Goal: Task Accomplishment & Management: Use online tool/utility

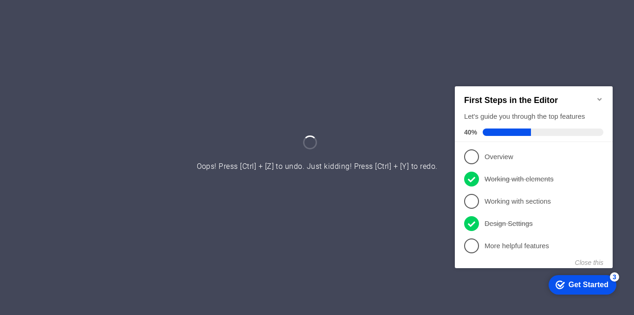
click at [597, 96] on icon "Minimize checklist" at bounding box center [599, 98] width 7 height 7
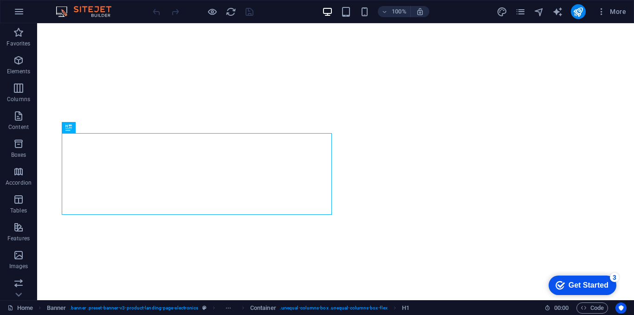
click at [584, 284] on div "Get Started" at bounding box center [588, 285] width 40 height 8
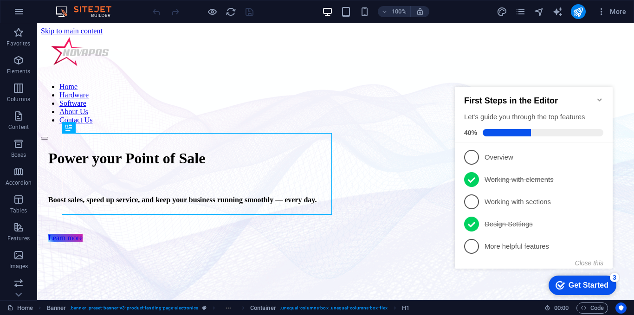
drag, startPoint x: 476, startPoint y: 199, endPoint x: 476, endPoint y: 190, distance: 9.3
click at [476, 198] on span "3" at bounding box center [471, 201] width 15 height 15
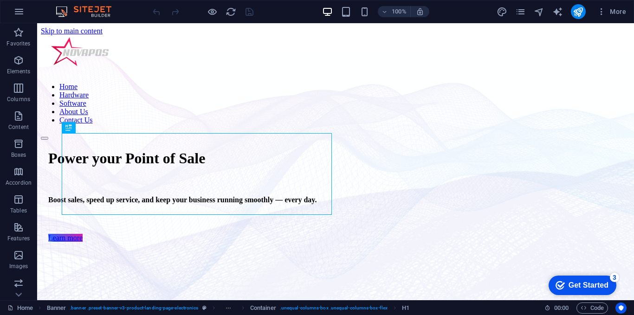
click at [591, 282] on div "Get Started" at bounding box center [588, 285] width 40 height 8
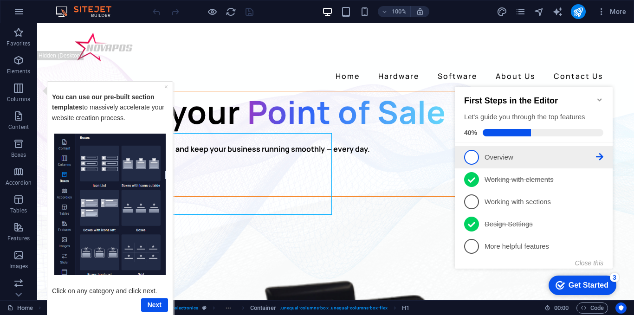
click at [472, 157] on span "1" at bounding box center [471, 157] width 15 height 15
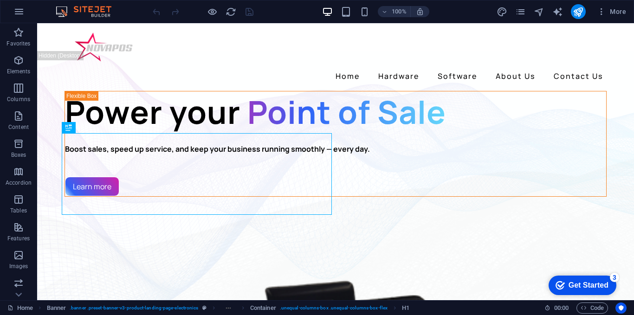
click at [592, 281] on div "Get Started" at bounding box center [588, 285] width 40 height 8
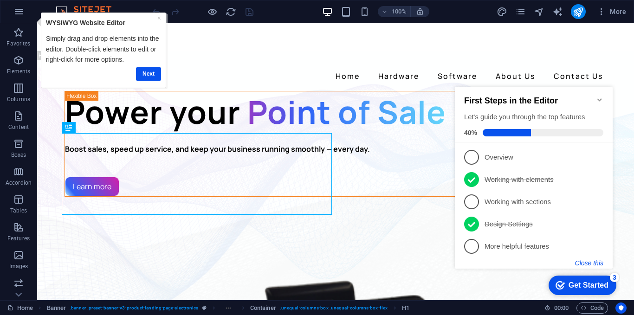
click at [584, 261] on button "Close this" at bounding box center [589, 262] width 28 height 7
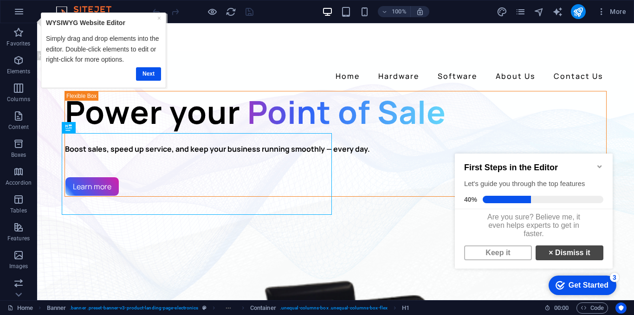
click at [563, 255] on link "× Dismiss it" at bounding box center [569, 252] width 68 height 15
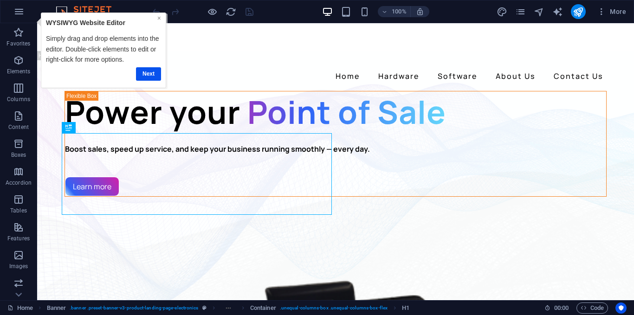
click at [159, 19] on link "×" at bounding box center [159, 17] width 4 height 7
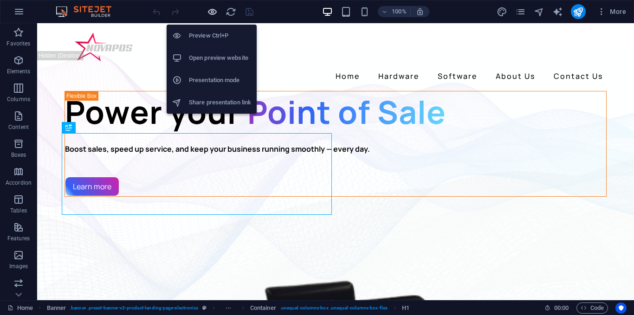
click at [212, 16] on icon "button" at bounding box center [212, 11] width 11 height 11
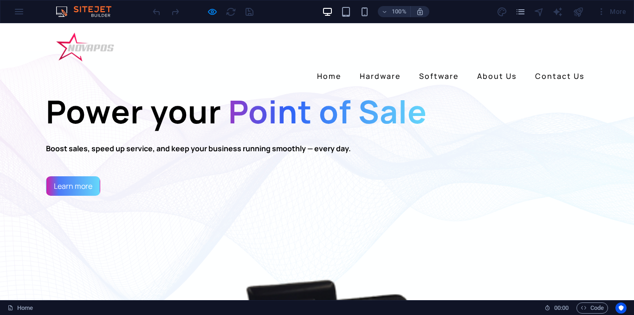
click at [82, 196] on link "Learn more" at bounding box center [73, 185] width 54 height 19
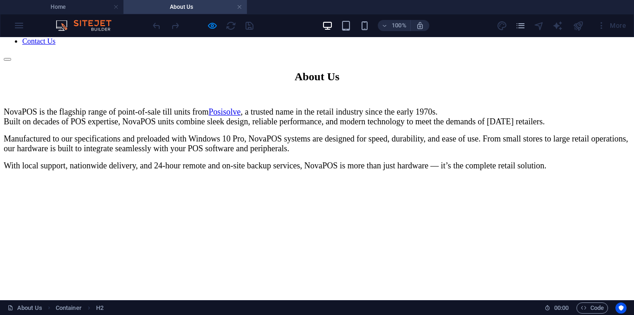
scroll to position [46, 0]
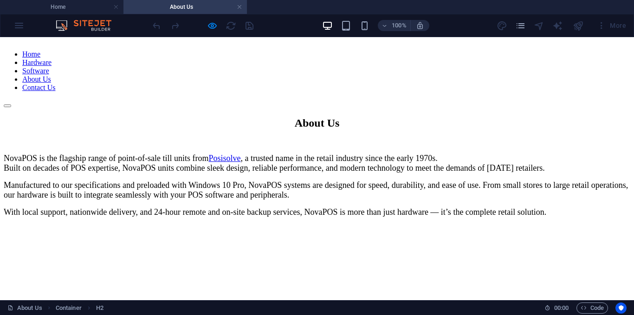
click at [353, 154] on div "NovaPOS is the flagship range of point-of-sale till units from Posisolve , a tr…" at bounding box center [317, 186] width 626 height 64
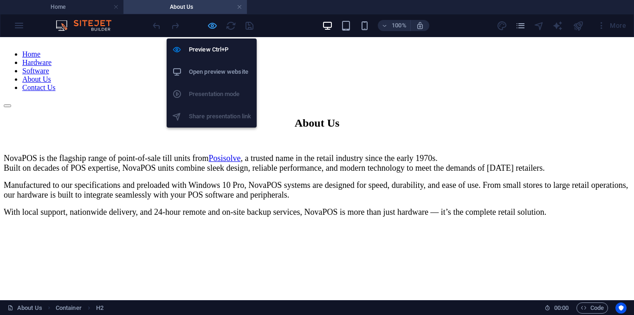
click at [212, 26] on icon "button" at bounding box center [212, 25] width 11 height 11
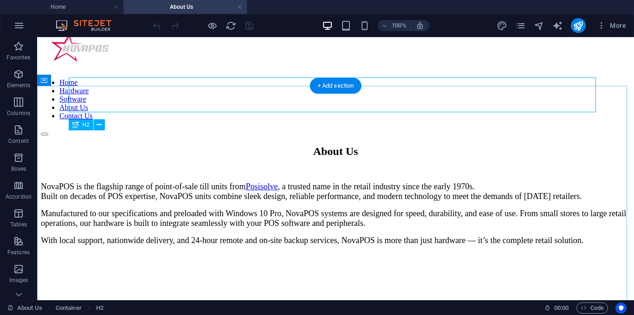
scroll to position [0, 0]
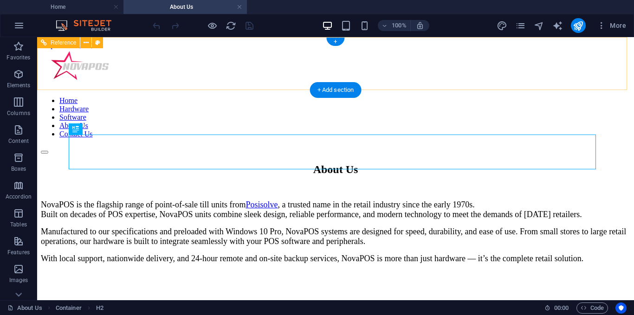
click at [406, 96] on nav "Home Hardware Software About Us Contact Us" at bounding box center [335, 117] width 589 height 42
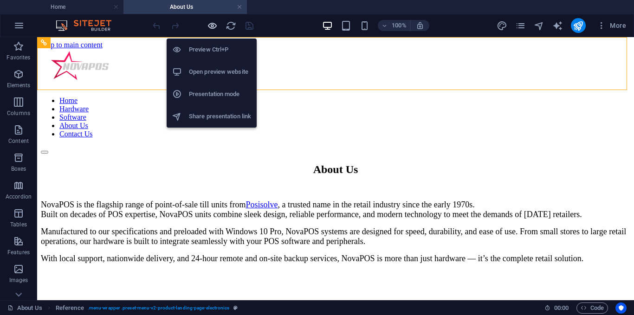
click at [213, 27] on icon "button" at bounding box center [212, 25] width 11 height 11
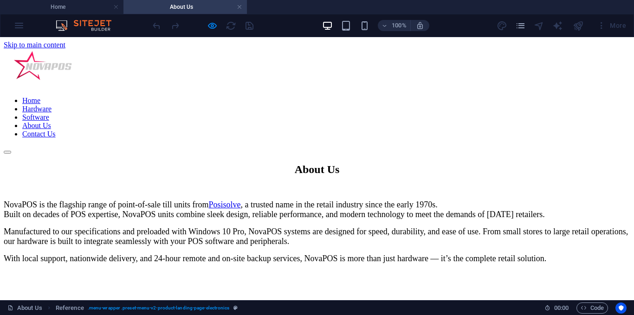
click at [51, 105] on link "Hardware" at bounding box center [36, 109] width 29 height 8
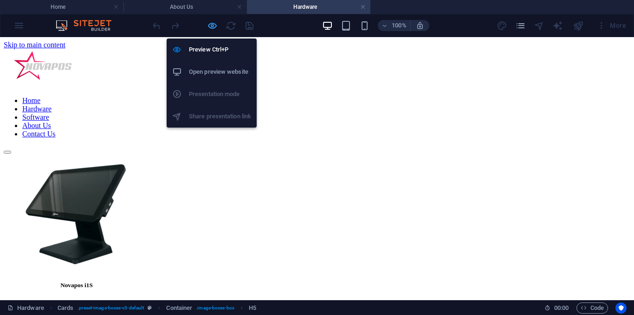
click at [209, 26] on icon "button" at bounding box center [212, 25] width 11 height 11
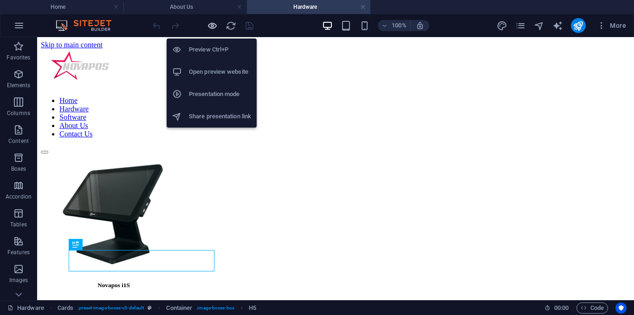
click at [215, 23] on icon "button" at bounding box center [212, 25] width 11 height 11
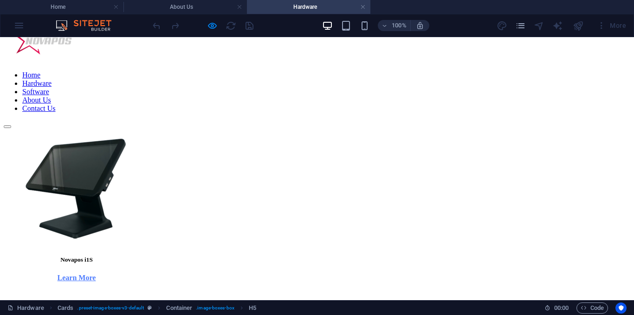
scroll to position [46, 0]
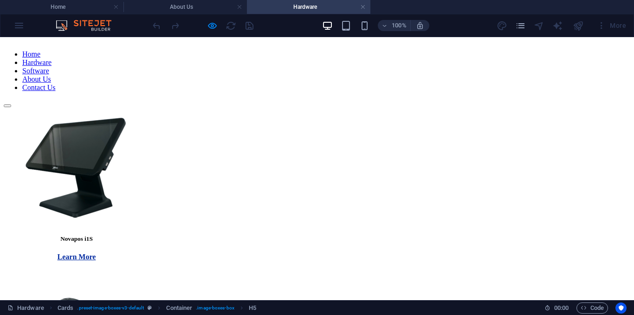
click at [96, 253] on strong "Learn More" at bounding box center [77, 257] width 38 height 8
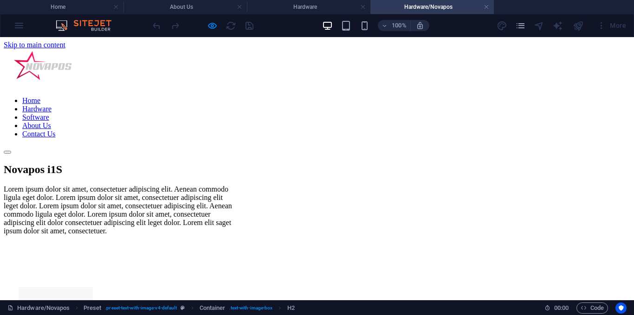
scroll to position [0, 0]
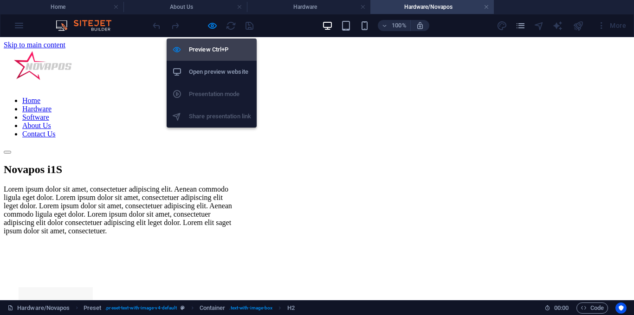
drag, startPoint x: 209, startPoint y: 27, endPoint x: 229, endPoint y: 52, distance: 31.4
click at [209, 27] on icon "button" at bounding box center [212, 25] width 11 height 11
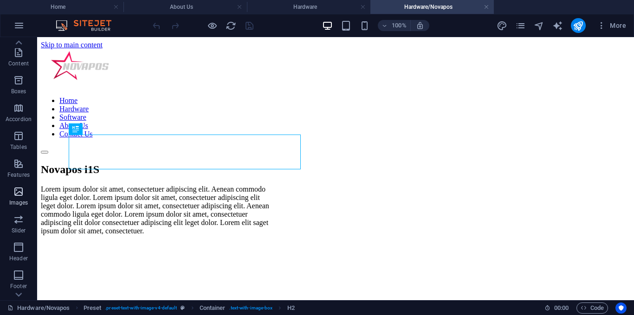
scroll to position [93, 0]
drag, startPoint x: 22, startPoint y: 210, endPoint x: 10, endPoint y: 133, distance: 77.4
click at [22, 210] on span "Slider" at bounding box center [18, 210] width 37 height 22
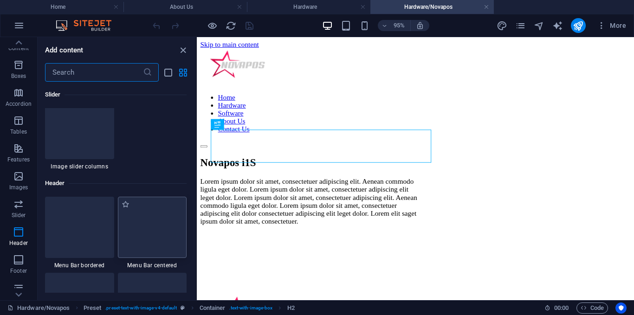
scroll to position [5491, 0]
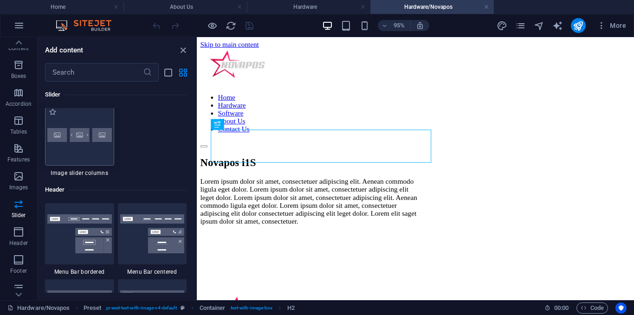
click at [86, 121] on div at bounding box center [79, 134] width 69 height 61
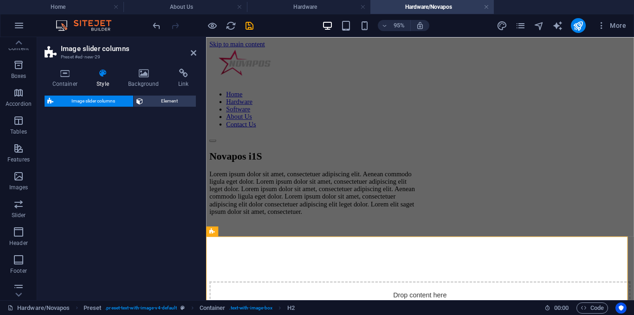
select select "rem"
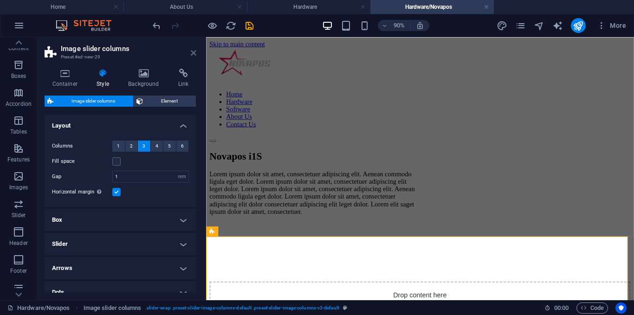
click at [192, 53] on icon at bounding box center [194, 52] width 6 height 7
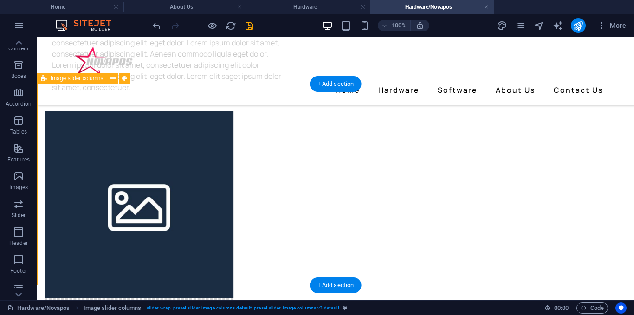
scroll to position [139, 0]
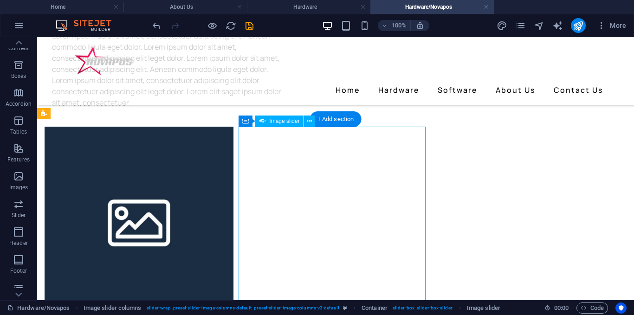
drag, startPoint x: 414, startPoint y: 219, endPoint x: 409, endPoint y: 217, distance: 5.2
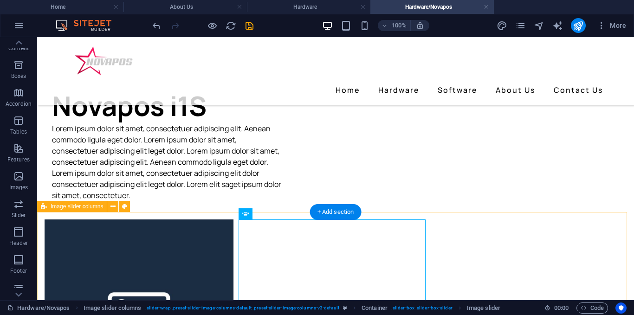
scroll to position [93, 0]
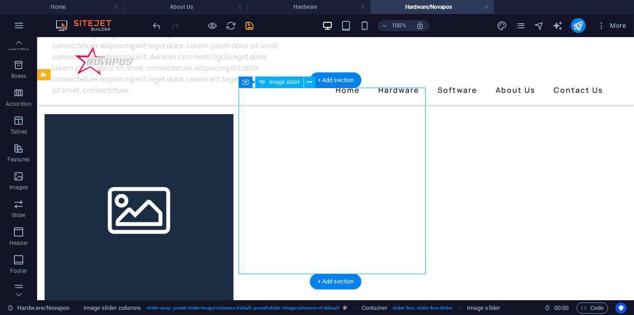
scroll to position [139, 0]
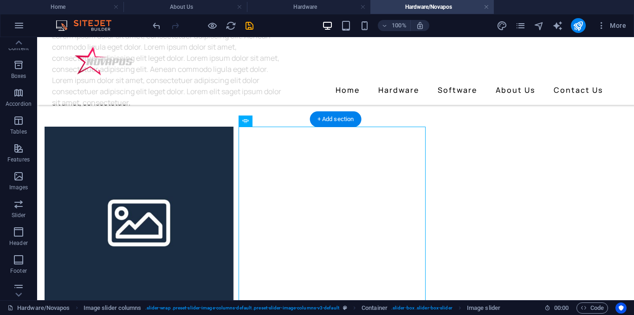
click at [141, 229] on figure at bounding box center [139, 220] width 189 height 187
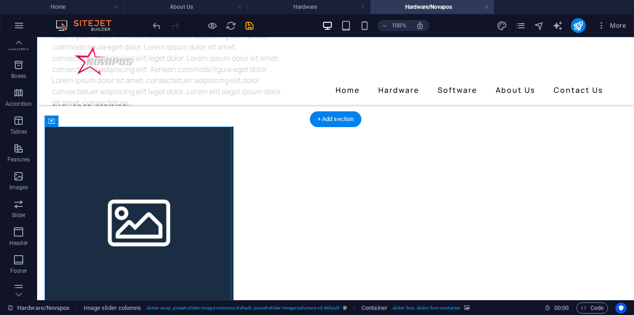
click at [141, 229] on figure at bounding box center [139, 220] width 189 height 187
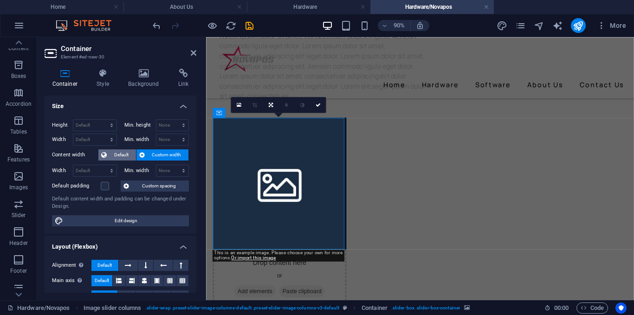
scroll to position [0, 0]
click at [142, 68] on div "Container Style Background Link Size Height Default px rem % vh vw Min. height …" at bounding box center [120, 180] width 167 height 239
click at [272, 225] on figure at bounding box center [287, 200] width 148 height 146
click at [272, 273] on div "Drop content here or Add elements Paste clipboard" at bounding box center [287, 306] width 148 height 66
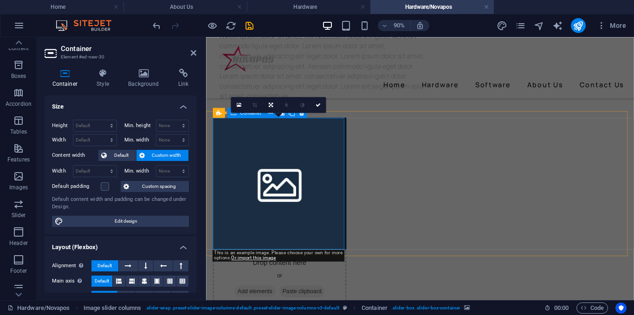
click at [272, 273] on div "Drop content here or Add elements Paste clipboard" at bounding box center [287, 306] width 148 height 66
click at [271, 313] on span "Add elements" at bounding box center [260, 319] width 46 height 13
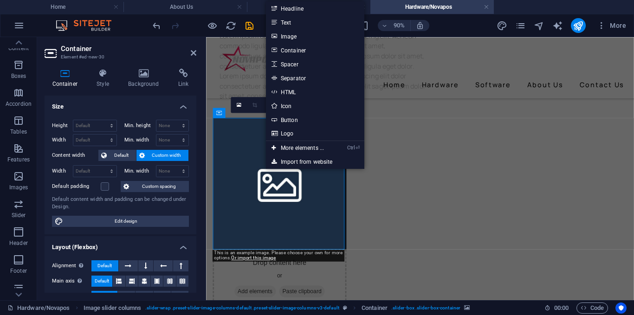
click at [297, 37] on link "Image" at bounding box center [315, 36] width 98 height 14
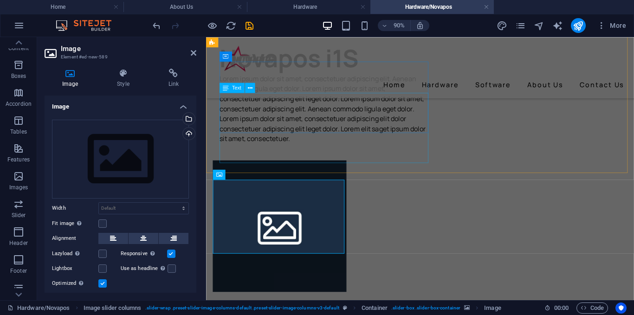
scroll to position [46, 0]
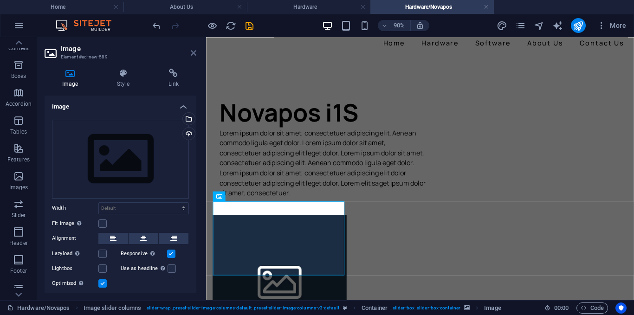
click at [196, 51] on header "Image Element #ed-new-589" at bounding box center [121, 49] width 152 height 24
click at [195, 57] on link at bounding box center [194, 53] width 6 height 8
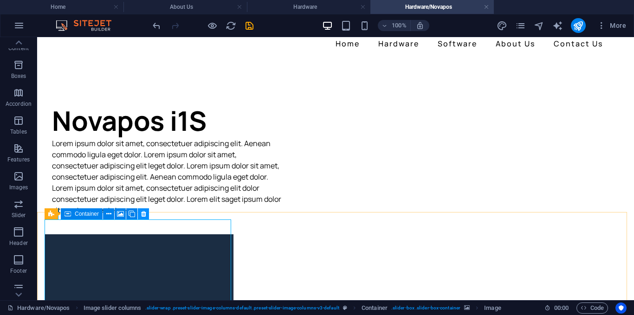
click at [143, 215] on icon at bounding box center [143, 214] width 5 height 10
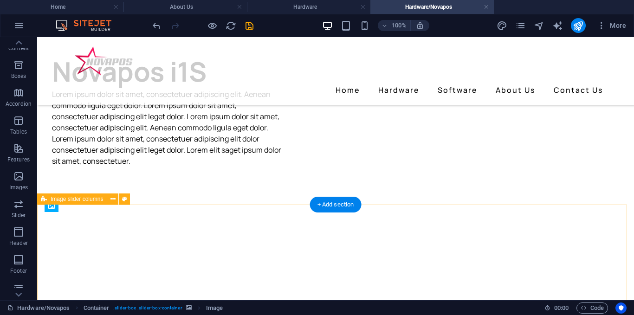
scroll to position [93, 0]
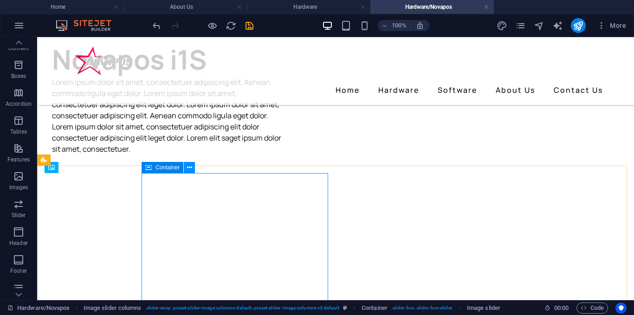
click at [193, 168] on button at bounding box center [189, 167] width 11 height 11
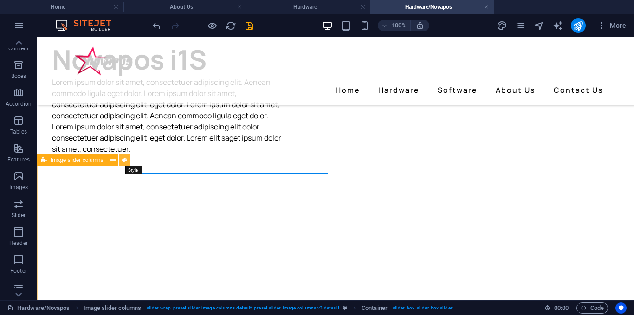
click at [125, 162] on icon at bounding box center [124, 160] width 5 height 10
select select "rem"
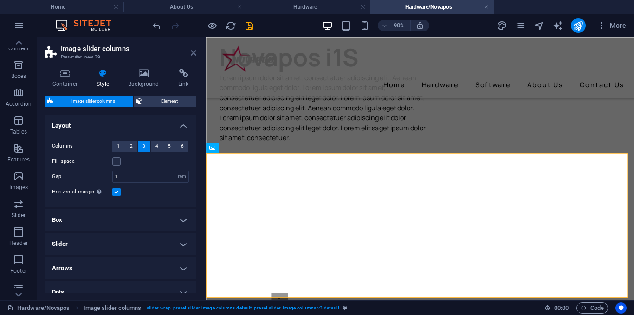
click at [192, 53] on icon at bounding box center [194, 52] width 6 height 7
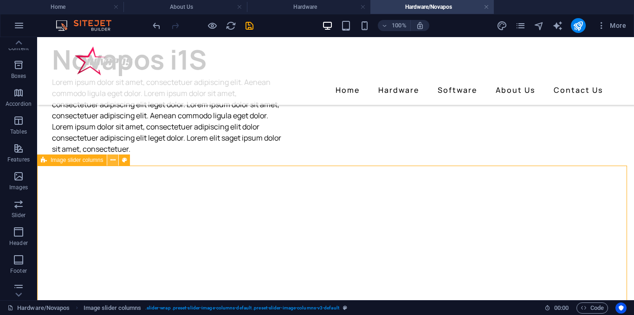
click at [113, 165] on button at bounding box center [112, 159] width 11 height 11
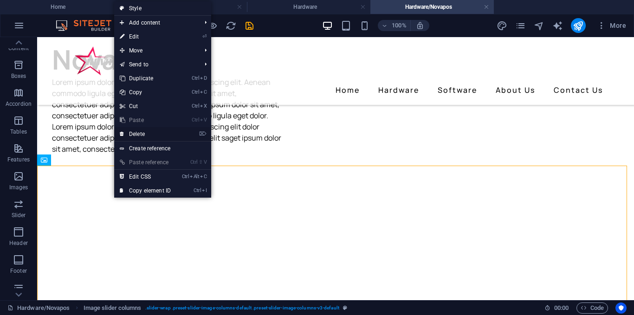
click at [142, 137] on link "⌦ Delete" at bounding box center [145, 134] width 62 height 14
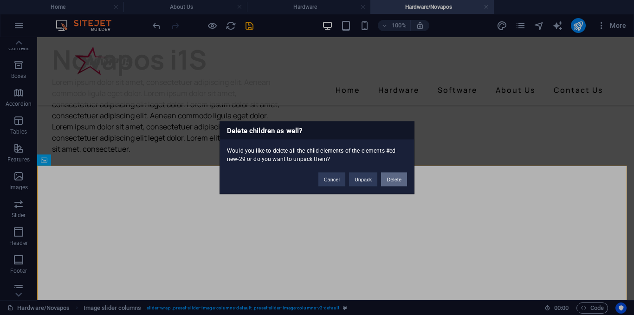
click at [397, 173] on button "Delete" at bounding box center [394, 179] width 26 height 14
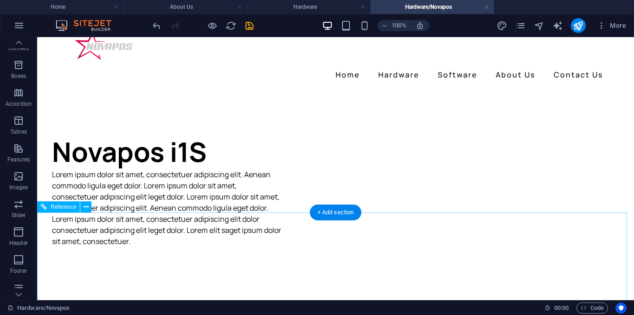
scroll to position [0, 0]
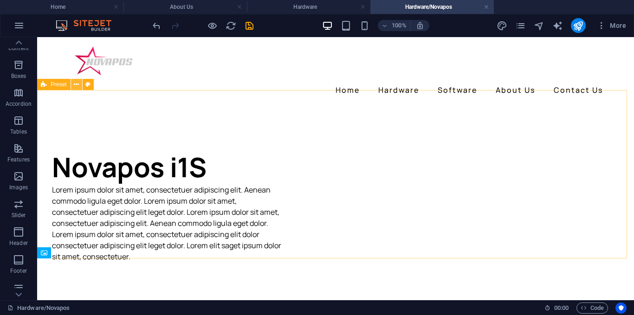
click at [78, 85] on icon at bounding box center [76, 85] width 5 height 10
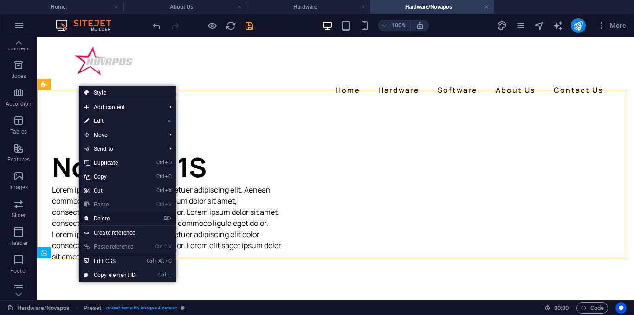
click at [105, 218] on link "⌦ Delete" at bounding box center [110, 219] width 62 height 14
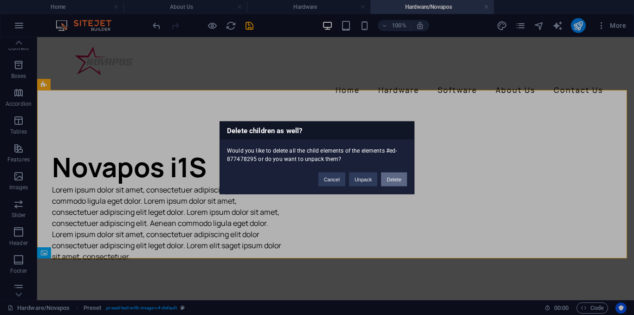
click at [397, 175] on button "Delete" at bounding box center [394, 179] width 26 height 14
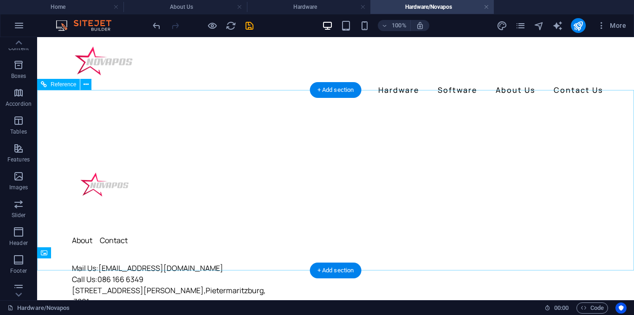
click at [117, 105] on div "About Contact Mail Us: info@posisolve.co.za Call Us: 086 166 6349 373 Chief Alb…" at bounding box center [335, 233] width 597 height 257
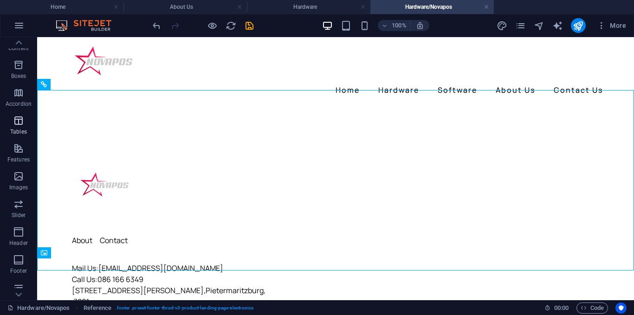
click at [25, 124] on span "Tables" at bounding box center [18, 126] width 37 height 22
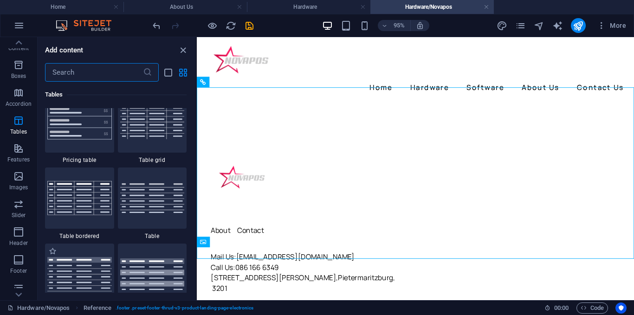
scroll to position [3445, 0]
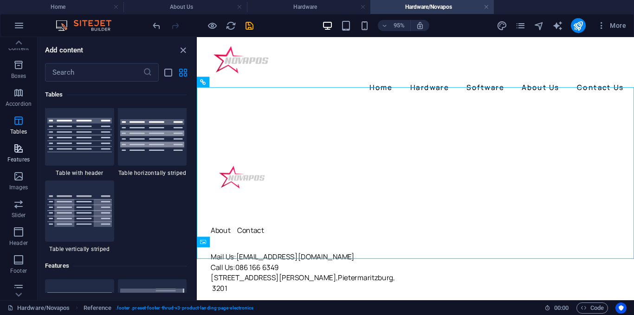
click at [28, 162] on p "Features" at bounding box center [18, 159] width 22 height 7
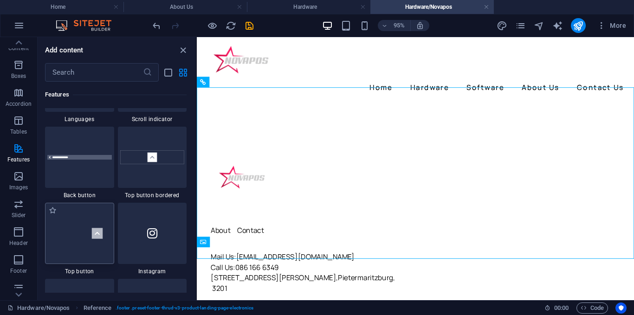
scroll to position [4451, 0]
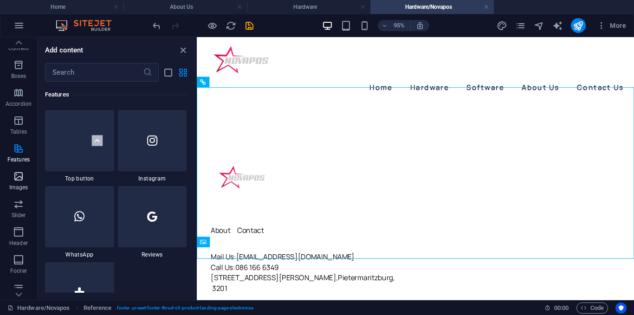
click at [24, 184] on p "Images" at bounding box center [18, 187] width 19 height 7
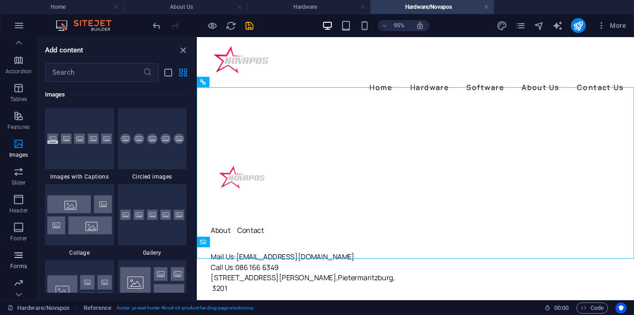
scroll to position [154, 0]
click at [10, 283] on span "Collections" at bounding box center [18, 287] width 37 height 22
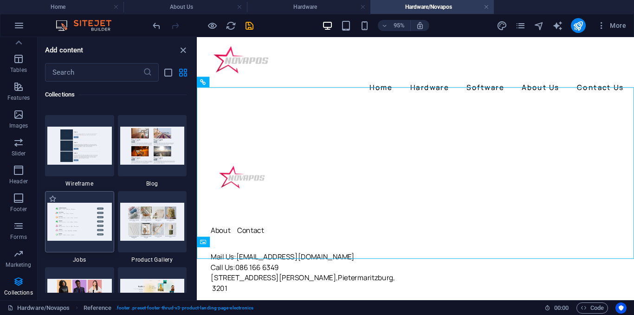
scroll to position [8491, 0]
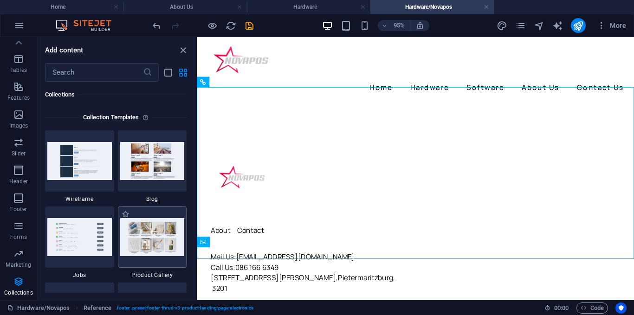
click at [153, 240] on img at bounding box center [152, 237] width 64 height 38
click at [157, 239] on img at bounding box center [152, 237] width 64 height 38
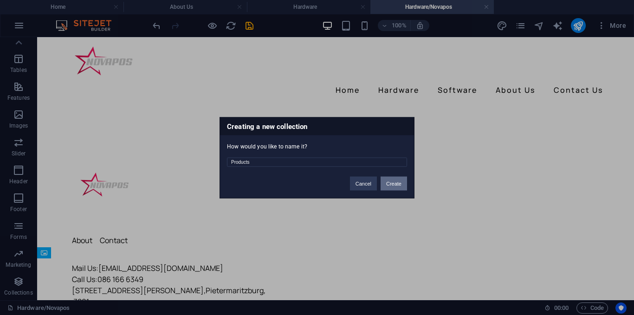
click at [392, 186] on button "Create" at bounding box center [393, 183] width 26 height 14
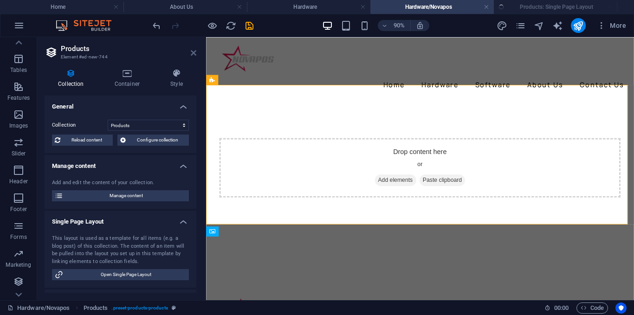
click at [192, 53] on icon at bounding box center [194, 52] width 6 height 7
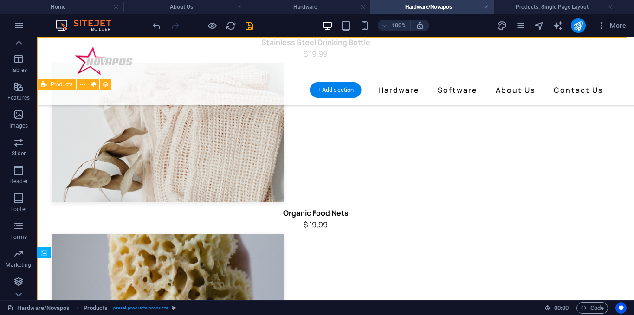
scroll to position [129, 0]
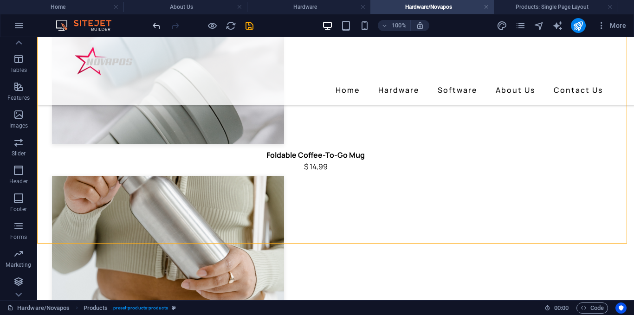
click at [156, 26] on icon "undo" at bounding box center [156, 25] width 11 height 11
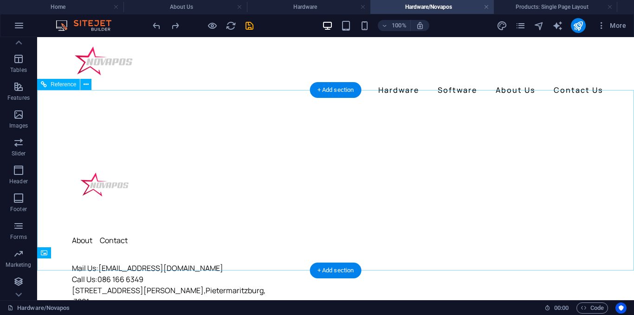
scroll to position [154, 0]
click at [171, 112] on div "About Contact Mail Us: info@posisolve.co.za Call Us: 086 166 6349 373 Chief Alb…" at bounding box center [335, 233] width 597 height 257
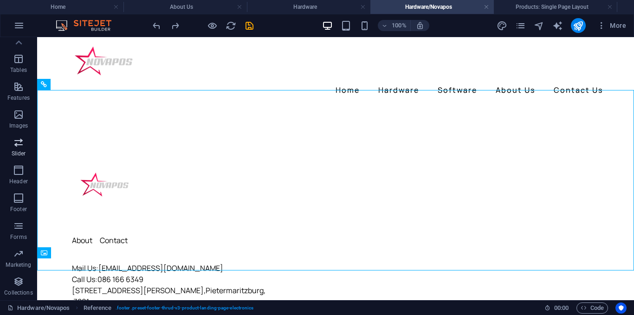
drag, startPoint x: 23, startPoint y: 142, endPoint x: 20, endPoint y: 151, distance: 9.0
click at [23, 143] on icon "button" at bounding box center [18, 142] width 11 height 11
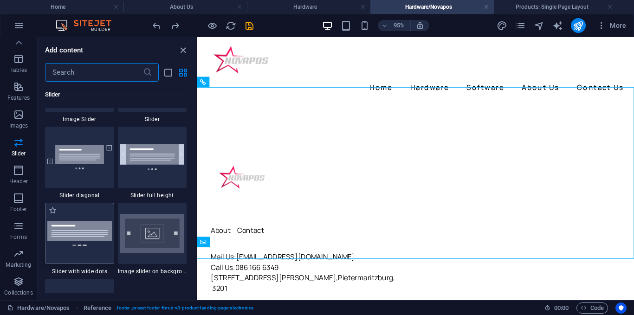
scroll to position [5305, 0]
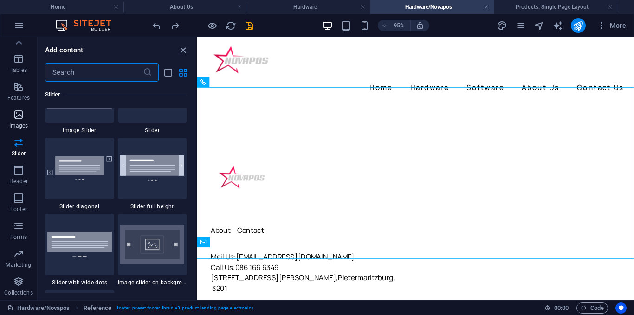
click at [19, 120] on span "Images" at bounding box center [18, 120] width 37 height 22
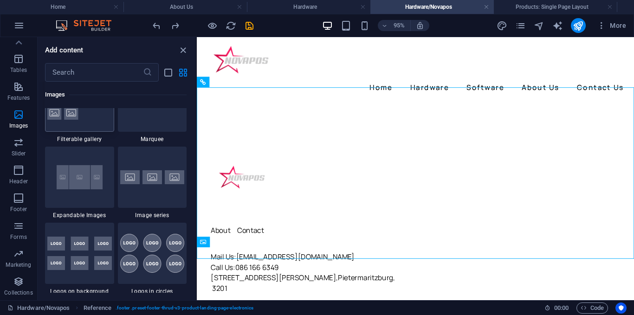
scroll to position [4982, 0]
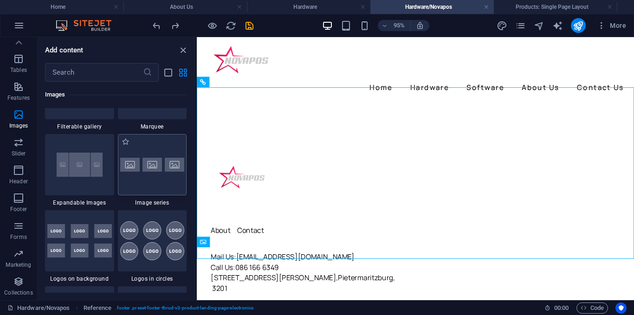
click at [146, 173] on div at bounding box center [152, 164] width 69 height 61
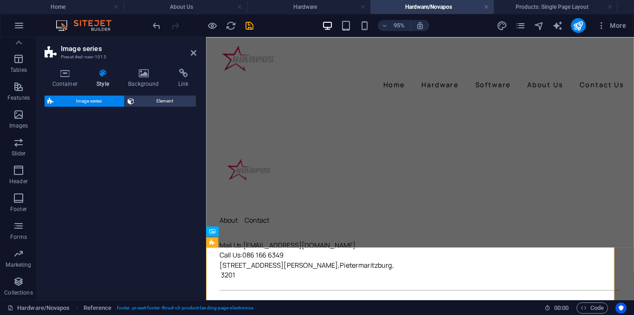
select select "rem"
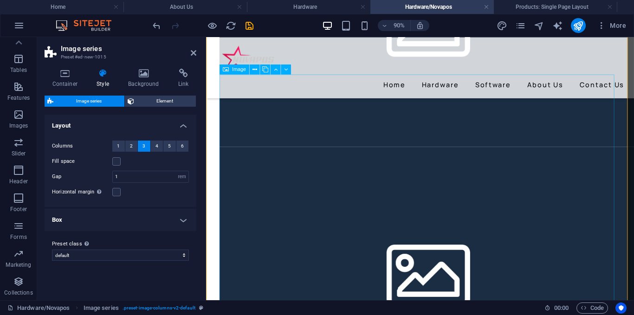
scroll to position [115, 0]
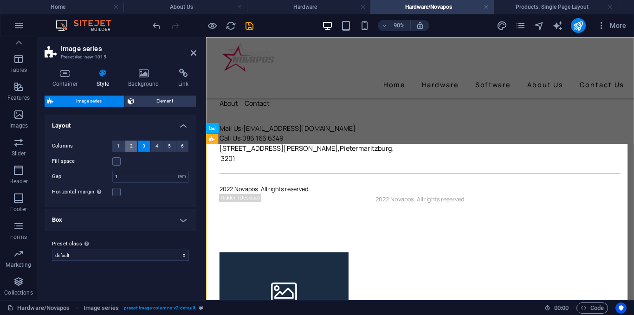
click at [133, 145] on button "2" at bounding box center [131, 146] width 13 height 11
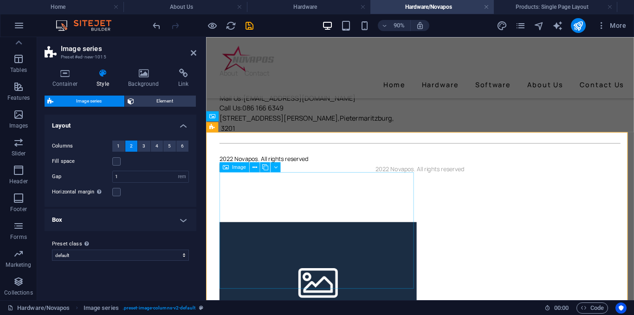
scroll to position [161, 0]
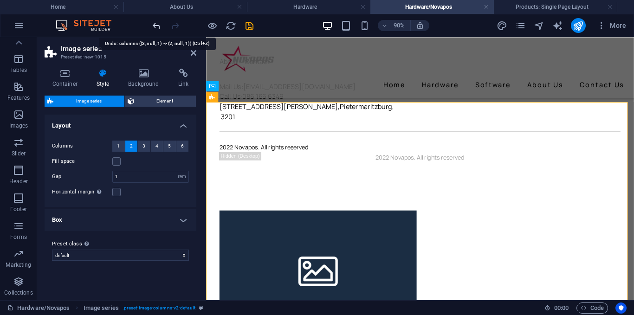
click at [160, 26] on icon "undo" at bounding box center [156, 25] width 11 height 11
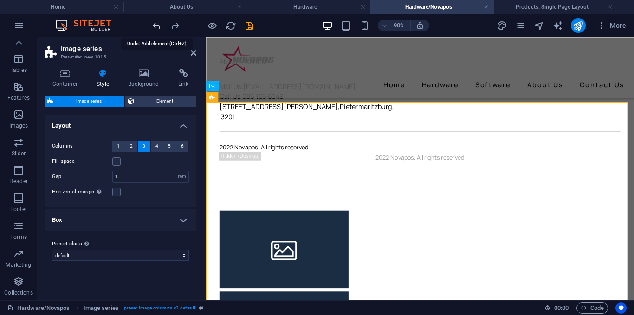
scroll to position [115, 0]
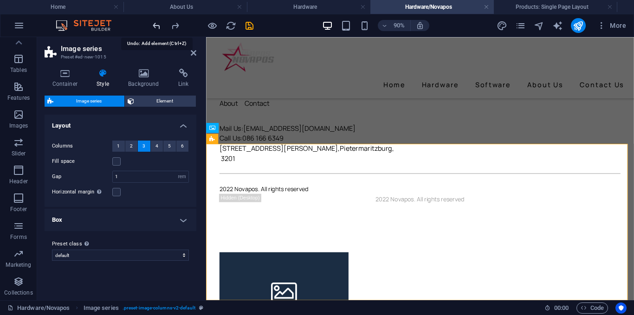
click at [156, 26] on icon "undo" at bounding box center [156, 25] width 11 height 11
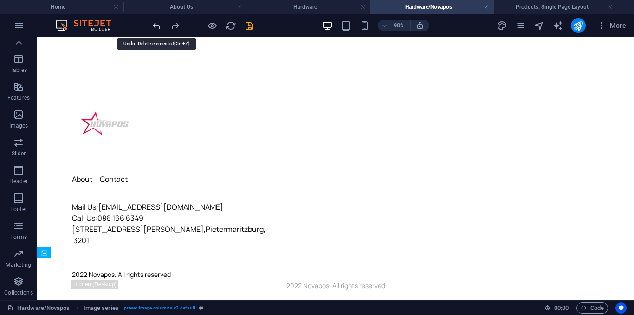
scroll to position [0, 0]
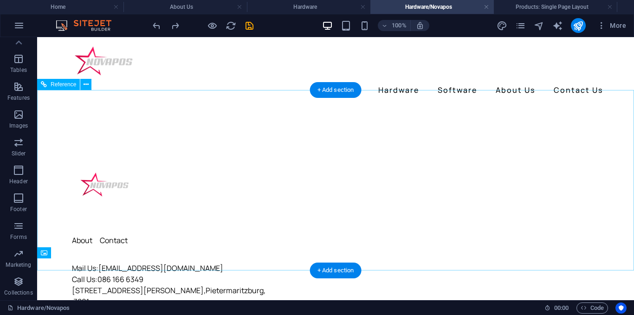
click at [71, 128] on div "About Contact Mail Us: info@posisolve.co.za Call Us: 086 166 6349 373 Chief Alb…" at bounding box center [335, 233] width 597 height 257
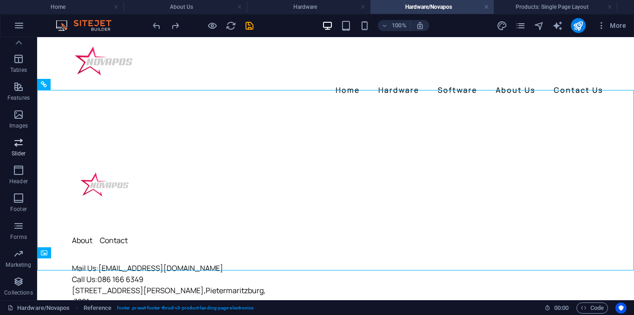
click at [15, 152] on p "Slider" at bounding box center [19, 153] width 14 height 7
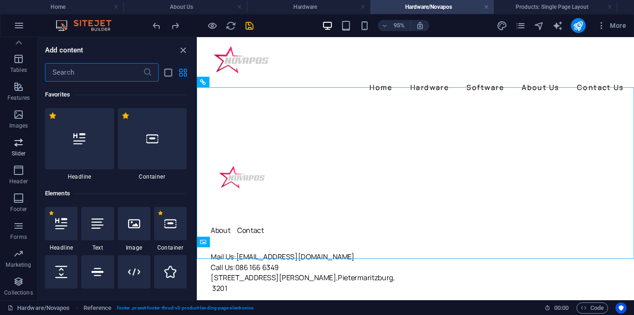
scroll to position [5259, 0]
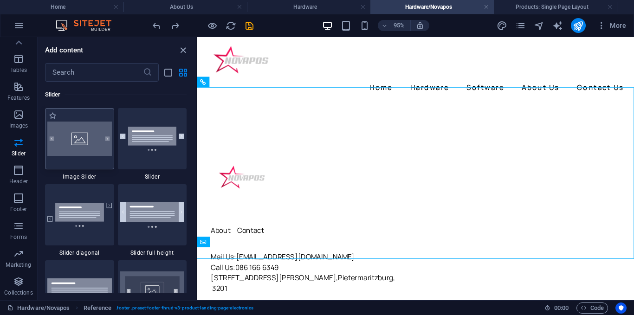
click at [85, 148] on div at bounding box center [79, 138] width 69 height 61
select select "rem"
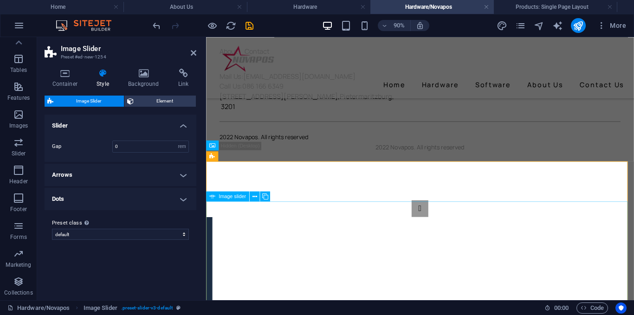
scroll to position [186, 0]
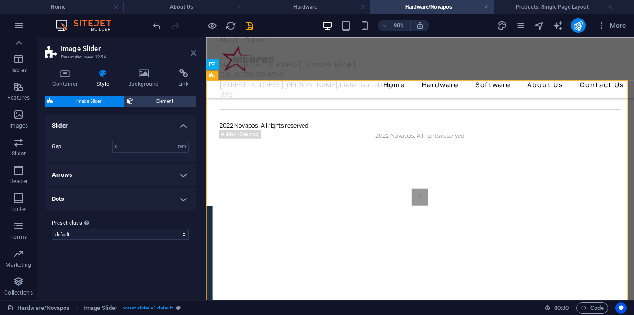
click at [192, 52] on icon at bounding box center [194, 52] width 6 height 7
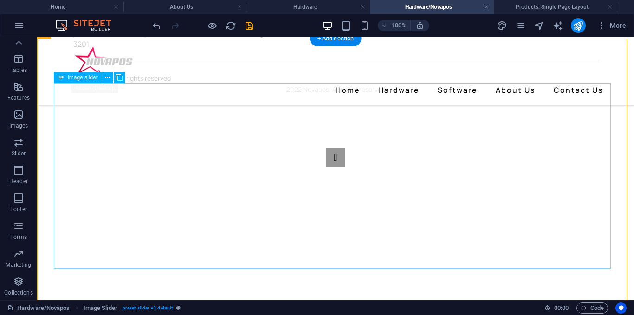
scroll to position [245, 0]
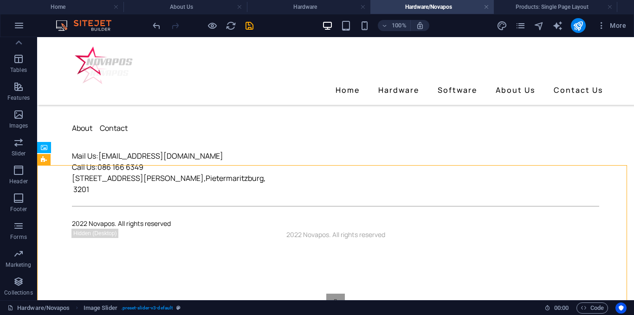
scroll to position [92, 0]
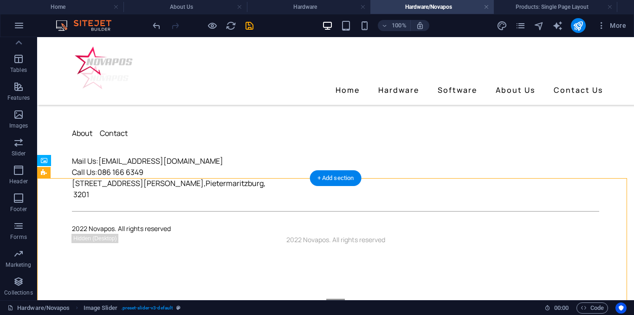
drag, startPoint x: 318, startPoint y: 242, endPoint x: 286, endPoint y: 155, distance: 92.5
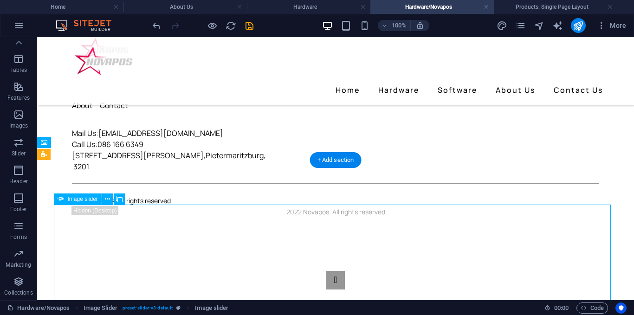
drag, startPoint x: 323, startPoint y: 279, endPoint x: 321, endPoint y: 267, distance: 12.7
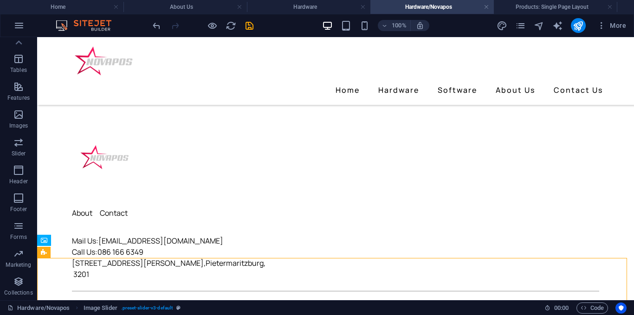
scroll to position [0, 0]
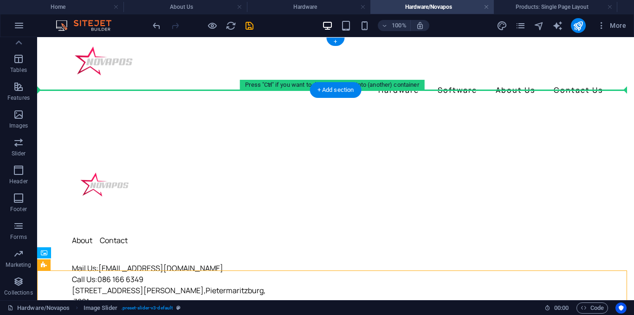
drag, startPoint x: 185, startPoint y: 154, endPoint x: 225, endPoint y: 89, distance: 76.9
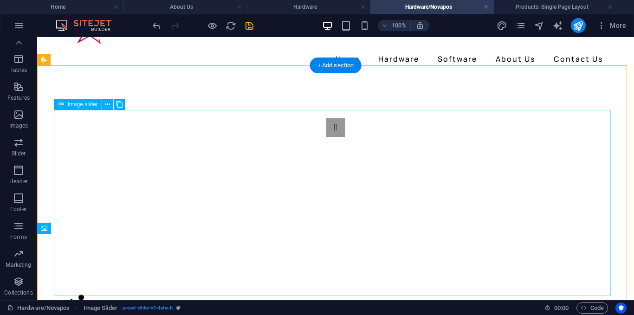
scroll to position [46, 0]
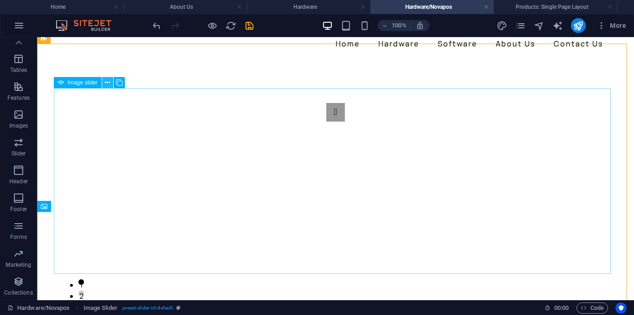
click at [109, 84] on icon at bounding box center [107, 83] width 5 height 10
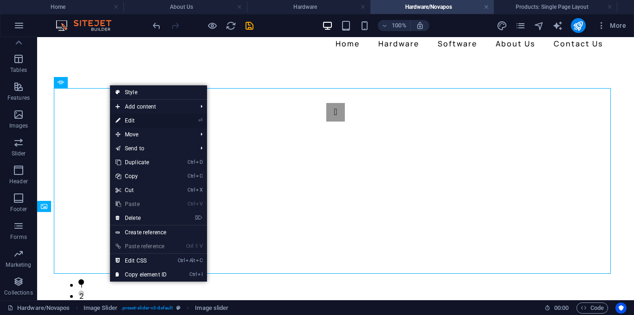
click at [130, 115] on link "⏎ Edit" at bounding box center [141, 121] width 62 height 14
select select "px"
select select "ms"
select select "s"
select select "progressive"
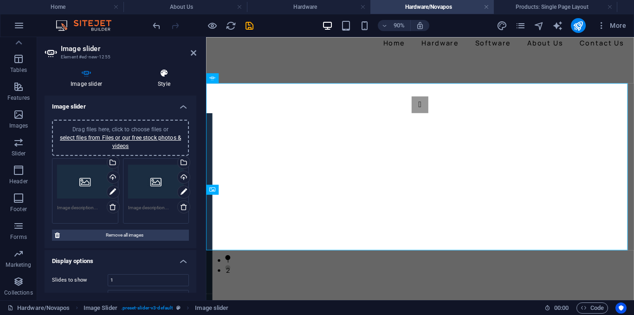
click at [158, 75] on icon at bounding box center [164, 73] width 64 height 9
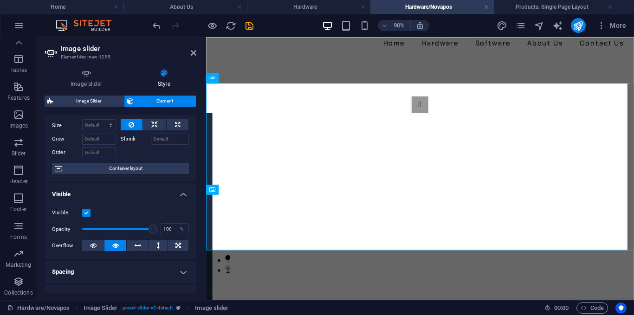
scroll to position [0, 0]
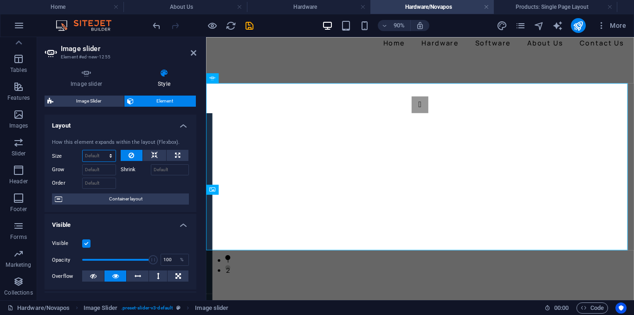
click at [95, 154] on select "Default auto px % 1/1 1/2 1/3 1/4 1/5 1/6 1/7 1/8 1/9 1/10" at bounding box center [99, 155] width 33 height 11
select select "px"
click at [101, 150] on select "Default auto px % 1/1 1/2 1/3 1/4 1/5 1/6 1/7 1/8 1/9 1/10" at bounding box center [99, 155] width 33 height 11
type input "0"
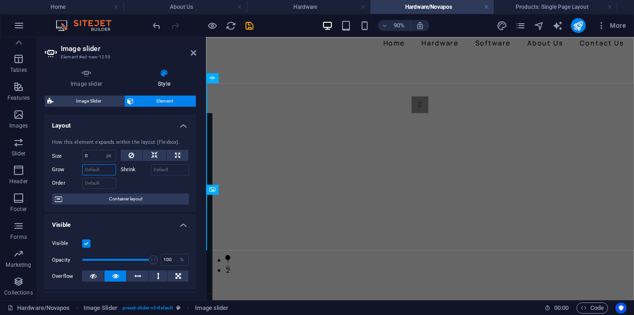
click at [96, 172] on input "Grow" at bounding box center [99, 169] width 34 height 11
click at [97, 154] on input "0" at bounding box center [99, 155] width 33 height 11
click at [103, 152] on select "Default auto px % 1/1 1/2 1/3 1/4 1/5 1/6 1/7 1/8 1/9 1/10" at bounding box center [109, 155] width 13 height 11
select select "auto"
click at [103, 150] on select "Default auto px % 1/1 1/2 1/3 1/4 1/5 1/6 1/7 1/8 1/9 1/10" at bounding box center [109, 155] width 13 height 11
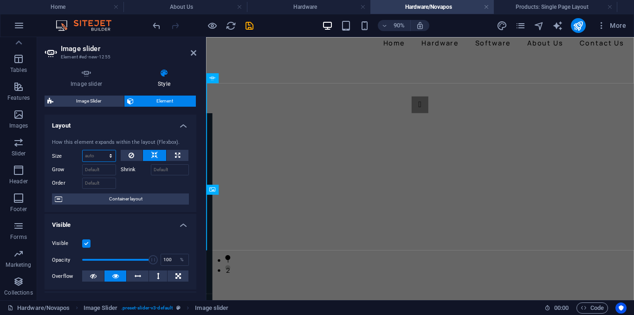
click at [103, 154] on select "Default auto px % 1/1 1/2 1/3 1/4 1/5 1/6 1/7 1/8 1/9 1/10" at bounding box center [99, 155] width 33 height 11
click at [83, 150] on select "Default auto px % 1/1 1/2 1/3 1/4 1/5 1/6 1/7 1/8 1/9 1/10" at bounding box center [99, 155] width 33 height 11
select select "DISABLED_OPTION_VALUE"
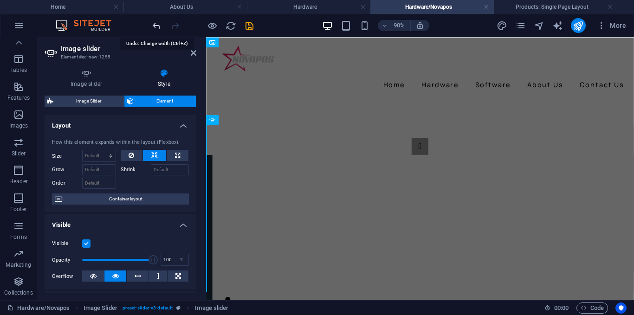
click at [159, 25] on icon "undo" at bounding box center [156, 25] width 11 height 11
type input "0"
select select "px"
click at [159, 25] on icon "undo" at bounding box center [156, 25] width 11 height 11
select select "DISABLED_OPTION_VALUE"
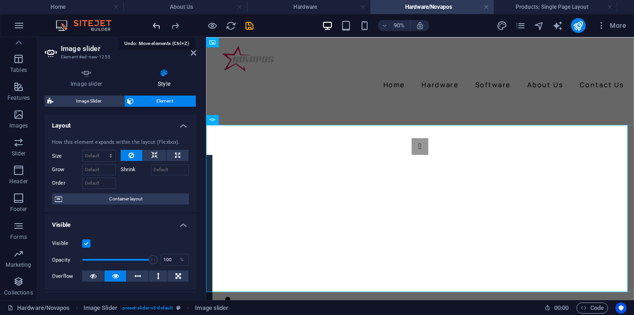
click at [159, 25] on icon "undo" at bounding box center [156, 25] width 11 height 11
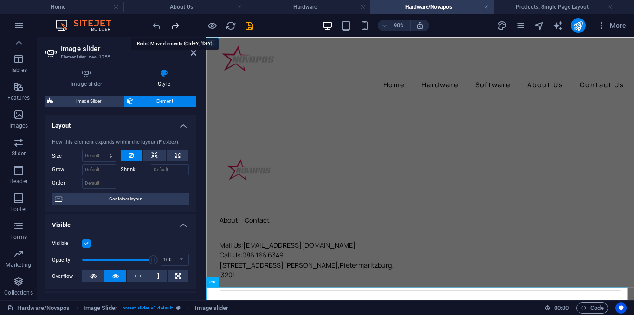
click at [173, 26] on icon "redo" at bounding box center [175, 25] width 11 height 11
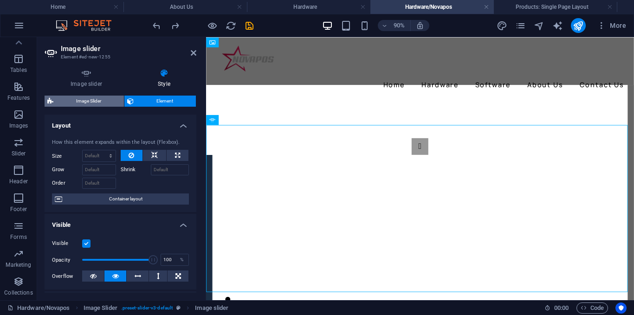
click at [81, 100] on span "Image Slider" at bounding box center [88, 101] width 65 height 11
select select "rem"
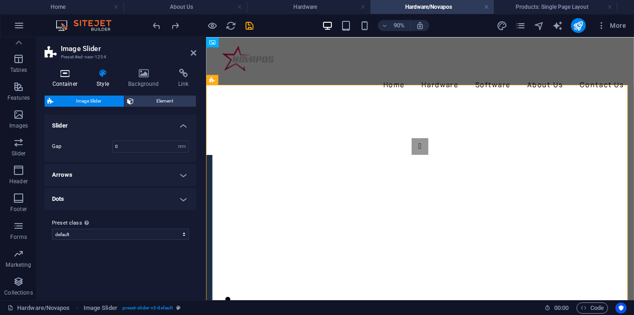
click at [78, 87] on h4 "Container" at bounding box center [67, 78] width 45 height 19
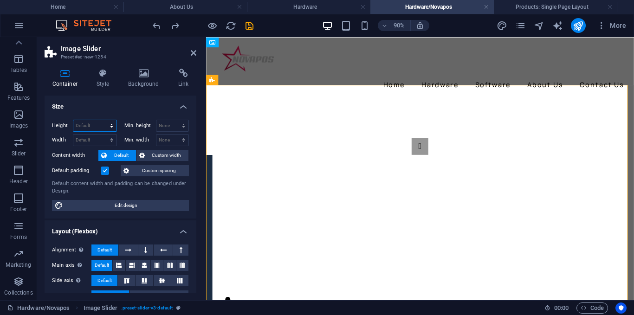
click at [96, 123] on select "Default px rem % vh vw" at bounding box center [94, 125] width 43 height 11
select select "px"
click at [102, 120] on select "Default px rem % vh vw" at bounding box center [94, 125] width 43 height 11
type input "592"
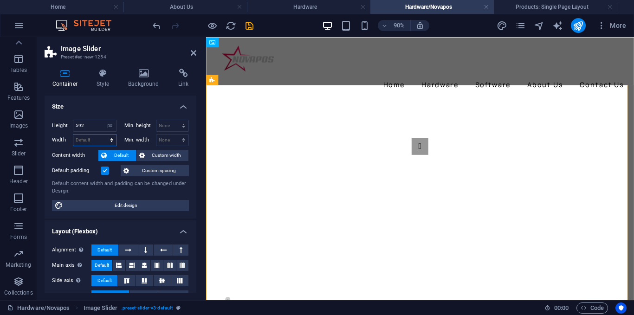
click at [93, 135] on select "Default px rem % em vh vw" at bounding box center [94, 140] width 43 height 11
select select "px"
click at [102, 135] on select "Default px rem % em vh vw" at bounding box center [94, 140] width 43 height 11
click at [96, 124] on input "592" at bounding box center [94, 125] width 43 height 11
click at [93, 139] on input "1009" at bounding box center [94, 140] width 43 height 11
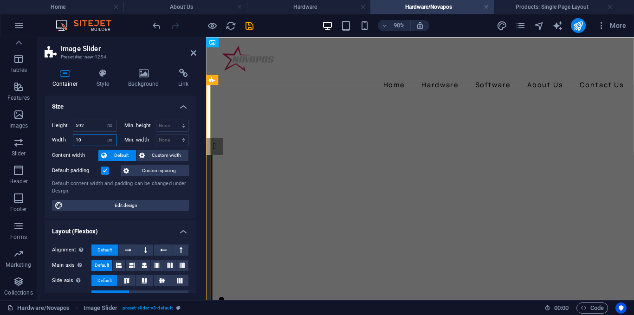
type input "1"
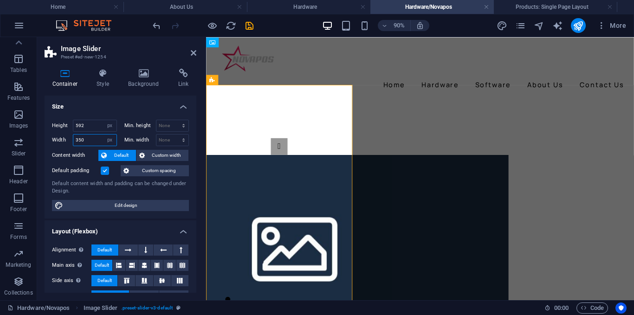
type input "350"
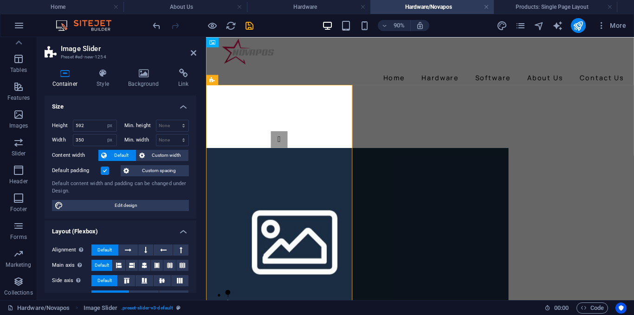
scroll to position [46, 0]
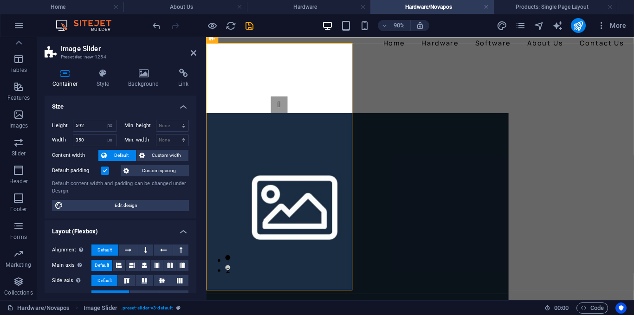
click at [188, 49] on h2 "Image Slider" at bounding box center [128, 49] width 135 height 8
click at [191, 51] on icon at bounding box center [194, 52] width 6 height 7
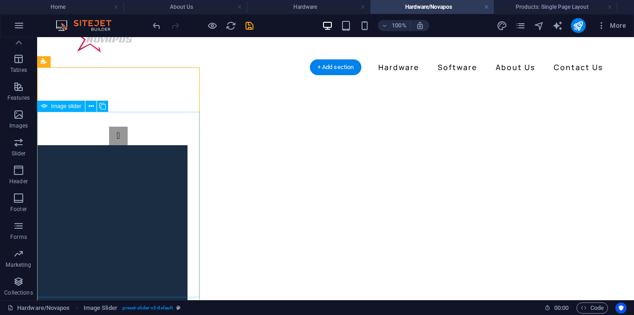
scroll to position [0, 0]
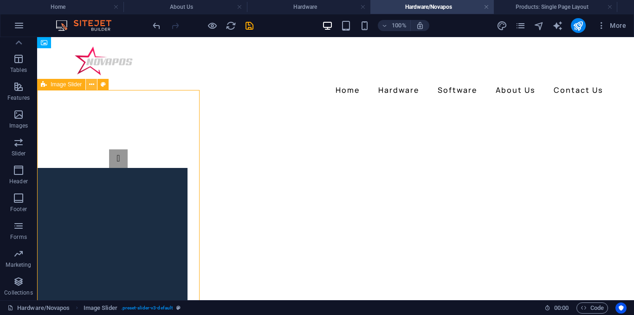
click at [90, 86] on icon at bounding box center [91, 85] width 5 height 10
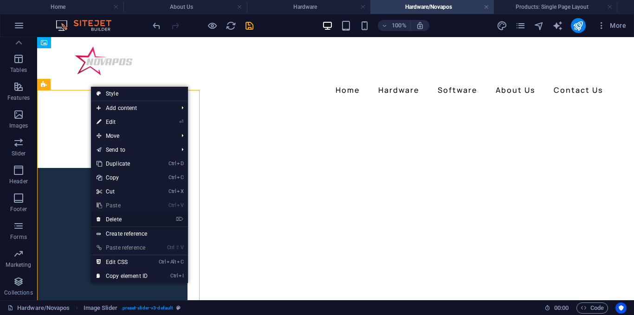
click at [115, 220] on link "⌦ Delete" at bounding box center [122, 219] width 62 height 14
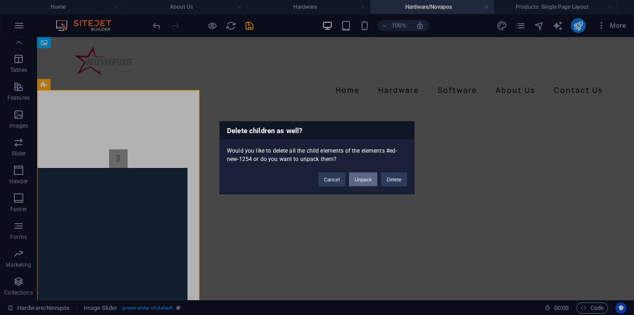
click at [354, 180] on button "Unpack" at bounding box center [363, 179] width 28 height 14
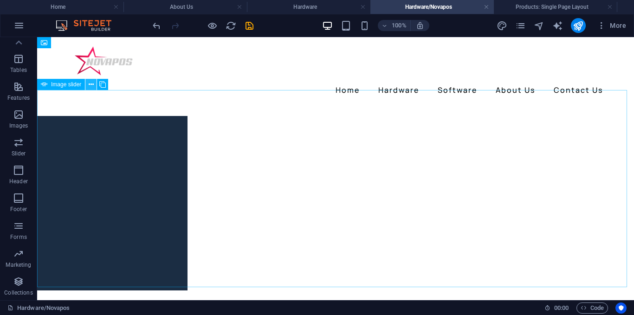
click at [90, 86] on icon at bounding box center [91, 85] width 5 height 10
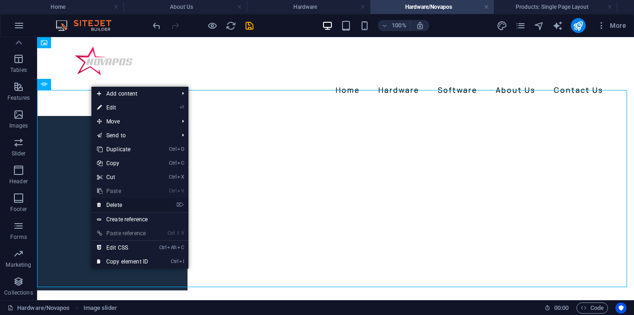
click at [122, 208] on link "⌦ Delete" at bounding box center [122, 205] width 62 height 14
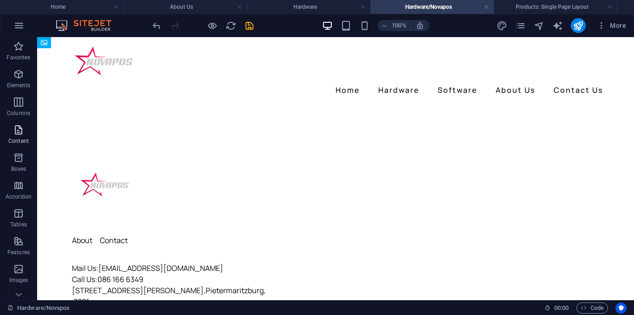
click at [24, 126] on icon "button" at bounding box center [18, 129] width 11 height 11
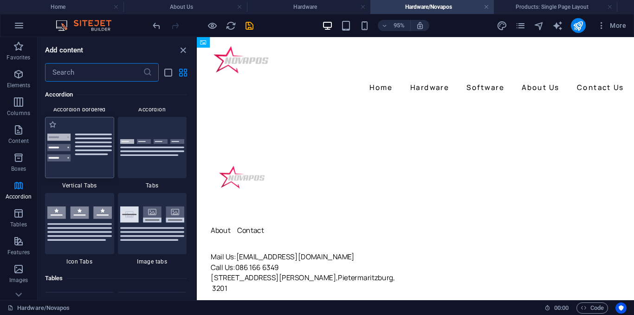
scroll to position [3015, 0]
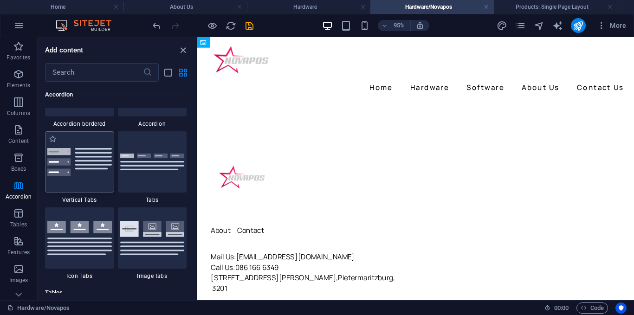
click at [77, 163] on img at bounding box center [79, 162] width 64 height 28
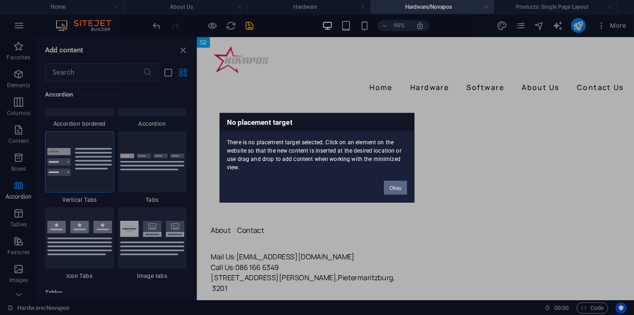
click at [398, 193] on button "Okay" at bounding box center [395, 187] width 23 height 14
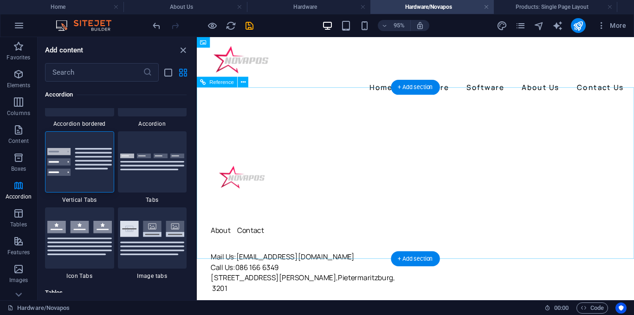
click at [256, 113] on div "About Contact Mail Us: info@posisolve.co.za Call Us: 086 166 6349 373 Chief Alb…" at bounding box center [427, 233] width 460 height 257
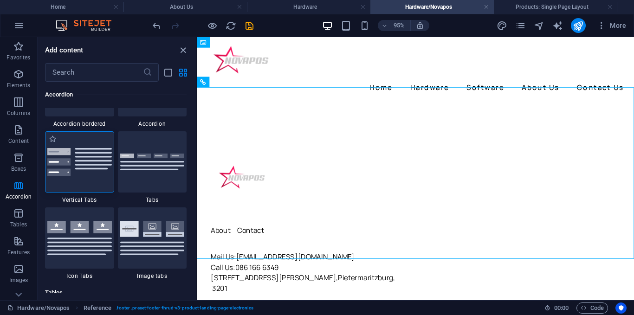
click at [86, 165] on img at bounding box center [79, 162] width 64 height 28
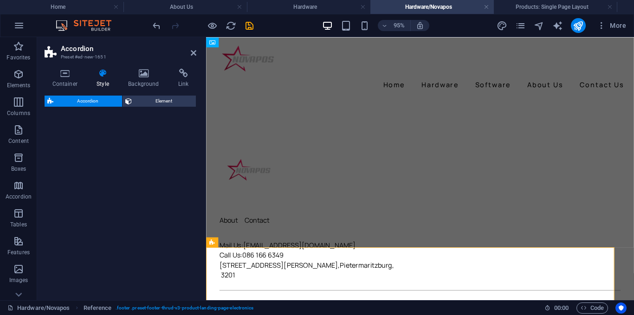
select select "rem"
select select "preset-accordion-v3-list-icon"
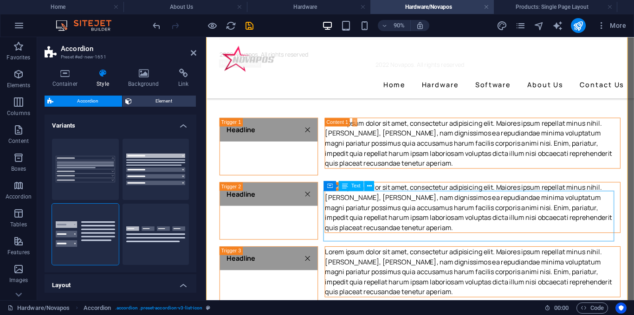
scroll to position [278, 0]
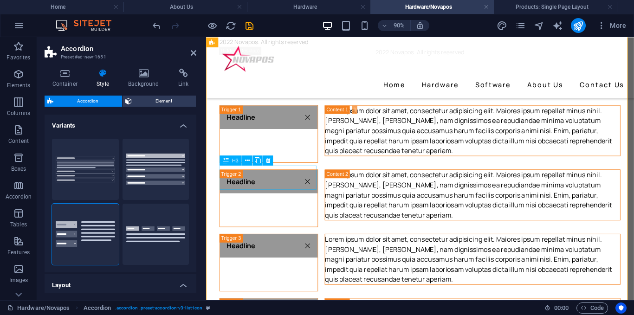
drag, startPoint x: 282, startPoint y: 196, endPoint x: 442, endPoint y: 180, distance: 160.8
click at [443, 180] on div "Headline Lorem ipsum dolor sit amet, consectetur adipisicing elit. Maiores ipsu…" at bounding box center [443, 251] width 475 height 367
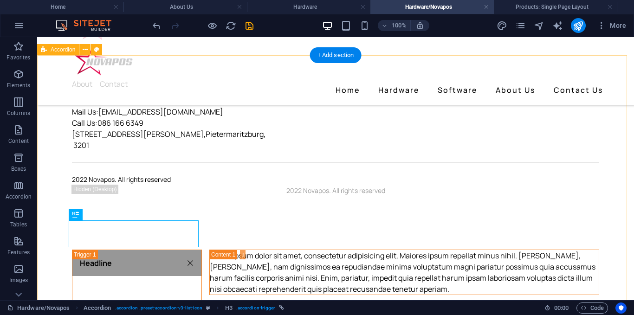
scroll to position [93, 0]
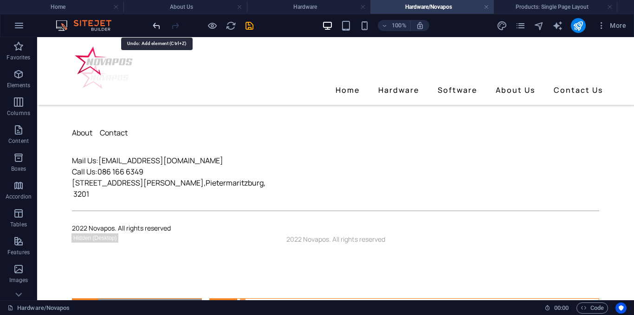
click at [158, 29] on icon "undo" at bounding box center [156, 25] width 11 height 11
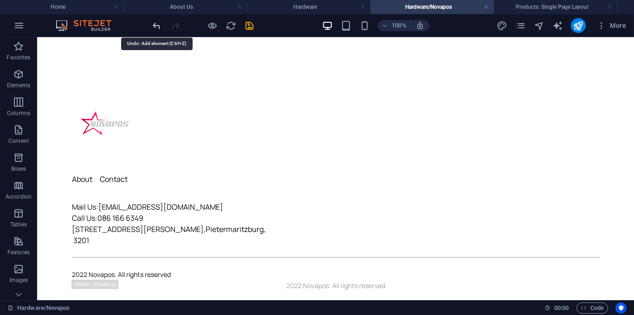
scroll to position [0, 0]
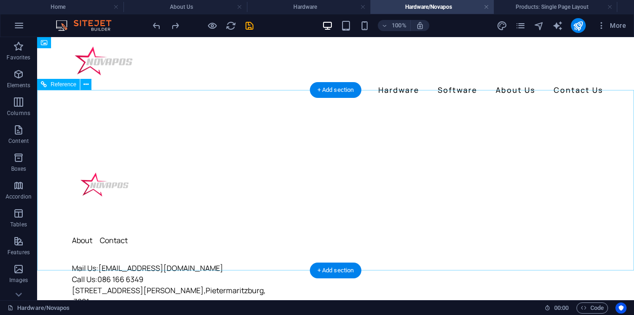
click at [109, 128] on div "About Contact Mail Us: info@posisolve.co.za Call Us: 086 166 6349 373 Chief Alb…" at bounding box center [335, 233] width 597 height 257
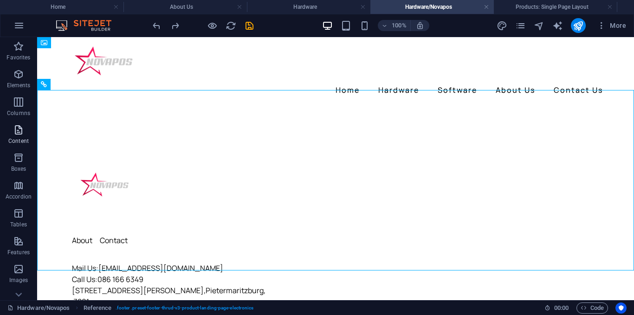
click at [15, 131] on icon "button" at bounding box center [18, 129] width 11 height 11
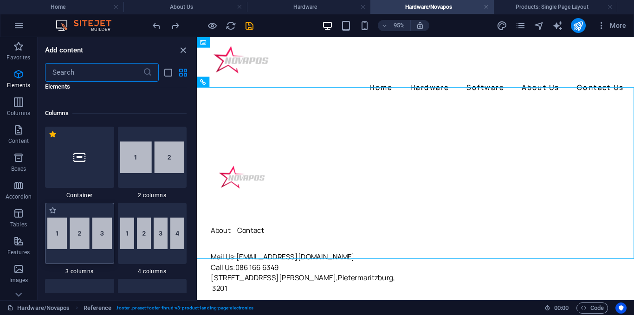
scroll to position [463, 0]
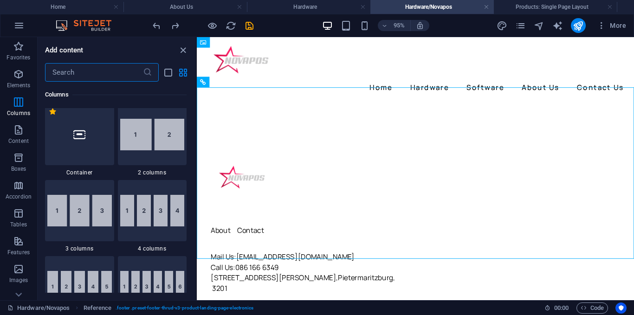
drag, startPoint x: 143, startPoint y: 142, endPoint x: 137, endPoint y: 144, distance: 6.8
click at [143, 142] on img at bounding box center [152, 135] width 64 height 32
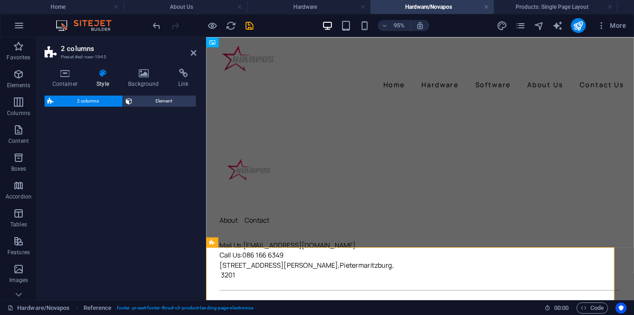
select select "rem"
select select "preset-columns-two-v2-default"
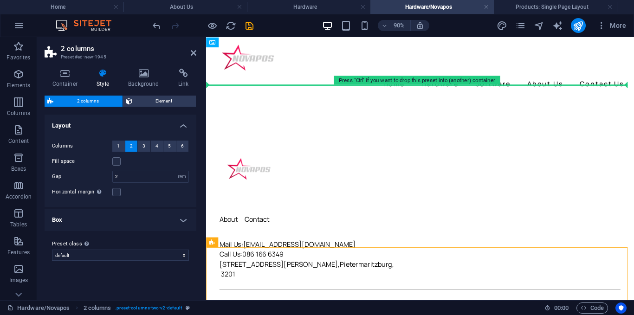
scroll to position [0, 0]
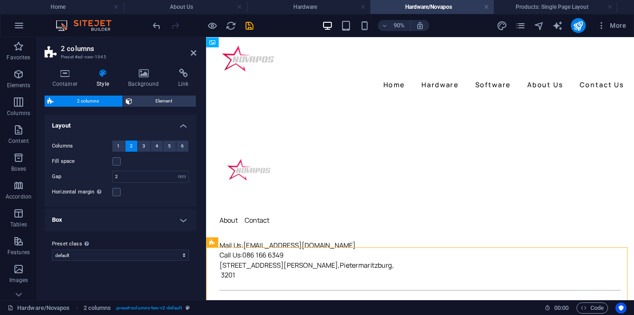
drag, startPoint x: 423, startPoint y: 201, endPoint x: 404, endPoint y: 91, distance: 111.3
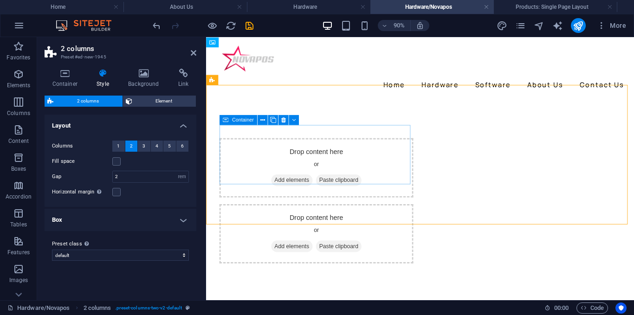
click at [288, 190] on span "Add elements" at bounding box center [301, 196] width 46 height 13
click at [261, 158] on div "Drop content here or Add elements Paste clipboard" at bounding box center [328, 182] width 215 height 66
click at [18, 137] on span "Content" at bounding box center [18, 135] width 37 height 22
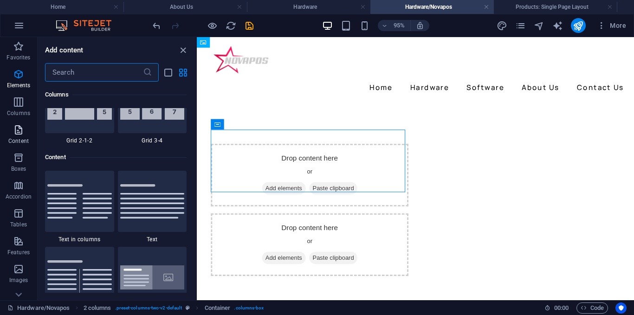
scroll to position [1623, 0]
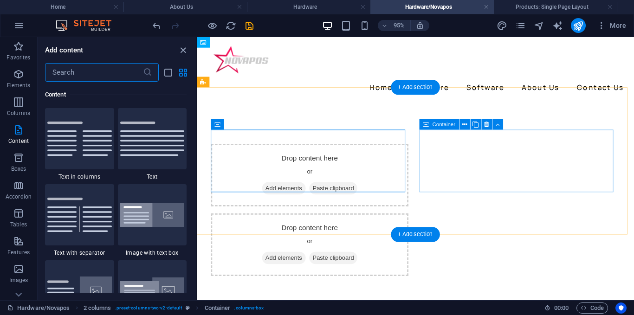
click at [419, 223] on div "Drop content here or Add elements Paste clipboard" at bounding box center [316, 256] width 208 height 66
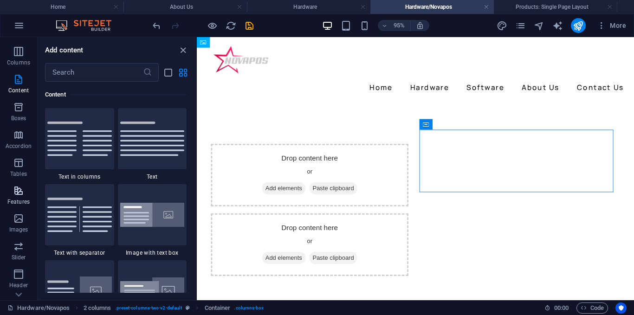
scroll to position [93, 0]
click at [19, 193] on button "Images" at bounding box center [18, 181] width 37 height 28
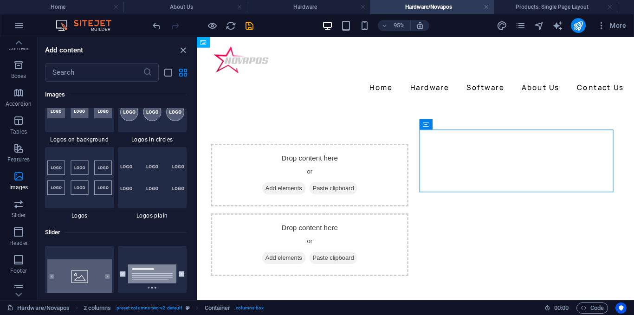
scroll to position [5167, 0]
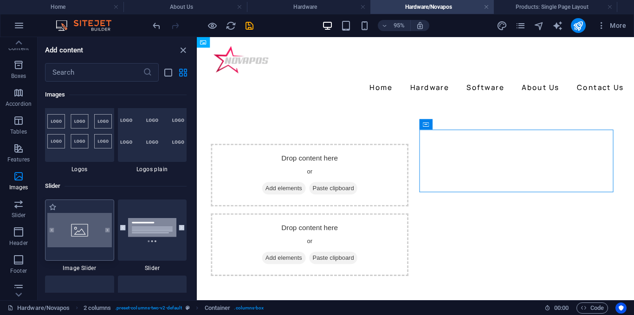
click at [77, 223] on div at bounding box center [79, 229] width 69 height 61
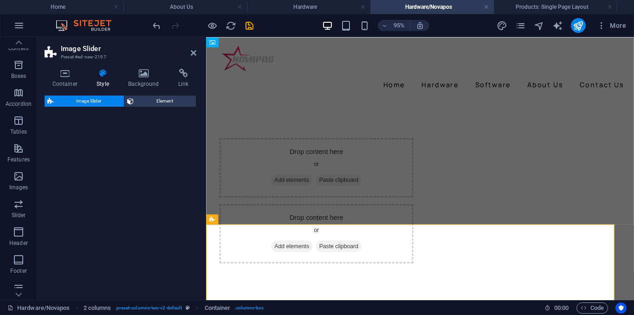
select select "rem"
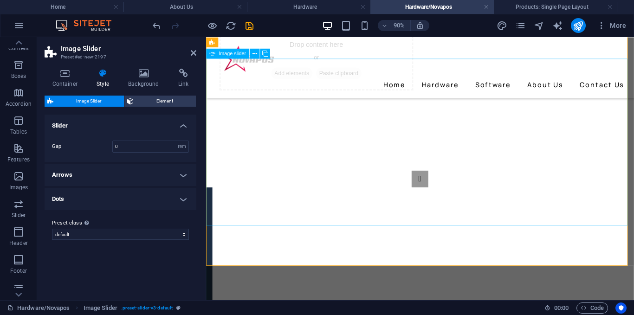
scroll to position [93, 0]
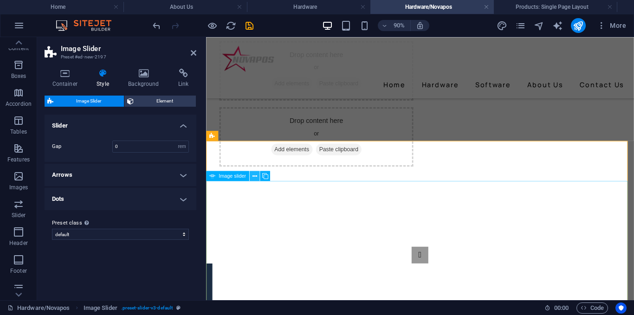
click at [253, 174] on icon at bounding box center [254, 175] width 5 height 9
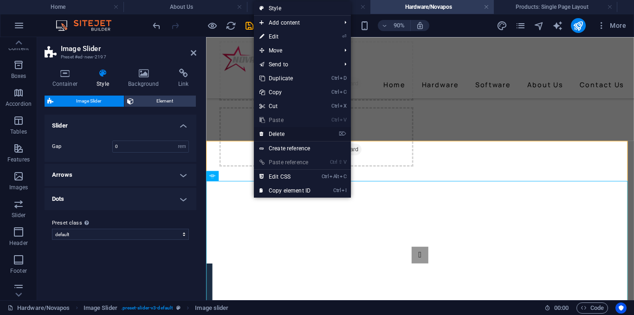
click at [276, 134] on link "⌦ Delete" at bounding box center [285, 134] width 62 height 14
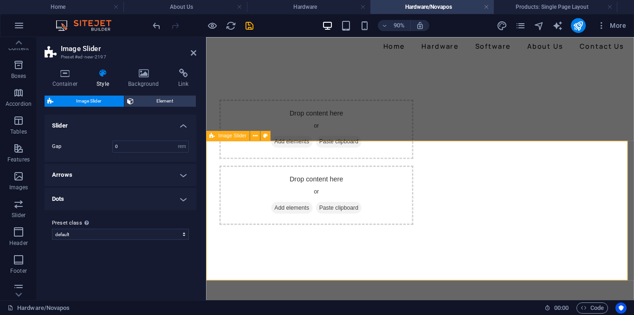
scroll to position [0, 0]
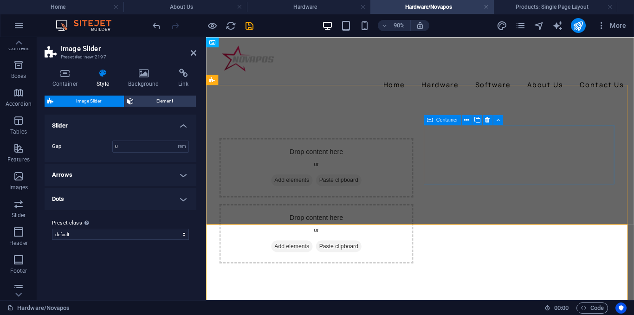
click at [436, 223] on div "Drop content here or Add elements Paste clipboard" at bounding box center [328, 256] width 215 height 66
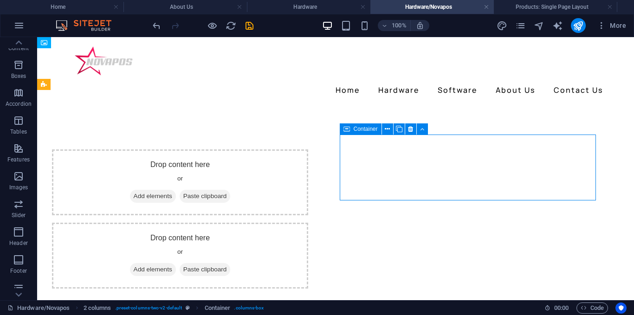
click at [308, 223] on div "Drop content here or Add elements Paste clipboard" at bounding box center [180, 256] width 256 height 66
click at [28, 216] on span "Slider" at bounding box center [18, 210] width 37 height 22
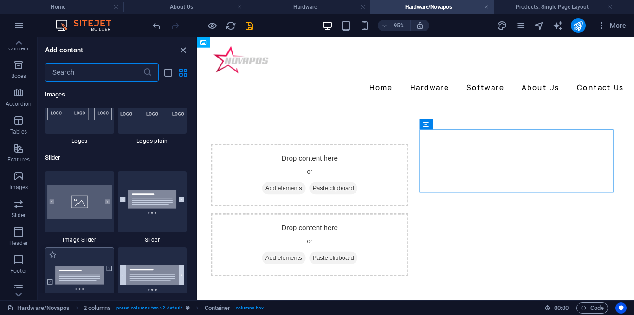
scroll to position [5259, 0]
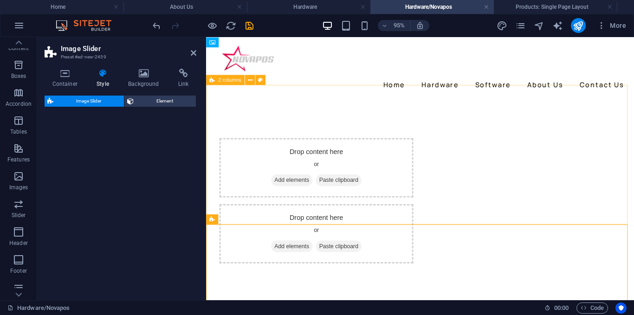
select select "rem"
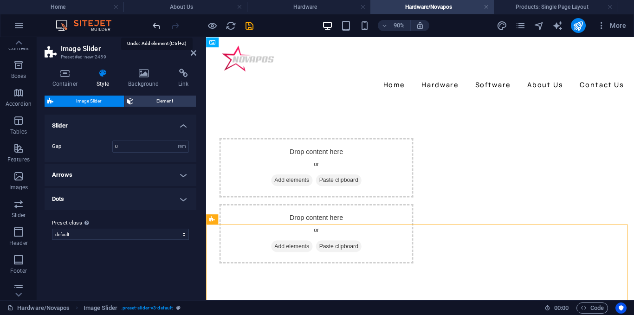
click at [159, 26] on icon "undo" at bounding box center [156, 25] width 11 height 11
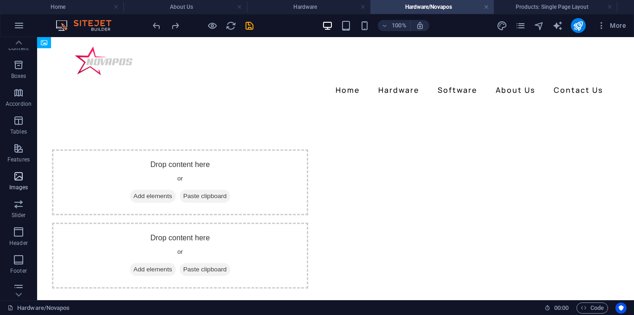
click at [9, 171] on span "Images" at bounding box center [18, 182] width 37 height 22
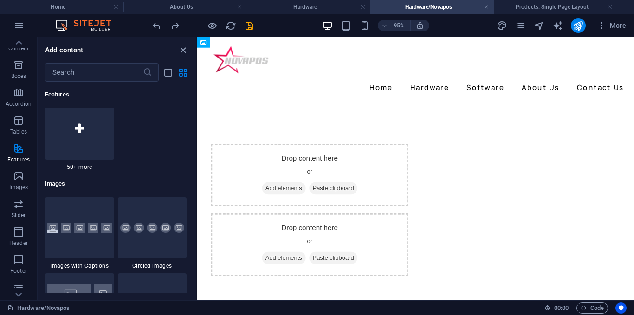
scroll to position [4564, 0]
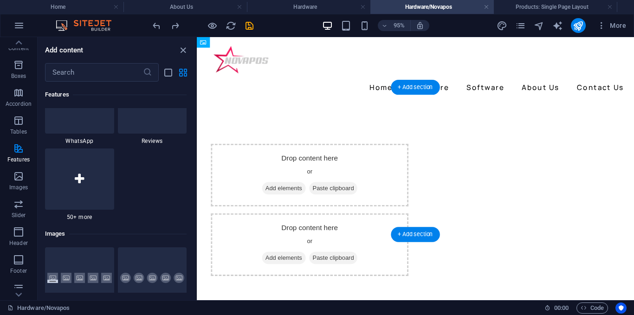
click at [311, 263] on span "Add elements" at bounding box center [288, 269] width 46 height 13
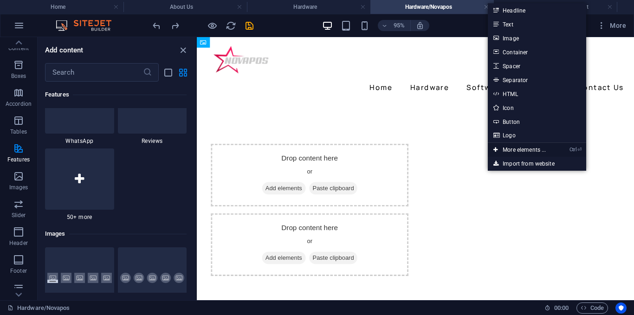
click at [515, 143] on link "Ctrl ⏎ More elements ..." at bounding box center [520, 150] width 64 height 14
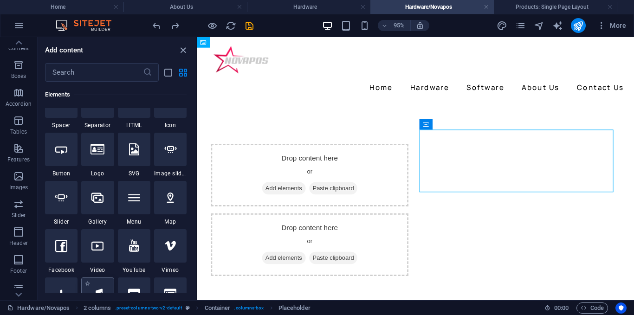
scroll to position [145, 0]
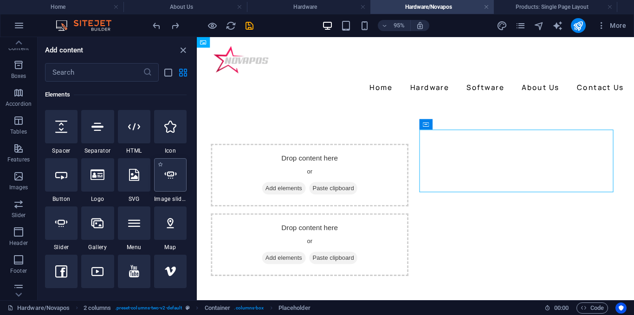
click at [167, 176] on icon at bounding box center [170, 175] width 12 height 12
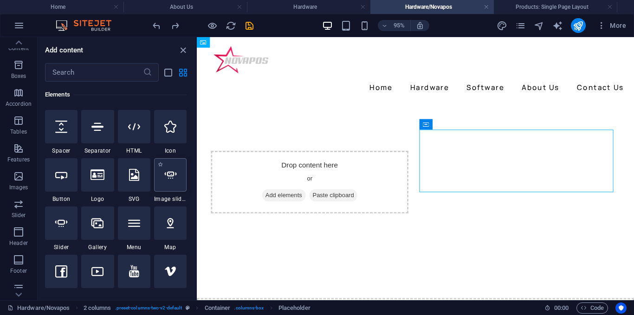
select select "ms"
select select "s"
select select "progressive"
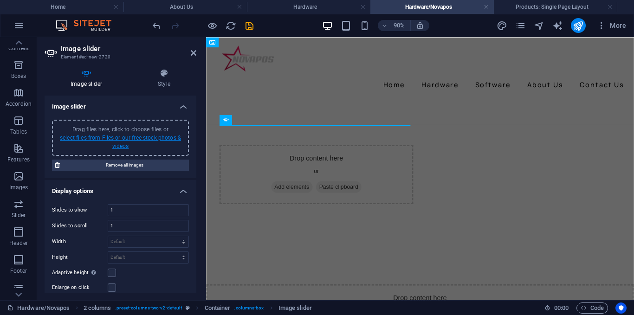
click at [125, 137] on link "select files from Files or our free stock photos & videos" at bounding box center [120, 142] width 121 height 15
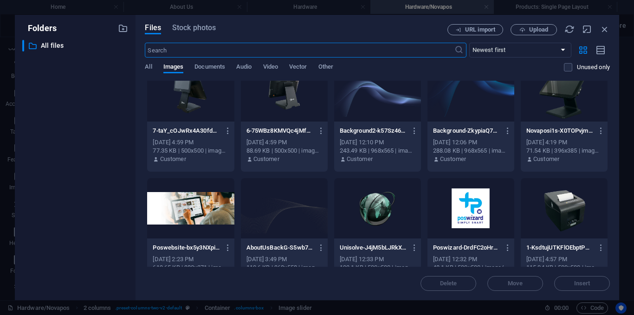
scroll to position [0, 0]
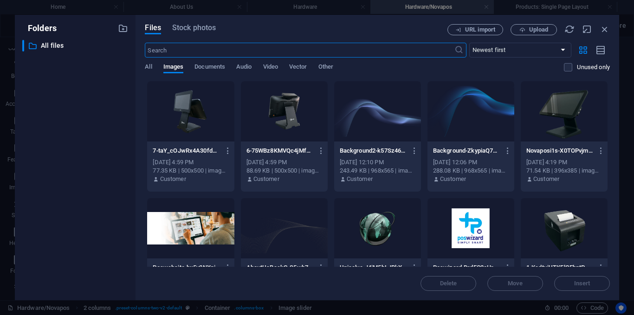
click at [555, 127] on div at bounding box center [563, 111] width 87 height 60
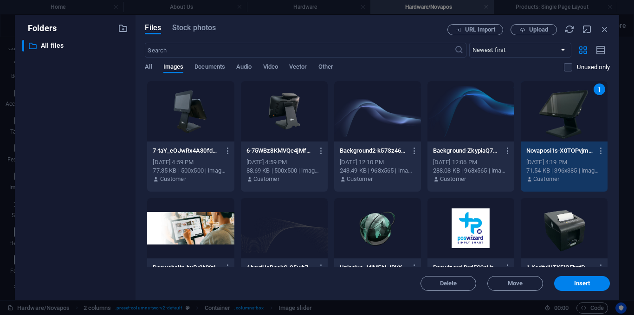
click at [581, 106] on div "1" at bounding box center [563, 111] width 87 height 60
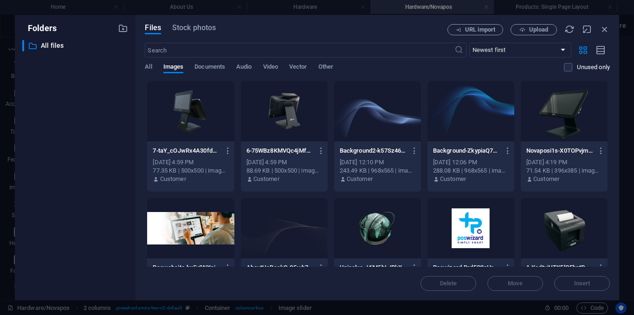
click at [555, 125] on div at bounding box center [563, 111] width 87 height 60
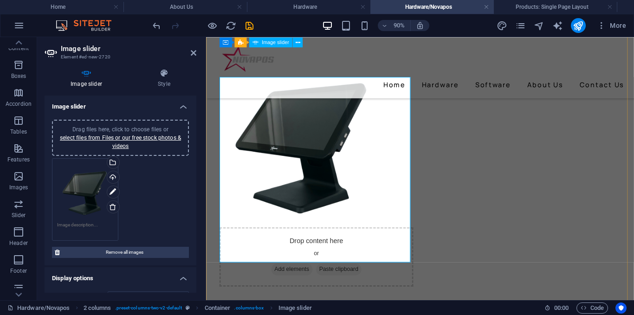
scroll to position [46, 0]
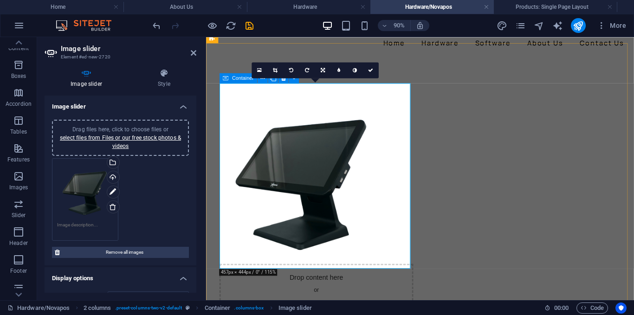
click at [229, 79] on div "Container" at bounding box center [238, 78] width 38 height 10
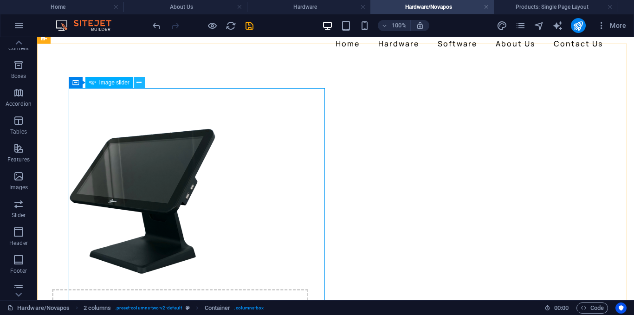
click at [141, 82] on icon at bounding box center [138, 83] width 5 height 10
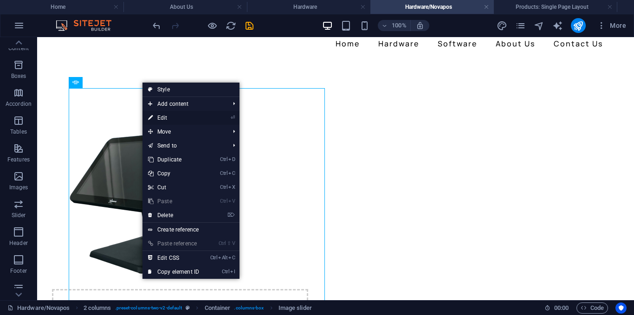
click at [167, 113] on link "⏎ Edit" at bounding box center [173, 118] width 62 height 14
select select "ms"
select select "s"
select select "progressive"
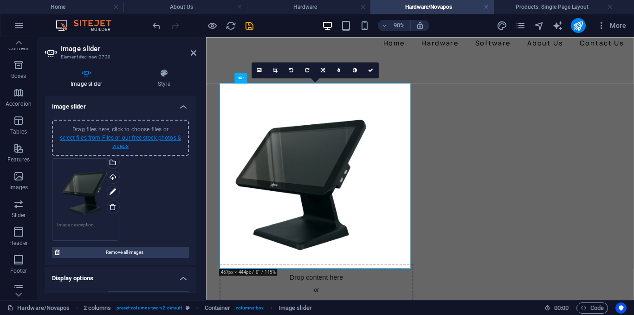
click at [124, 137] on link "select files from Files or our free stock photos & videos" at bounding box center [120, 142] width 121 height 15
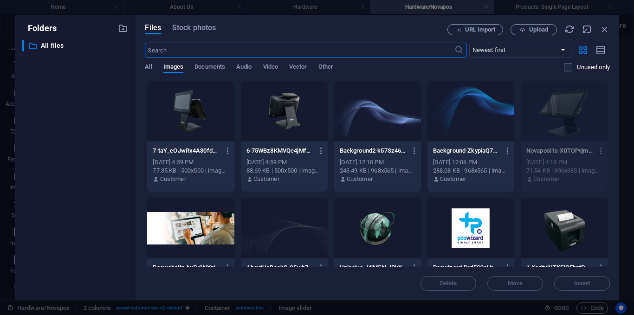
scroll to position [38, 0]
click at [289, 111] on div at bounding box center [284, 111] width 87 height 60
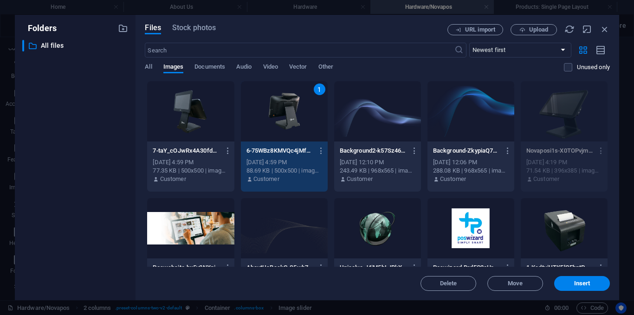
click at [176, 108] on div at bounding box center [190, 111] width 87 height 60
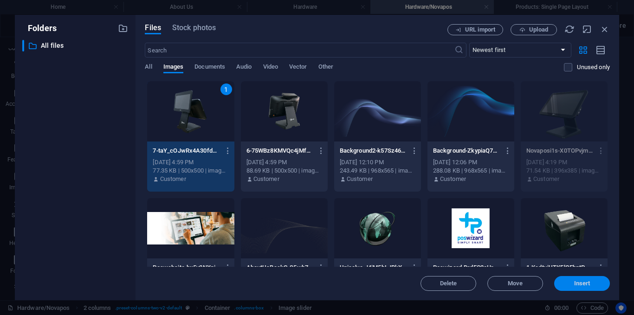
drag, startPoint x: 581, startPoint y: 280, endPoint x: 414, endPoint y: 266, distance: 168.0
click at [581, 281] on span "Insert" at bounding box center [582, 284] width 16 height 6
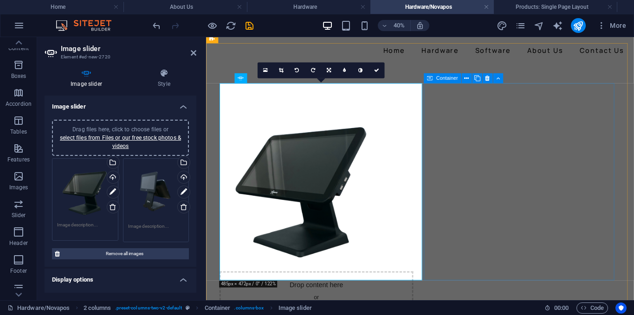
scroll to position [46, 0]
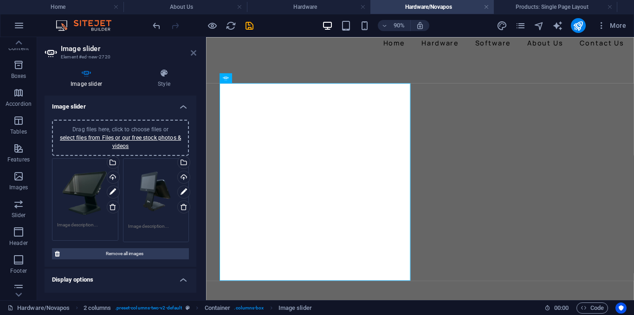
click at [193, 51] on icon at bounding box center [194, 52] width 6 height 7
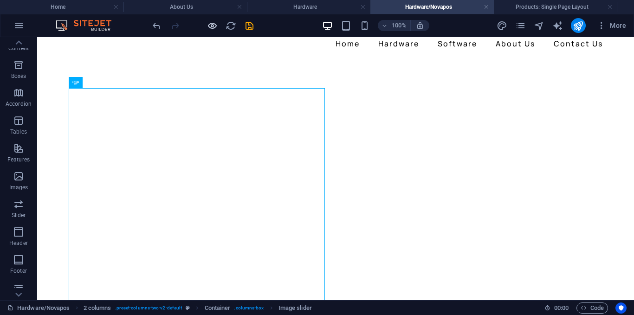
click at [212, 25] on icon "button" at bounding box center [212, 25] width 11 height 11
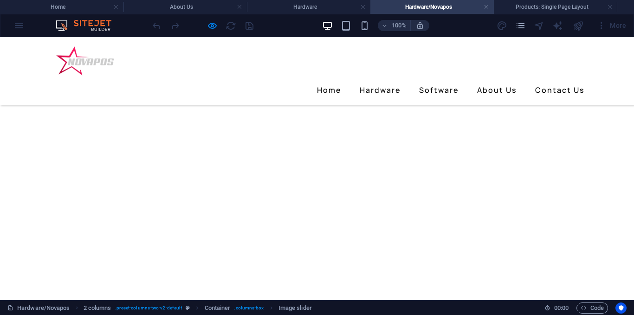
scroll to position [93, 0]
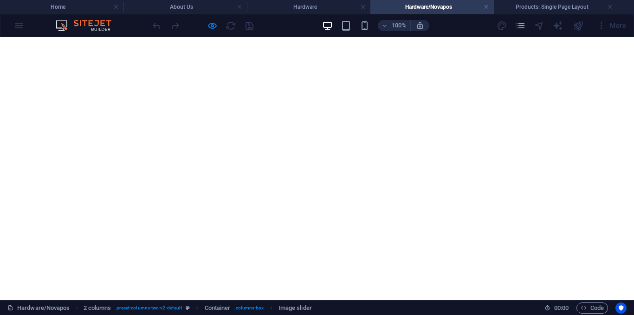
scroll to position [46, 0]
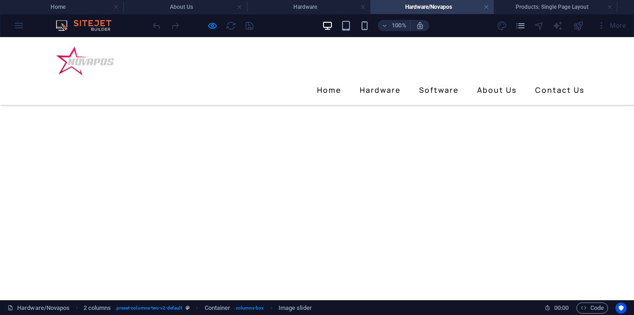
scroll to position [93, 0]
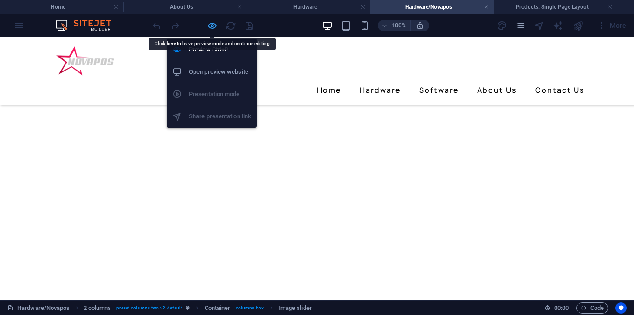
click at [212, 29] on icon "button" at bounding box center [212, 25] width 11 height 11
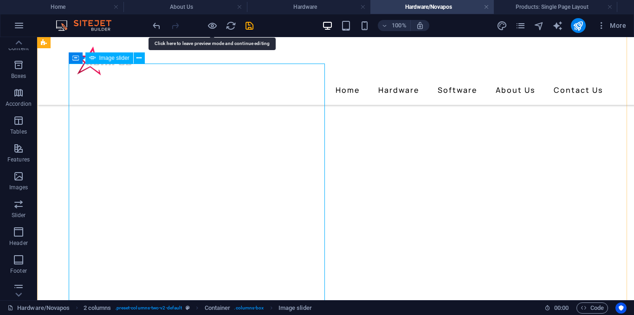
scroll to position [46, 0]
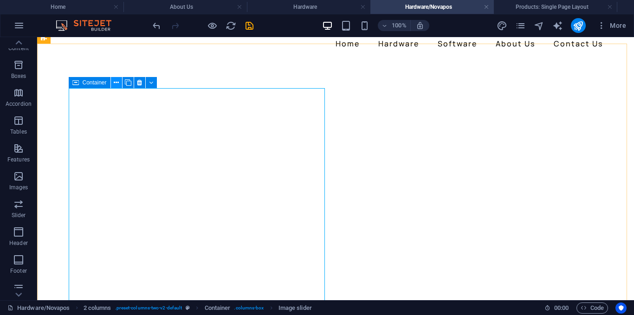
click at [120, 83] on button at bounding box center [116, 82] width 11 height 11
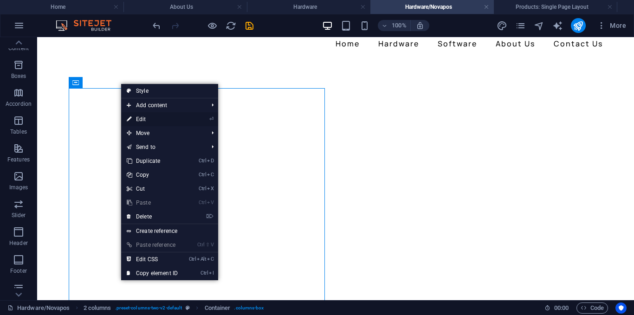
click at [152, 121] on link "⏎ Edit" at bounding box center [152, 119] width 62 height 14
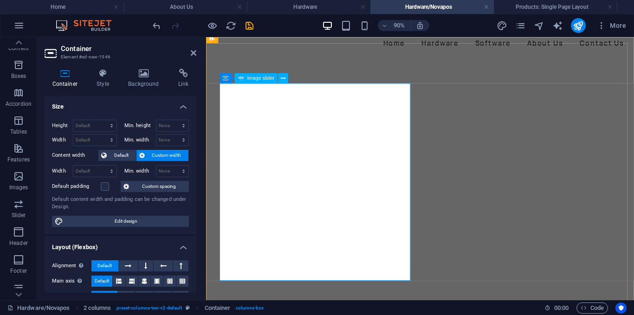
scroll to position [93, 0]
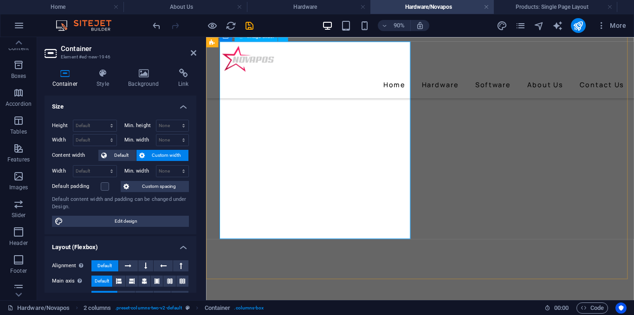
select select "ms"
select select "s"
select select "progressive"
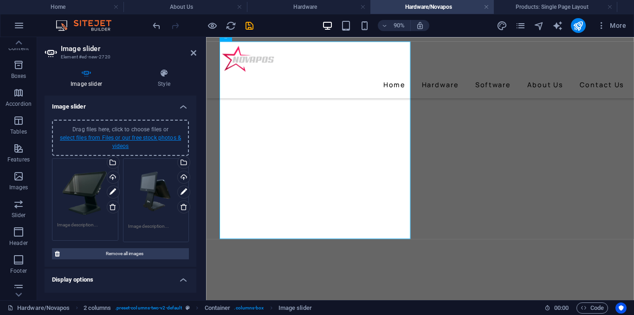
click at [130, 135] on link "select files from Files or our free stock photos & videos" at bounding box center [120, 142] width 121 height 15
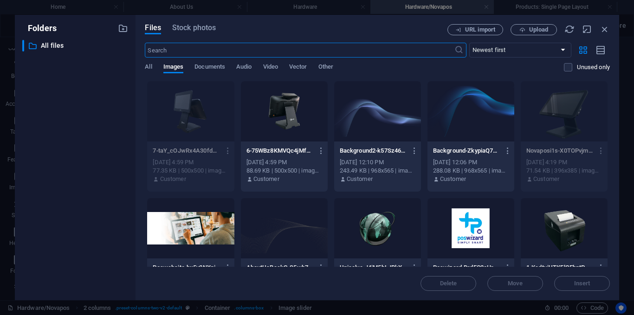
scroll to position [39, 0]
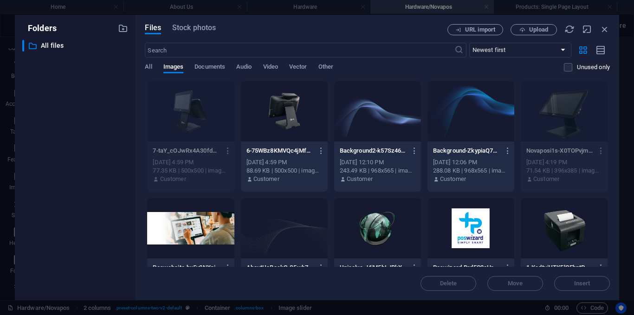
click at [296, 126] on div at bounding box center [284, 111] width 87 height 60
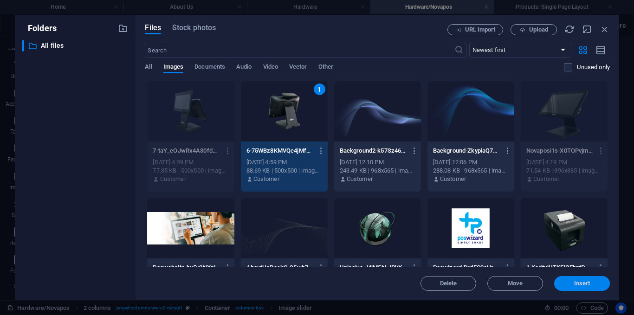
click at [576, 281] on span "Insert" at bounding box center [582, 284] width 16 height 6
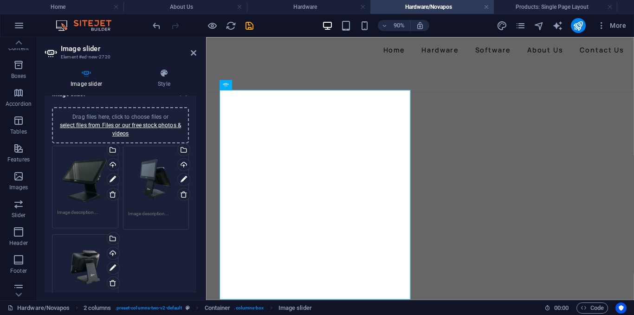
scroll to position [0, 0]
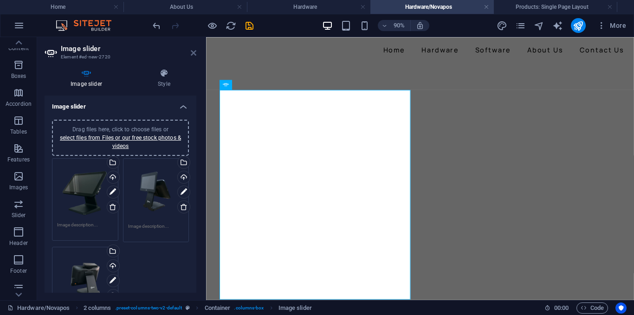
click at [192, 53] on icon at bounding box center [194, 52] width 6 height 7
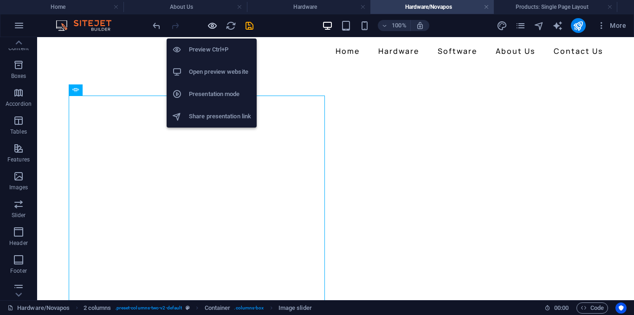
click at [215, 30] on icon "button" at bounding box center [212, 25] width 11 height 11
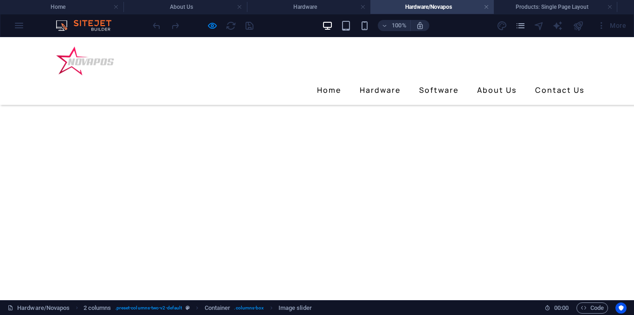
scroll to position [132, 0]
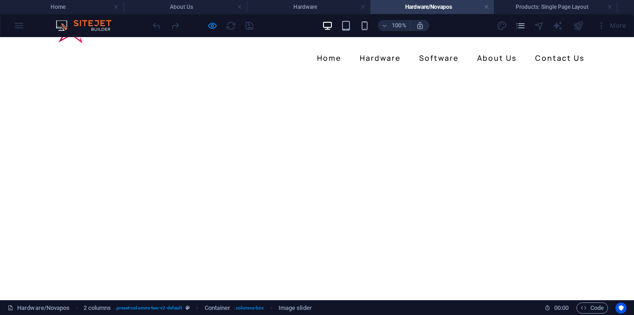
scroll to position [46, 0]
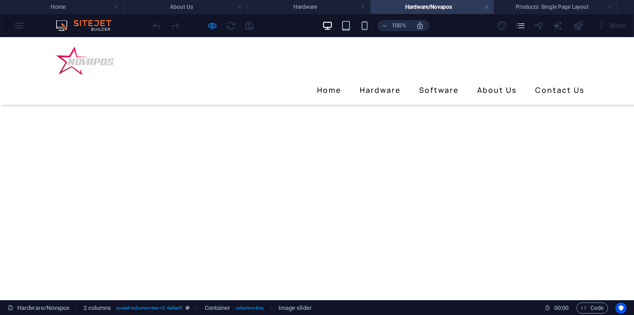
scroll to position [93, 0]
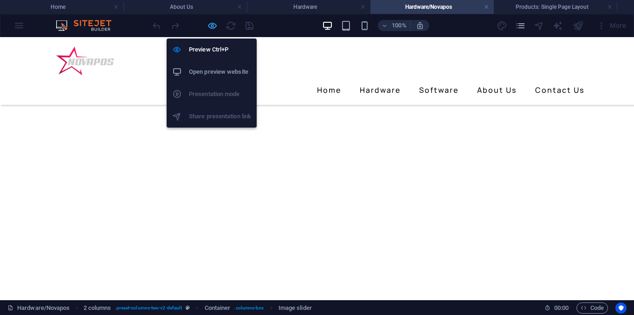
click at [209, 28] on icon "button" at bounding box center [212, 25] width 11 height 11
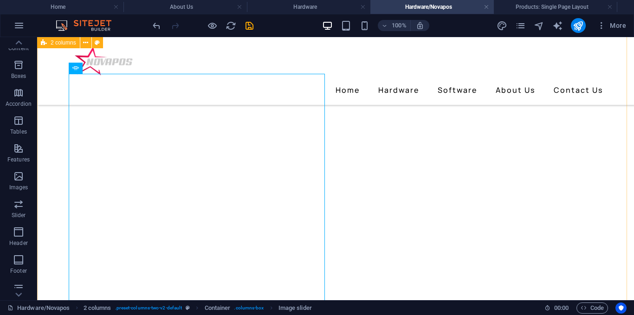
scroll to position [46, 0]
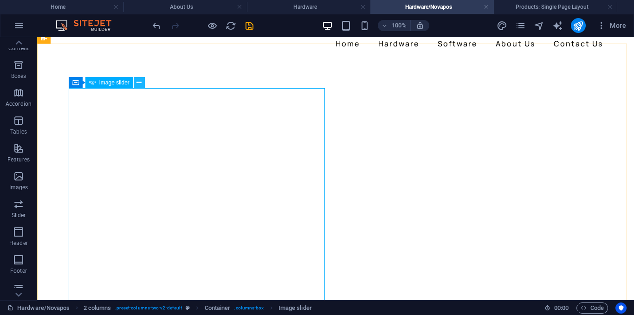
click at [142, 83] on button at bounding box center [139, 82] width 11 height 11
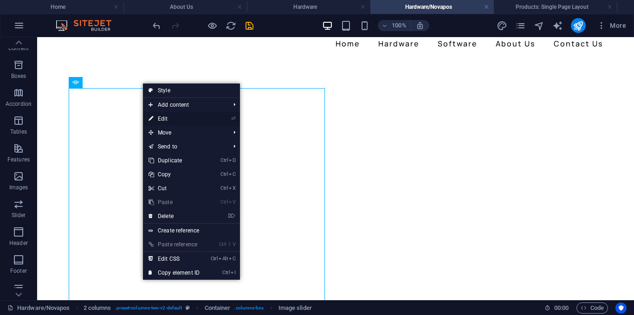
click at [167, 120] on link "⏎ Edit" at bounding box center [174, 119] width 62 height 14
select select "ms"
select select "s"
select select "progressive"
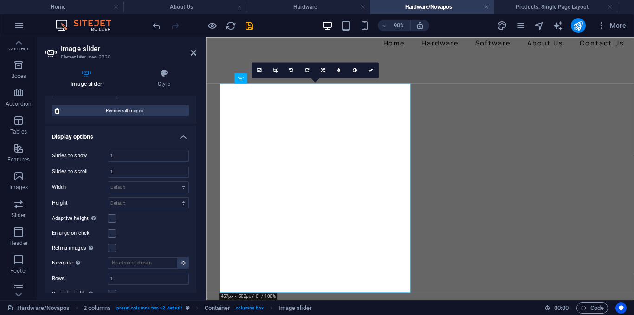
scroll to position [371, 0]
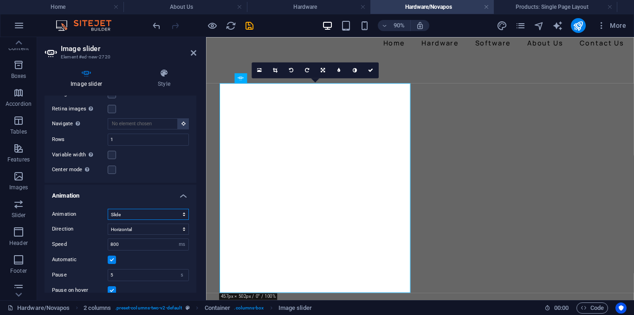
click at [156, 212] on select "Slide Fade" at bounding box center [148, 214] width 81 height 11
select select "fade"
click at [108, 209] on select "Slide Fade" at bounding box center [148, 214] width 81 height 11
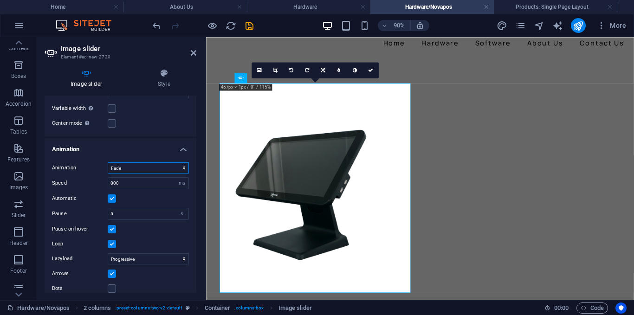
scroll to position [424, 0]
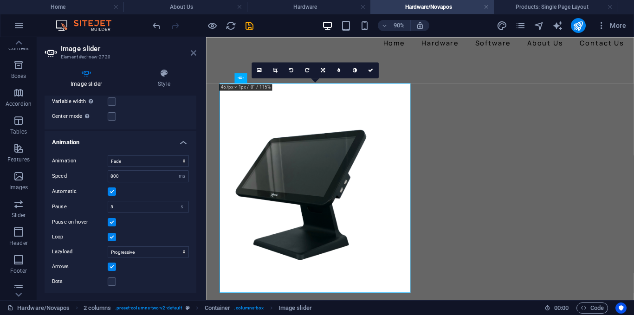
click at [194, 52] on icon at bounding box center [194, 52] width 6 height 7
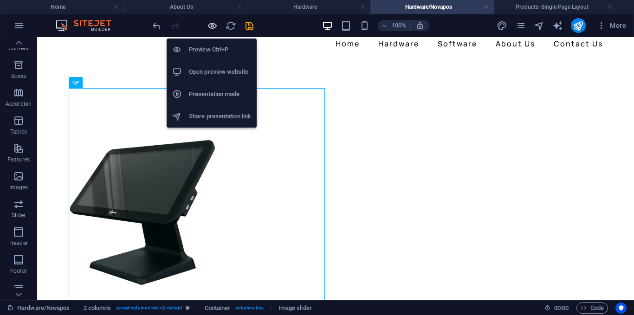
click at [212, 26] on icon "button" at bounding box center [212, 25] width 11 height 11
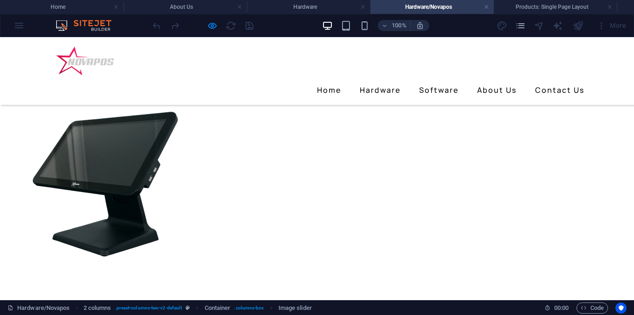
scroll to position [46, 0]
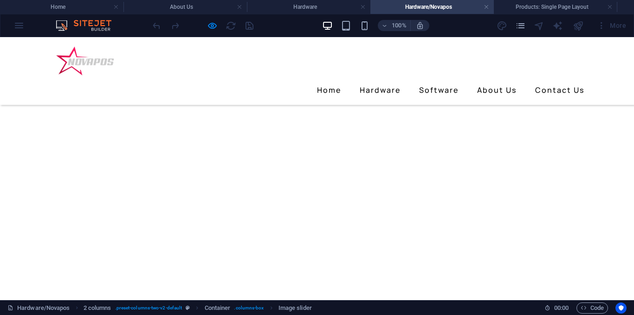
scroll to position [93, 0]
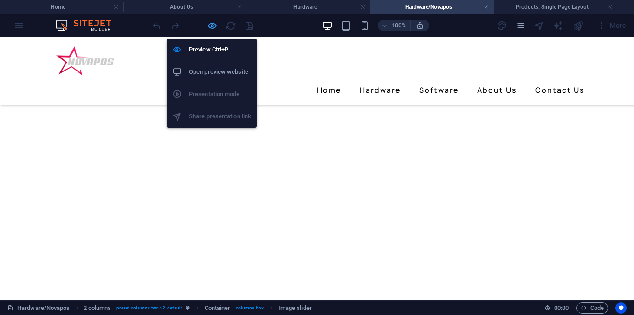
click at [213, 30] on icon "button" at bounding box center [212, 25] width 11 height 11
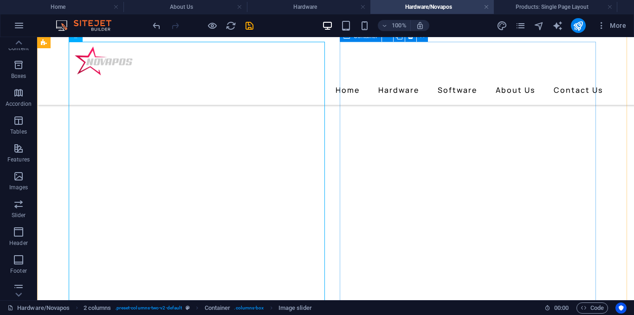
scroll to position [46, 0]
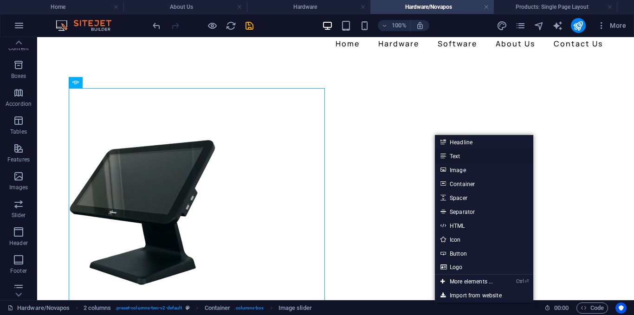
click at [452, 154] on link "Text" at bounding box center [484, 156] width 98 height 14
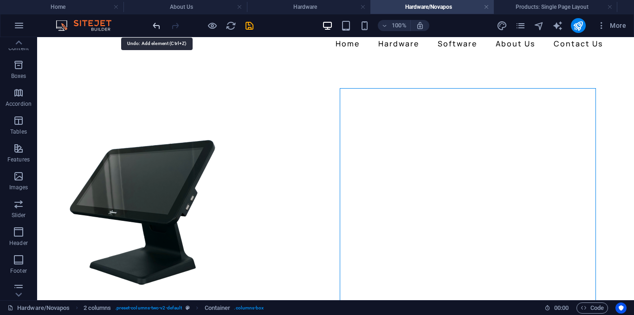
click at [158, 27] on icon "undo" at bounding box center [156, 25] width 11 height 11
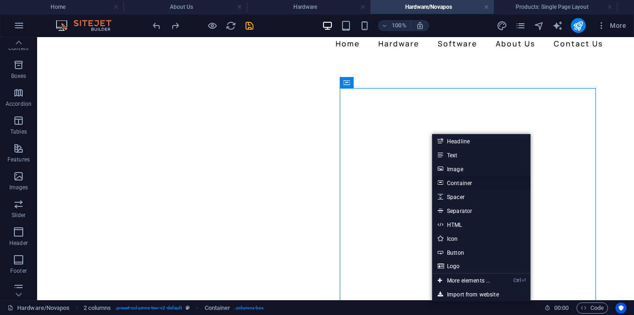
click at [456, 182] on link "Container" at bounding box center [481, 183] width 98 height 14
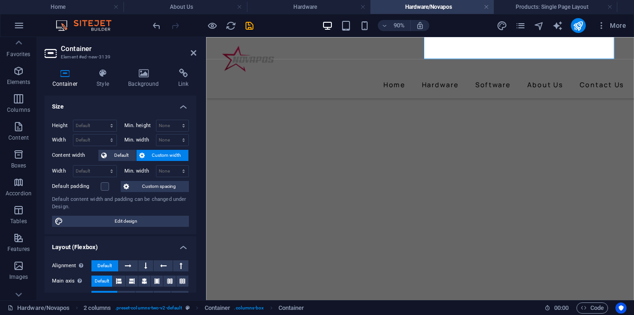
scroll to position [0, 0]
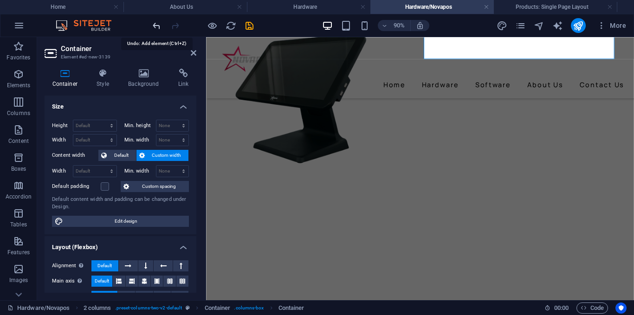
click at [155, 27] on icon "undo" at bounding box center [156, 25] width 11 height 11
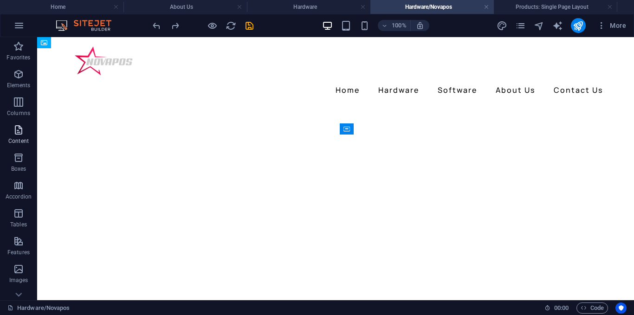
click at [26, 139] on p "Content" at bounding box center [18, 140] width 20 height 7
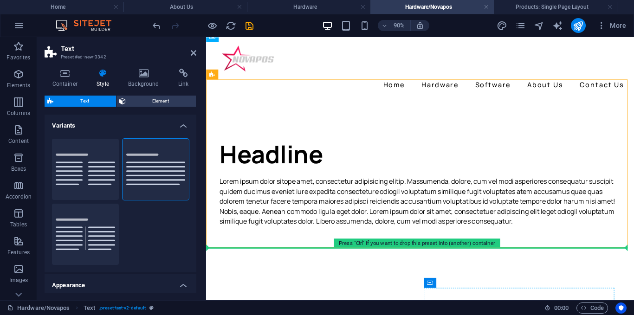
scroll to position [6, 0]
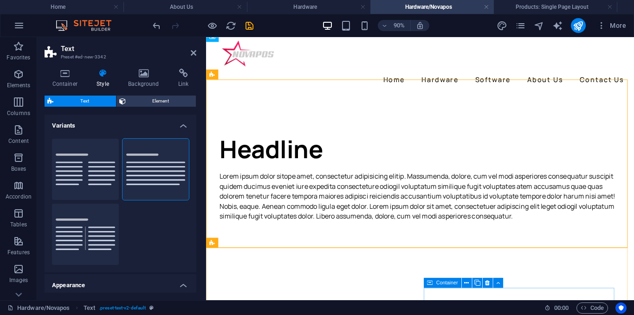
drag, startPoint x: 426, startPoint y: 115, endPoint x: 554, endPoint y: 321, distance: 242.0
drag, startPoint x: 434, startPoint y: 110, endPoint x: 553, endPoint y: 320, distance: 241.6
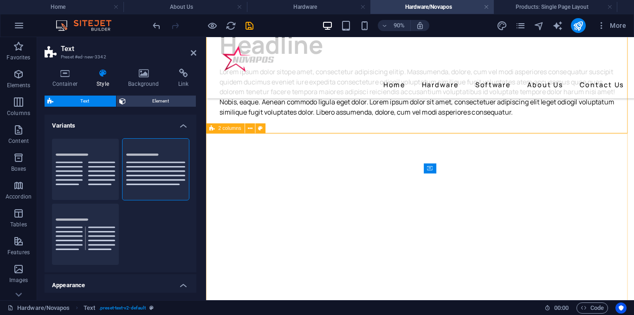
scroll to position [99, 0]
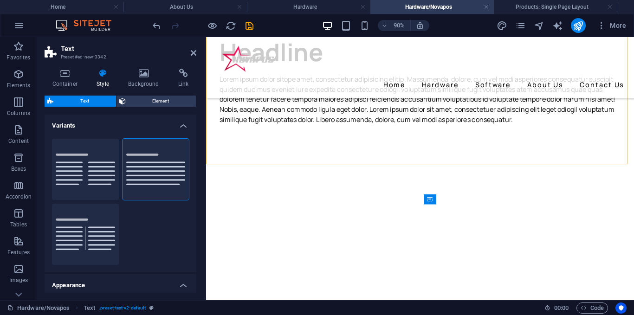
click at [160, 22] on icon "undo" at bounding box center [156, 25] width 11 height 11
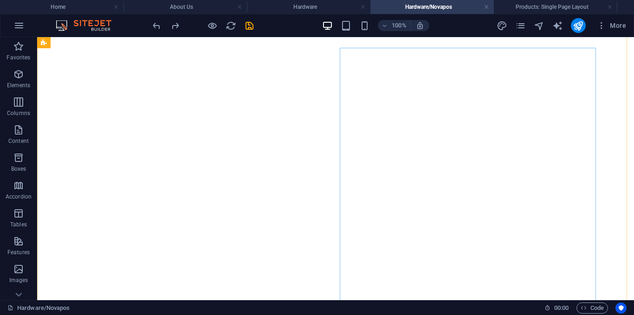
scroll to position [46, 0]
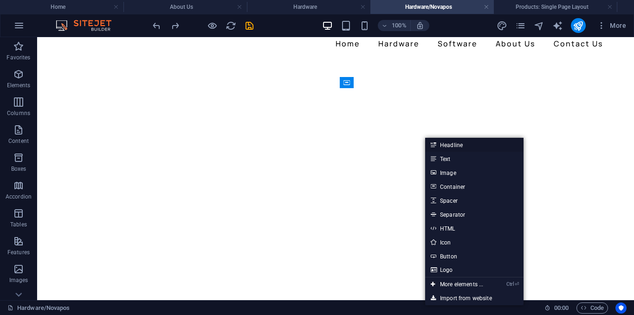
click at [457, 146] on link "Headline" at bounding box center [474, 145] width 98 height 14
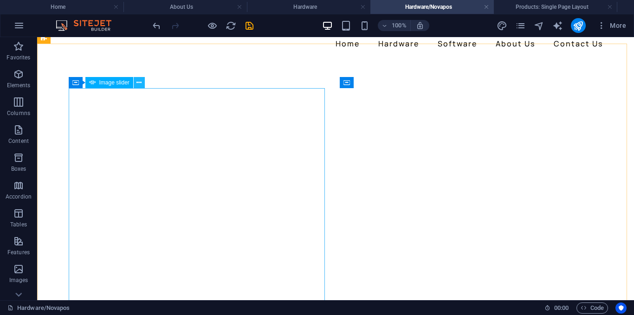
click at [136, 87] on button at bounding box center [139, 82] width 11 height 11
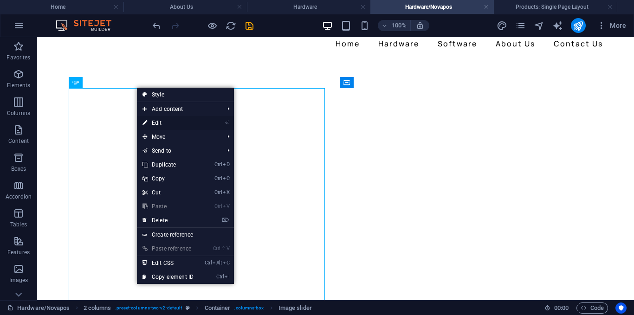
click at [162, 126] on link "⏎ Edit" at bounding box center [168, 123] width 62 height 14
select select "fade"
select select "ms"
select select "s"
select select "progressive"
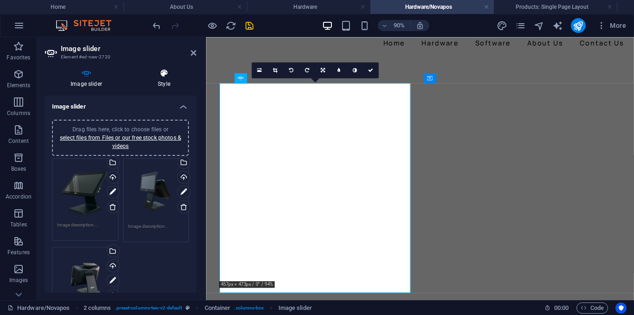
click at [160, 87] on h4 "Style" at bounding box center [164, 78] width 64 height 19
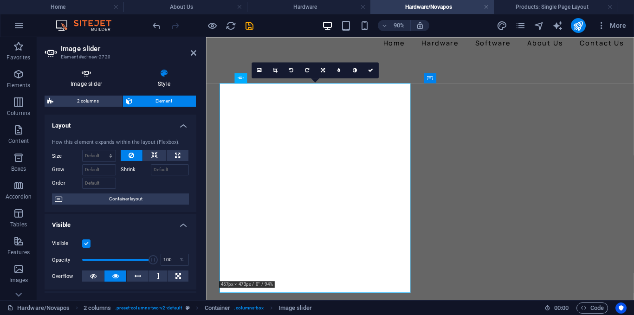
click at [94, 77] on icon at bounding box center [86, 73] width 83 height 9
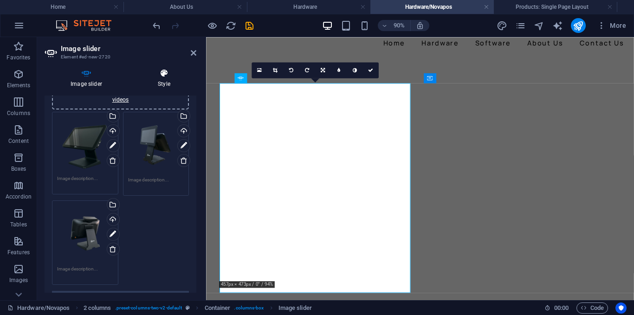
click at [155, 78] on h4 "Style" at bounding box center [164, 78] width 64 height 19
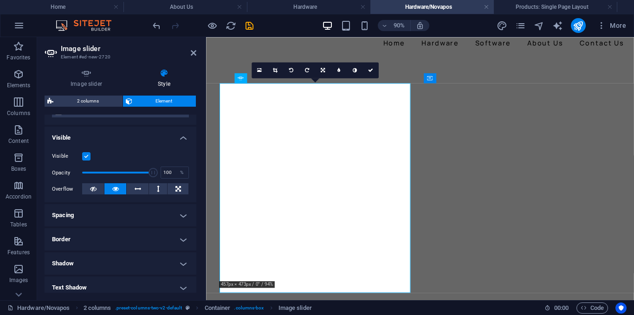
scroll to position [139, 0]
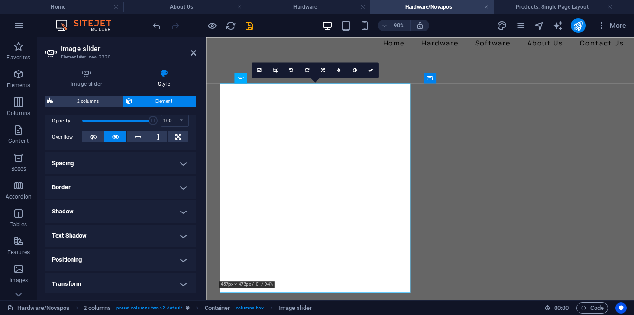
click at [139, 181] on h4 "Border" at bounding box center [121, 187] width 152 height 22
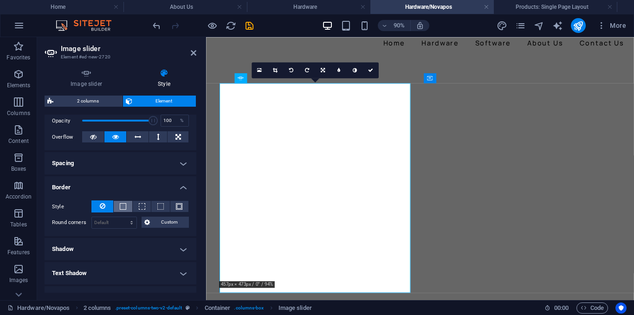
click at [122, 207] on span at bounding box center [123, 206] width 6 height 6
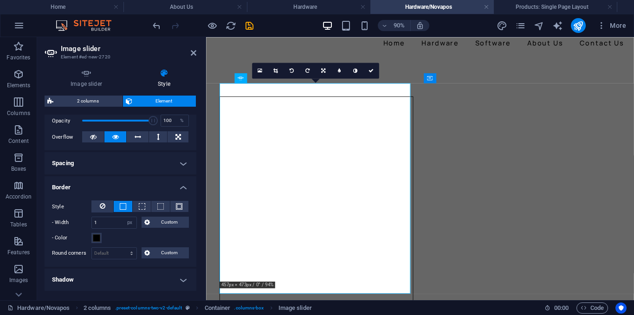
click at [196, 50] on aside "Image slider Element #ed-new-2720 Image slider Style Image slider Drag files he…" at bounding box center [121, 168] width 169 height 263
drag, startPoint x: 192, startPoint y: 51, endPoint x: 161, endPoint y: 1, distance: 57.9
click at [192, 51] on icon at bounding box center [194, 52] width 6 height 7
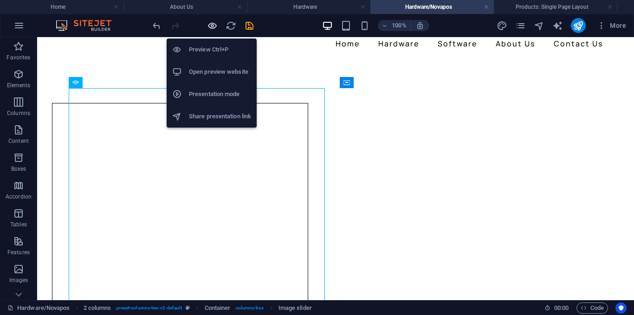
click at [211, 27] on icon "button" at bounding box center [212, 25] width 11 height 11
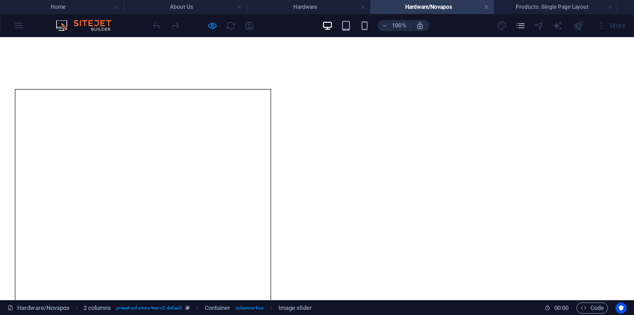
scroll to position [46, 0]
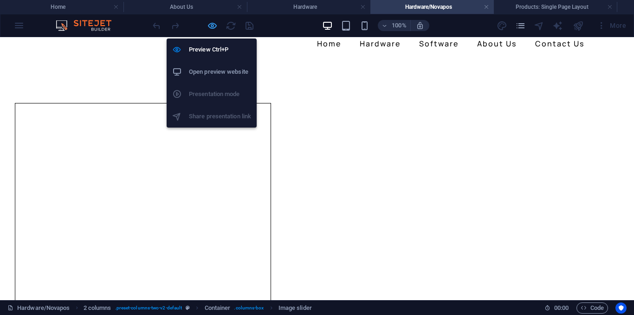
click at [210, 27] on icon "button" at bounding box center [212, 25] width 11 height 11
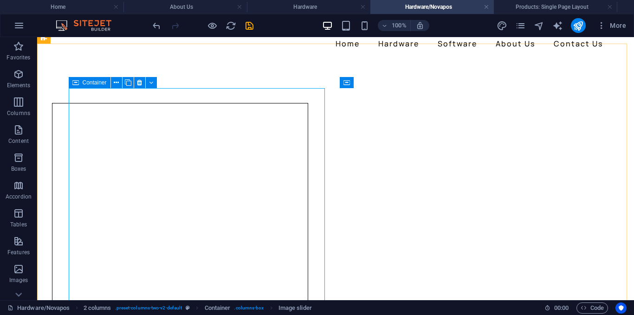
click at [76, 84] on icon at bounding box center [75, 82] width 6 height 11
click at [113, 84] on button at bounding box center [116, 82] width 11 height 11
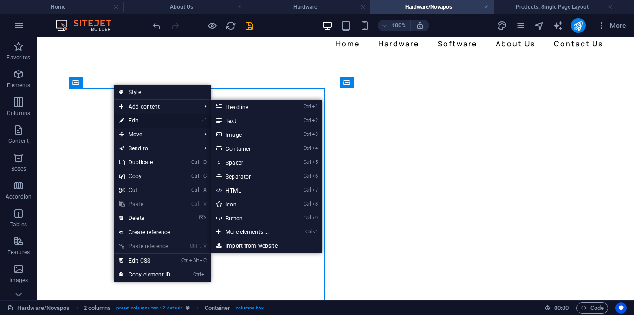
click at [137, 115] on link "⏎ Edit" at bounding box center [145, 121] width 62 height 14
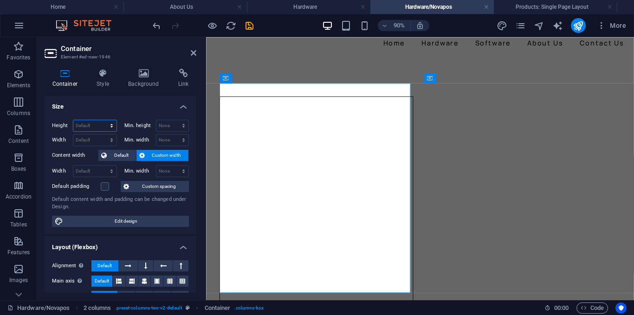
click at [93, 124] on select "Default px rem % vh vw" at bounding box center [94, 125] width 43 height 11
select select "px"
click at [102, 120] on select "Default px rem % vh vw" at bounding box center [94, 125] width 43 height 11
type input "502"
click at [96, 135] on select "Default px rem % em vh vw" at bounding box center [94, 140] width 43 height 11
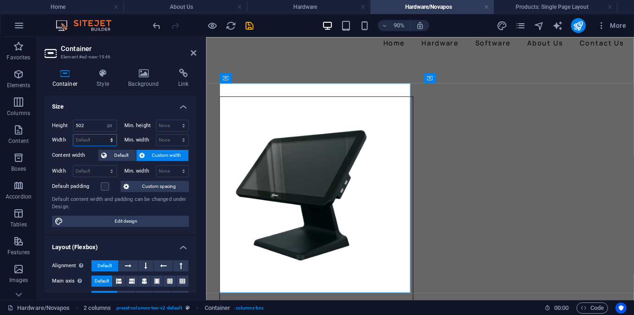
select select "px"
click at [102, 135] on select "Default px rem % em vh vw" at bounding box center [94, 140] width 43 height 11
type input "457"
click at [89, 128] on input "502" at bounding box center [94, 125] width 43 height 11
type input "5"
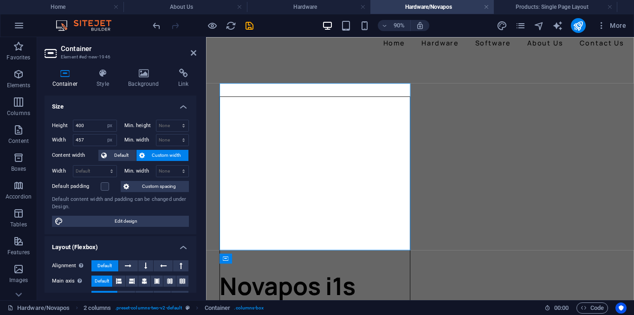
click at [154, 32] on div at bounding box center [203, 25] width 104 height 15
click at [154, 25] on icon "undo" at bounding box center [156, 25] width 11 height 11
type input "502"
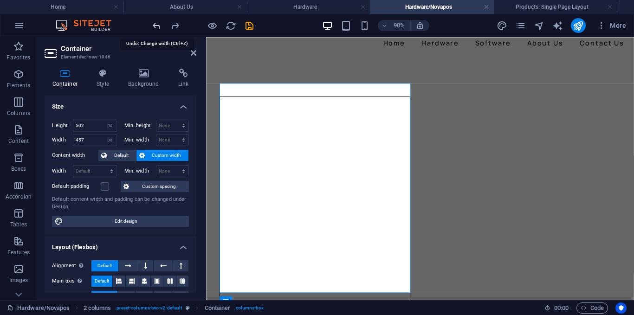
click at [154, 25] on icon "undo" at bounding box center [156, 25] width 11 height 11
select select "DISABLED_OPTION_VALUE"
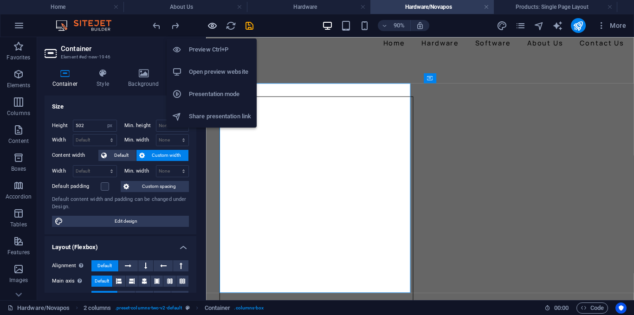
click at [216, 27] on icon "button" at bounding box center [212, 25] width 11 height 11
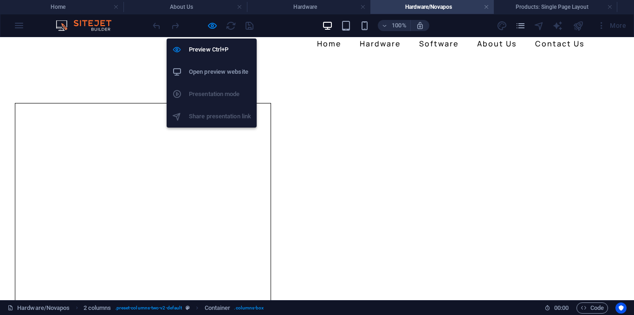
drag, startPoint x: 213, startPoint y: 26, endPoint x: 238, endPoint y: 29, distance: 25.3
click at [212, 25] on icon "button" at bounding box center [212, 25] width 11 height 11
select select "px"
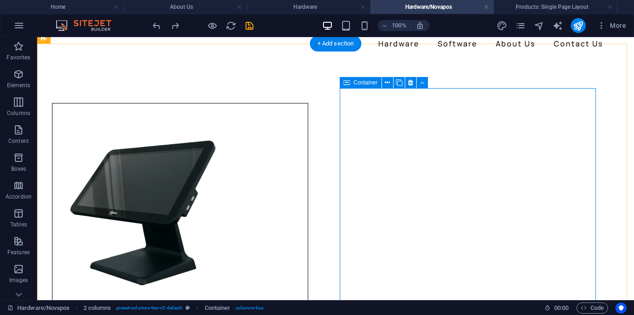
drag, startPoint x: 408, startPoint y: 174, endPoint x: 458, endPoint y: 142, distance: 59.7
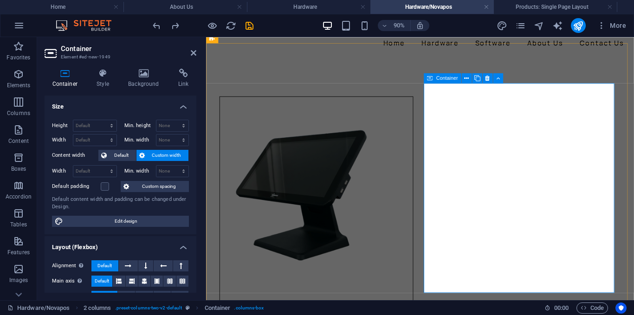
click at [108, 85] on h4 "Style" at bounding box center [105, 78] width 32 height 19
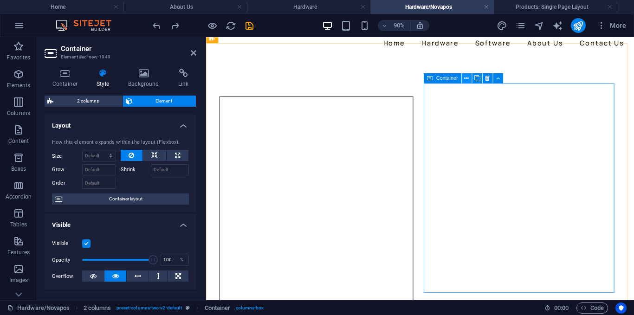
click at [466, 77] on icon at bounding box center [466, 78] width 5 height 9
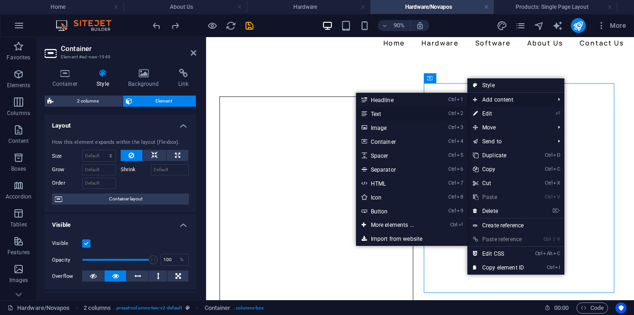
drag, startPoint x: 388, startPoint y: 115, endPoint x: 201, endPoint y: 87, distance: 188.7
click at [387, 115] on link "Ctrl 2 Text" at bounding box center [394, 114] width 77 height 14
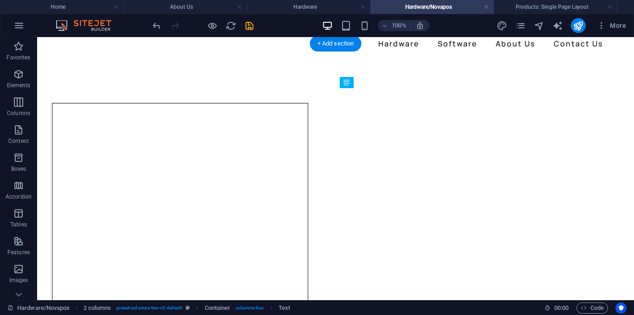
drag, startPoint x: 415, startPoint y: 92, endPoint x: 423, endPoint y: 122, distance: 31.3
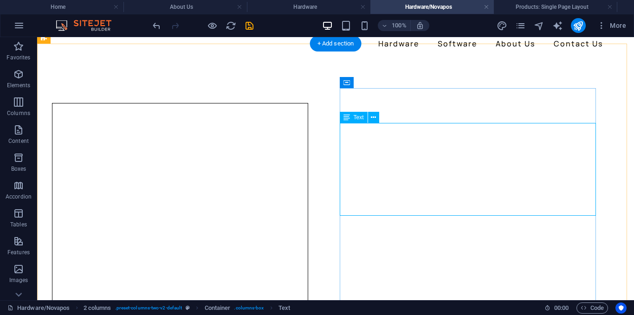
click at [373, 118] on icon at bounding box center [373, 118] width 5 height 10
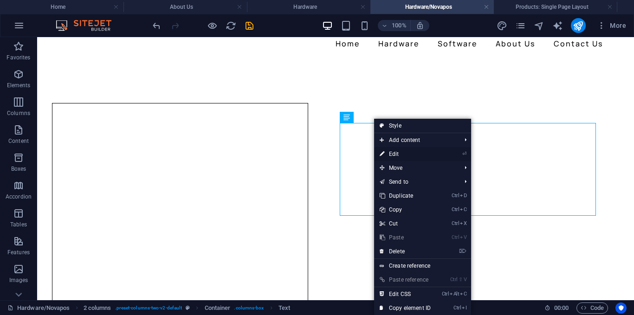
click at [396, 153] on link "⏎ Edit" at bounding box center [405, 154] width 62 height 14
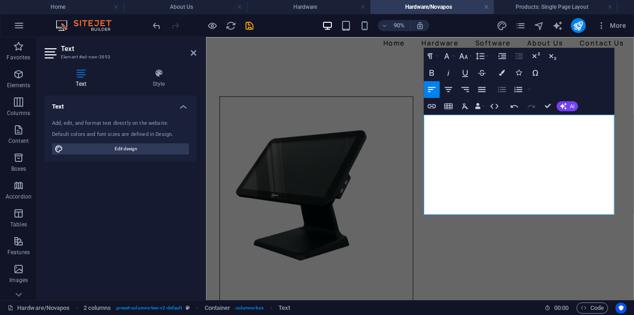
click at [500, 90] on icon "button" at bounding box center [501, 90] width 8 height 6
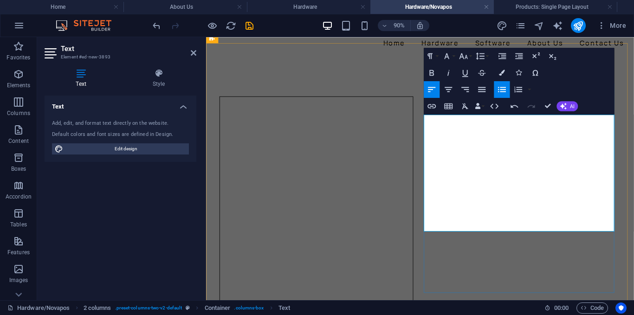
drag, startPoint x: 461, startPoint y: 172, endPoint x: 571, endPoint y: 172, distance: 110.4
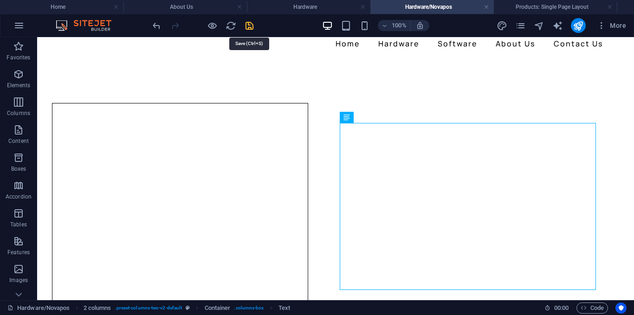
click at [249, 27] on icon "save" at bounding box center [249, 25] width 11 height 11
select select "px"
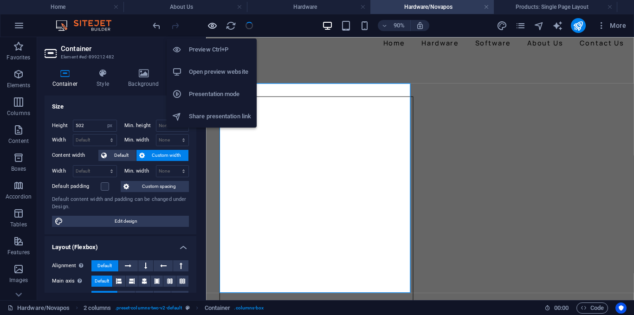
click at [212, 28] on icon "button" at bounding box center [212, 25] width 11 height 11
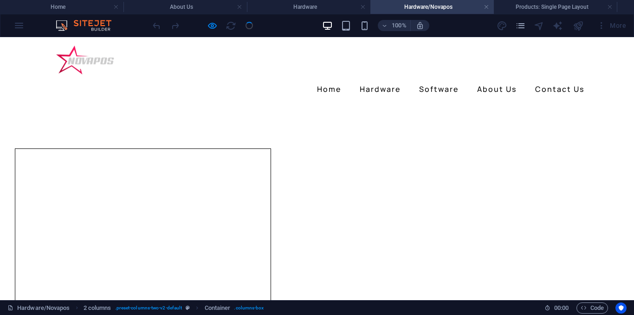
scroll to position [0, 0]
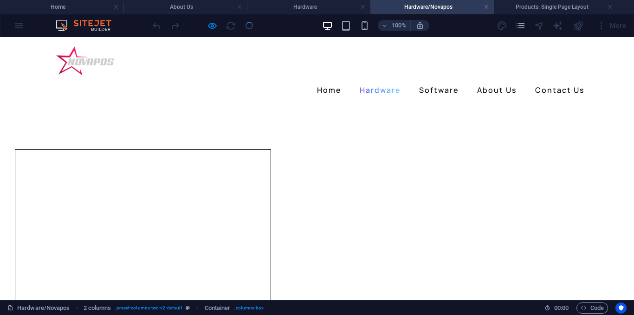
click at [368, 83] on link "Hardware" at bounding box center [380, 90] width 48 height 15
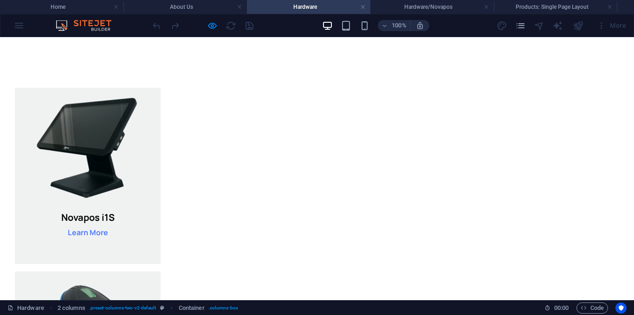
scroll to position [46, 0]
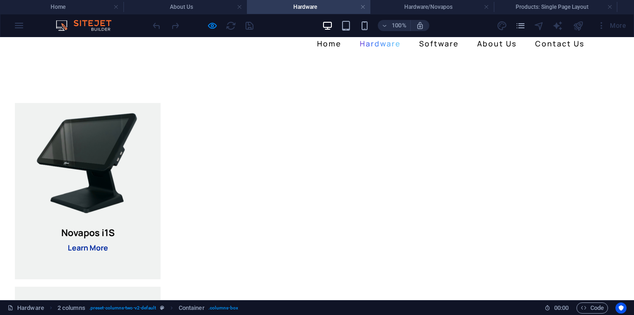
click at [108, 243] on strong "Learn More" at bounding box center [88, 248] width 40 height 10
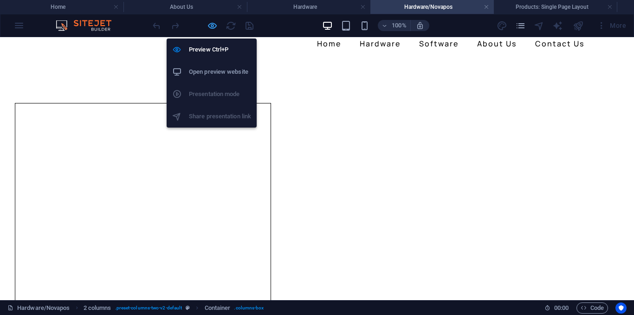
click at [214, 25] on icon "button" at bounding box center [212, 25] width 11 height 11
select select "px"
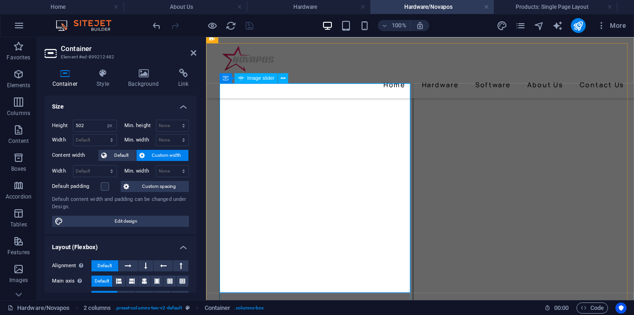
scroll to position [139, 0]
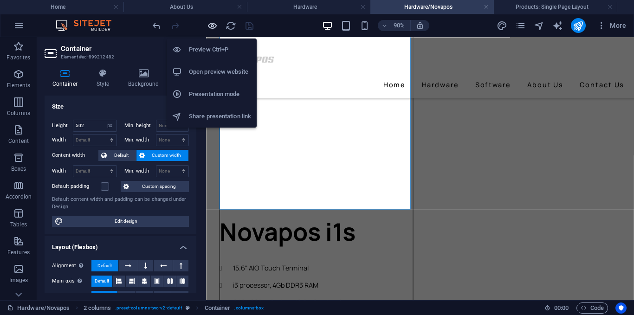
click at [212, 20] on icon "button" at bounding box center [212, 25] width 11 height 11
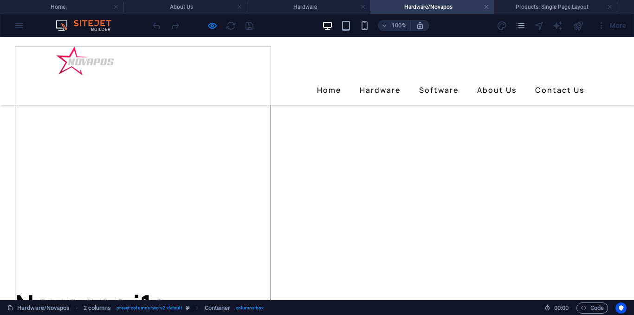
scroll to position [93, 0]
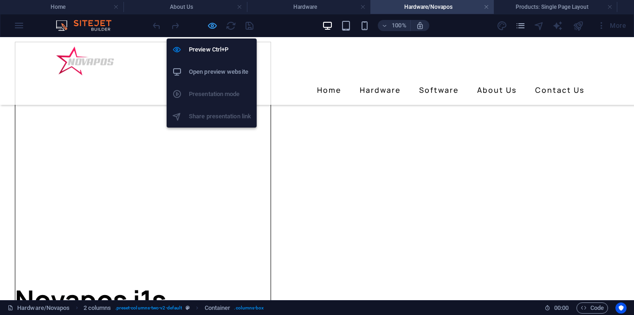
click at [213, 26] on icon "button" at bounding box center [212, 25] width 11 height 11
select select "px"
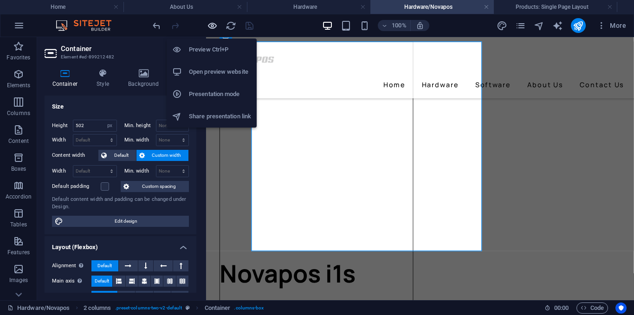
scroll to position [69, 0]
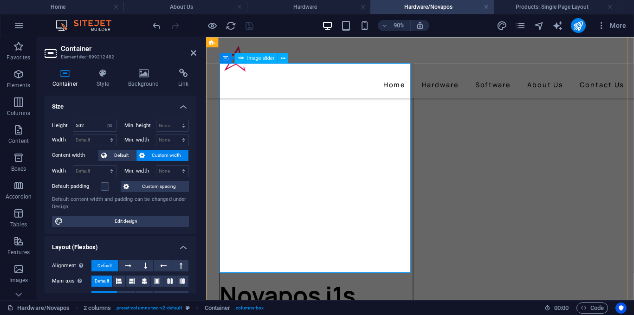
click at [92, 138] on select "Default px rem % em vh vw" at bounding box center [94, 140] width 43 height 11
select select "px"
click at [102, 135] on select "Default px rem % em vh vw" at bounding box center [94, 140] width 43 height 11
type input "457"
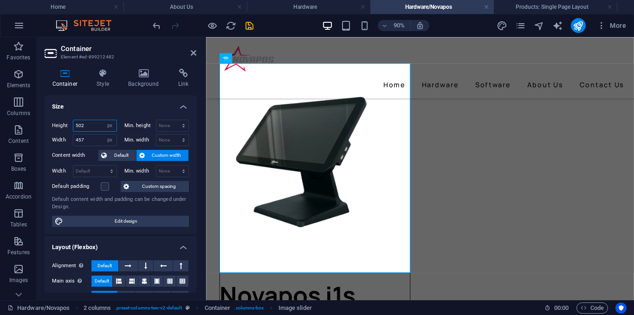
click at [90, 126] on input "502" at bounding box center [94, 125] width 43 height 11
type input "5"
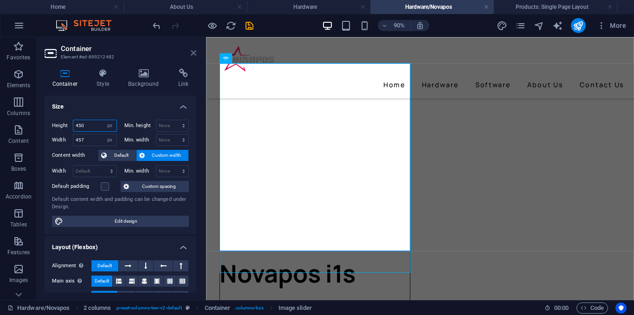
type input "450"
click at [194, 52] on icon at bounding box center [194, 52] width 6 height 7
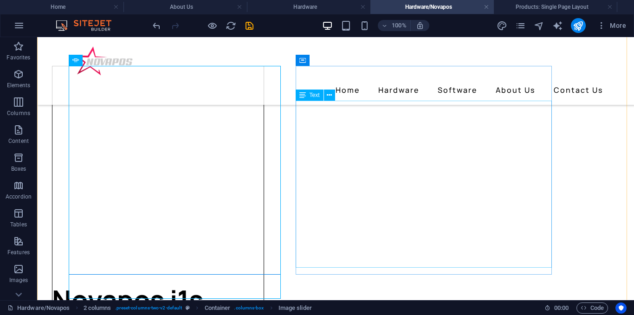
scroll to position [115, 0]
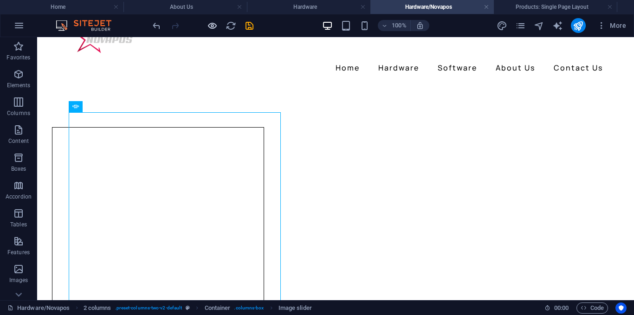
click at [207, 24] on div at bounding box center [203, 25] width 104 height 15
click at [208, 24] on icon "button" at bounding box center [212, 25] width 11 height 11
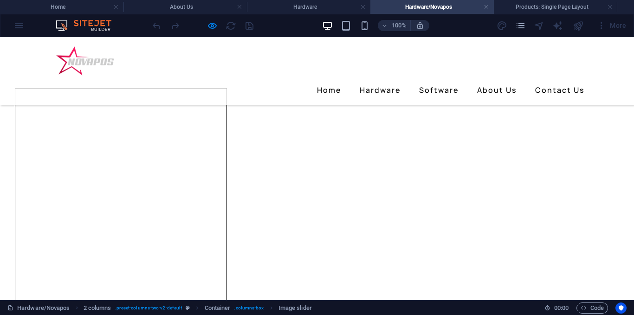
scroll to position [93, 0]
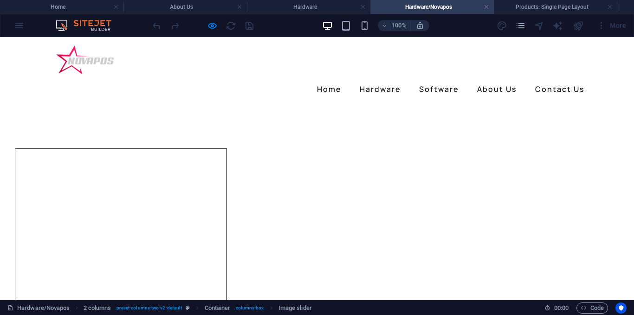
scroll to position [0, 0]
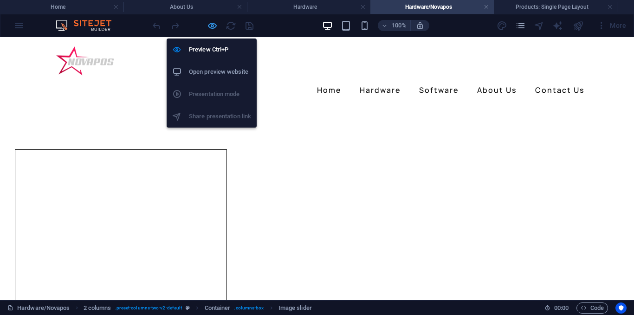
click at [212, 23] on icon "button" at bounding box center [212, 25] width 11 height 11
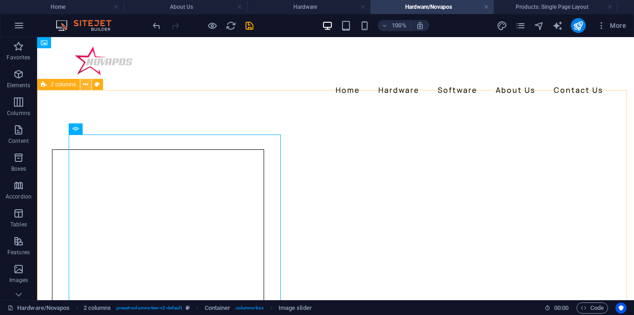
click at [85, 87] on icon at bounding box center [85, 85] width 5 height 10
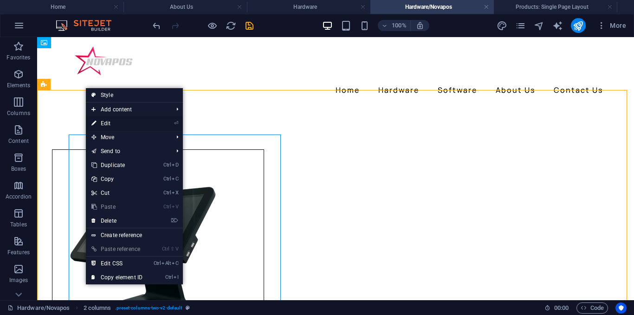
click at [105, 122] on link "⏎ Edit" at bounding box center [117, 123] width 62 height 14
select select "rem"
select select "preset-columns-two-v2-default"
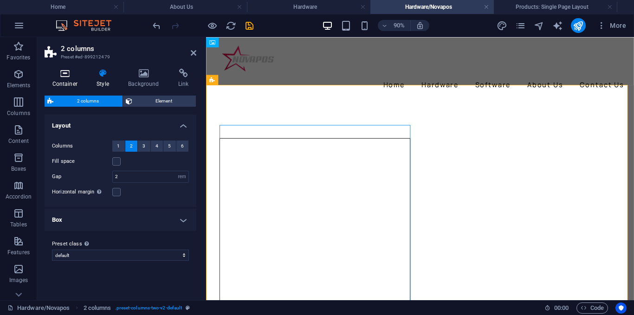
click at [72, 82] on h4 "Container" at bounding box center [67, 78] width 45 height 19
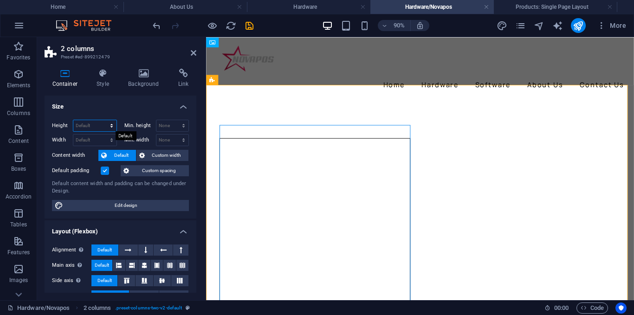
click at [96, 125] on select "Default px rem % vh vw" at bounding box center [94, 125] width 43 height 11
select select "px"
click at [102, 120] on select "Default px rem % vh vw" at bounding box center [94, 125] width 43 height 11
type input "1141"
click at [93, 141] on select "Default px rem % em vh vw" at bounding box center [94, 140] width 43 height 11
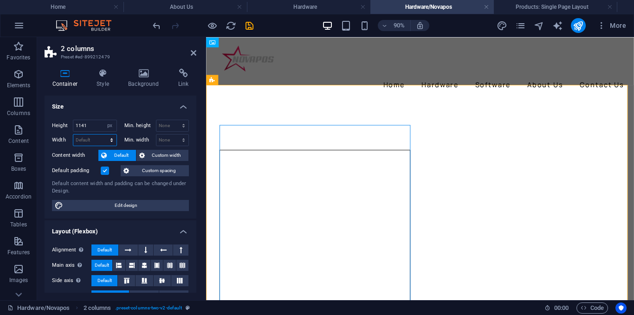
select select "px"
click at [102, 135] on select "Default px rem % em vh vw" at bounding box center [94, 140] width 43 height 11
type input "1009"
click at [90, 122] on input "1141" at bounding box center [94, 125] width 43 height 11
type input "1"
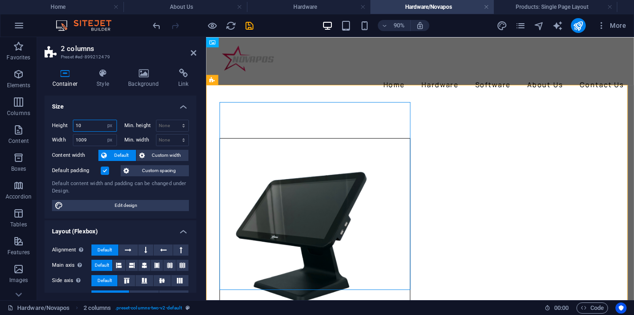
type input "1"
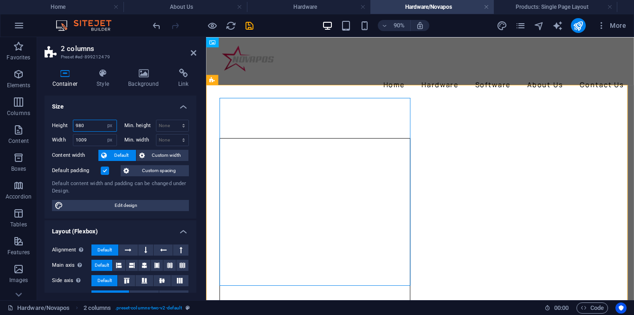
type input "980"
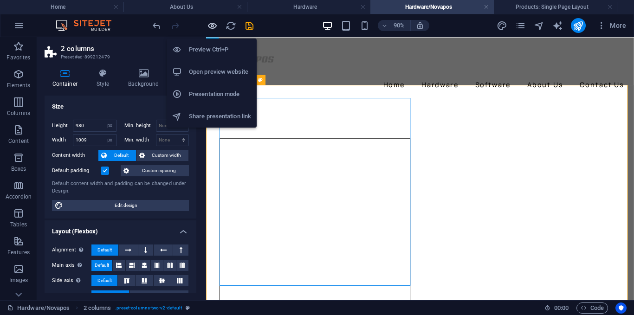
click at [213, 26] on icon "button" at bounding box center [212, 25] width 11 height 11
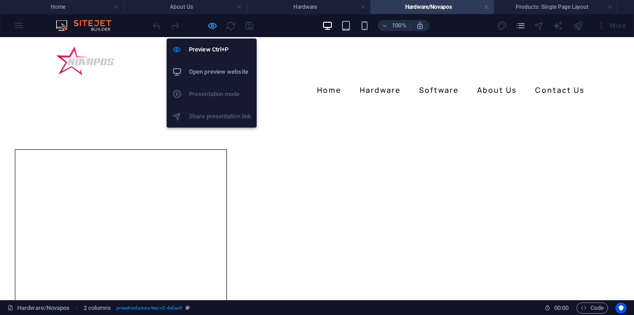
click at [211, 25] on icon "button" at bounding box center [212, 25] width 11 height 11
select select "px"
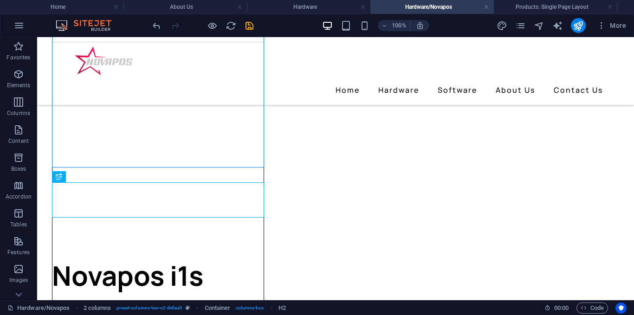
scroll to position [91, 0]
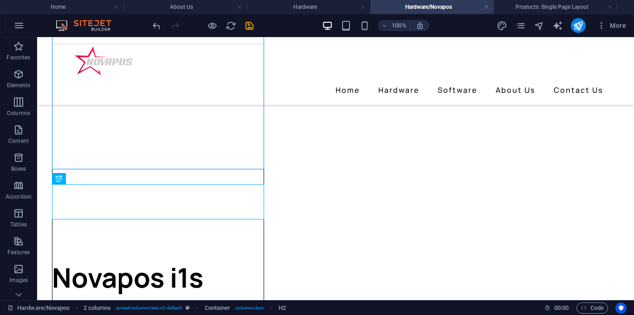
drag, startPoint x: 114, startPoint y: 205, endPoint x: 333, endPoint y: 107, distance: 239.8
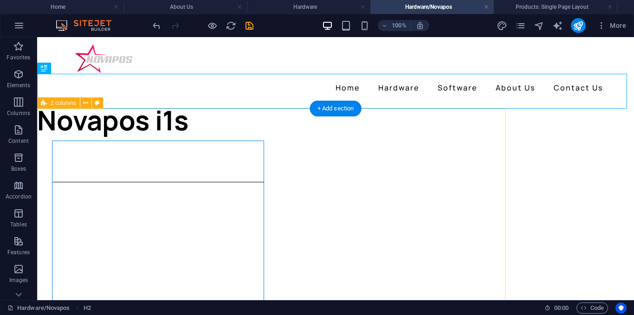
scroll to position [0, 0]
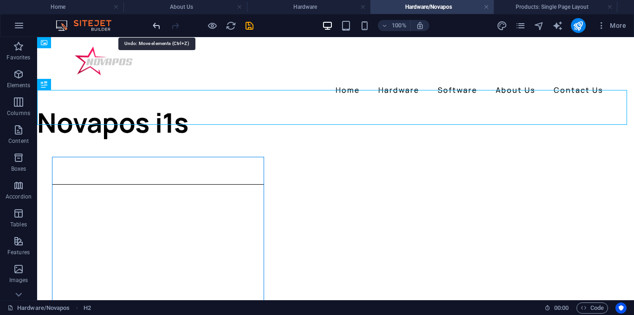
click at [155, 29] on icon "undo" at bounding box center [156, 25] width 11 height 11
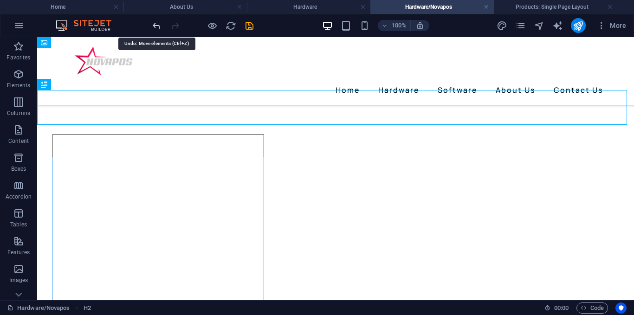
scroll to position [129, 0]
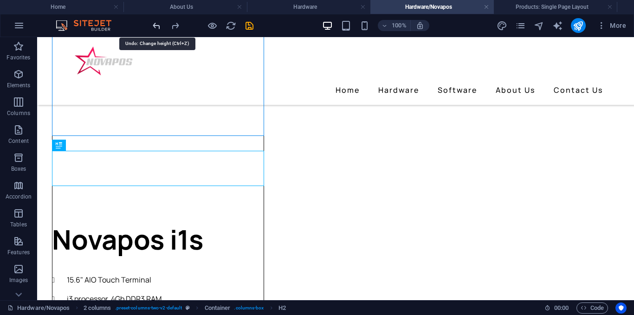
click at [155, 29] on icon "undo" at bounding box center [156, 25] width 11 height 11
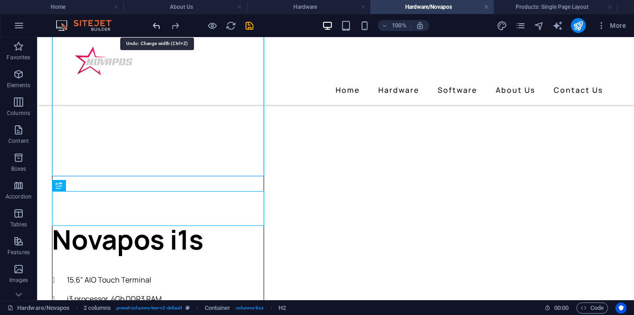
click at [155, 29] on icon "undo" at bounding box center [156, 25] width 11 height 11
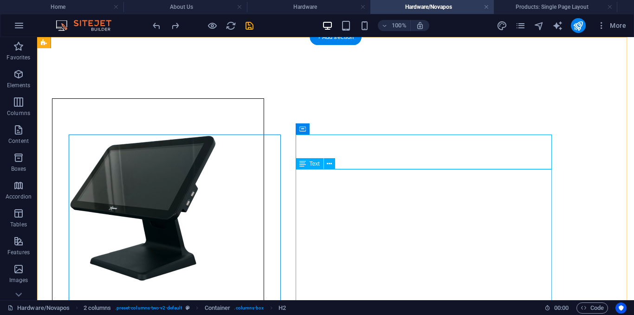
scroll to position [0, 0]
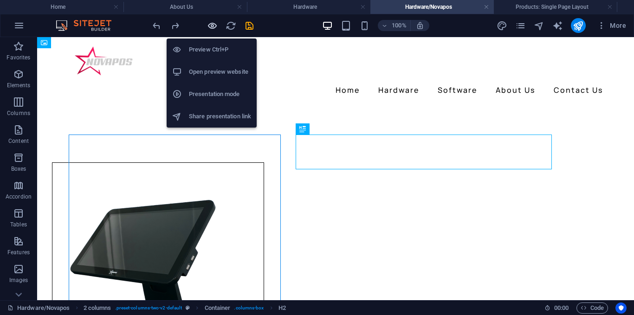
click at [213, 29] on icon "button" at bounding box center [212, 25] width 11 height 11
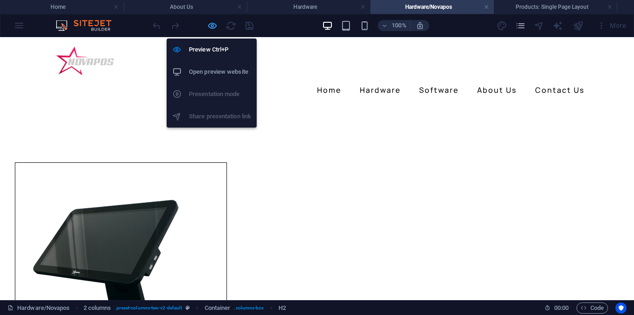
click at [209, 25] on icon "button" at bounding box center [212, 25] width 11 height 11
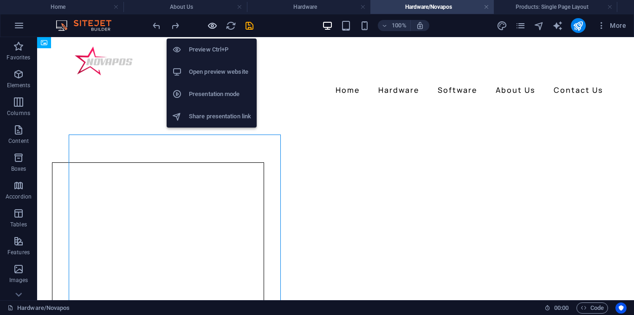
click at [211, 29] on icon "button" at bounding box center [212, 25] width 11 height 11
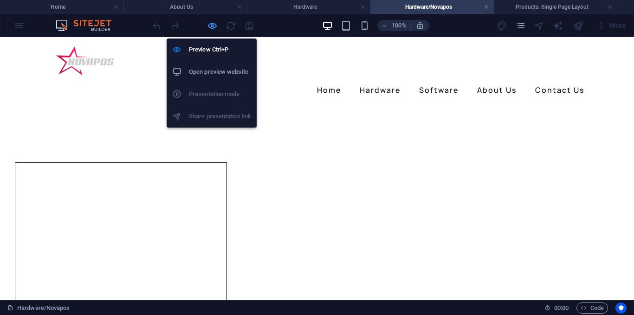
click at [211, 29] on icon "button" at bounding box center [212, 25] width 11 height 11
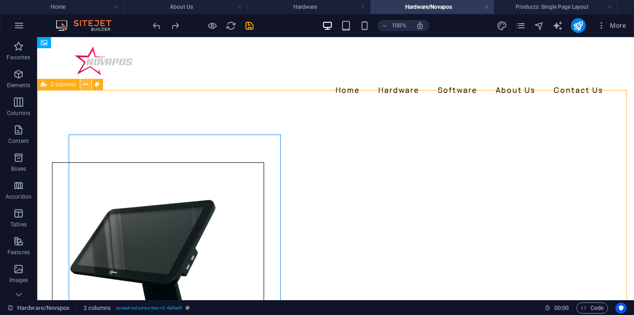
click at [85, 88] on icon at bounding box center [85, 85] width 5 height 10
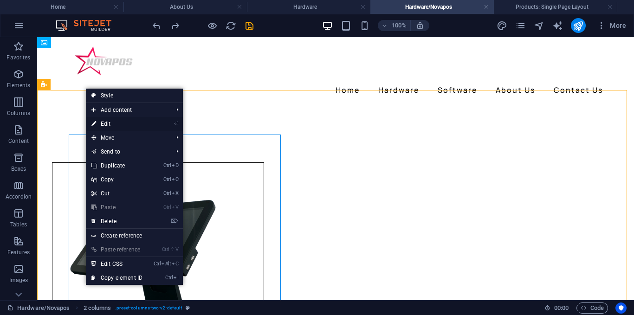
click at [114, 124] on link "⏎ Edit" at bounding box center [117, 124] width 62 height 14
select select "px"
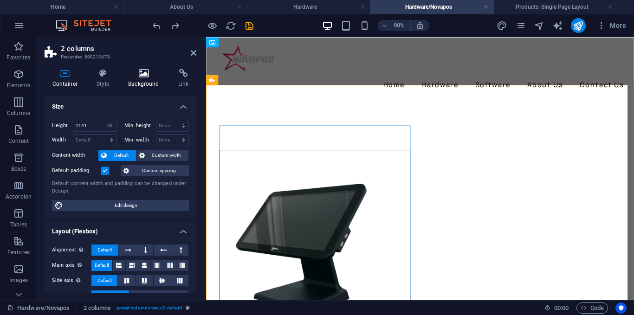
click at [143, 78] on h4 "Background" at bounding box center [146, 78] width 50 height 19
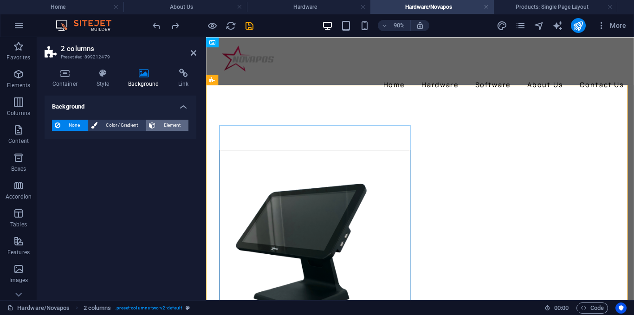
click at [169, 125] on span "Element" at bounding box center [171, 125] width 27 height 11
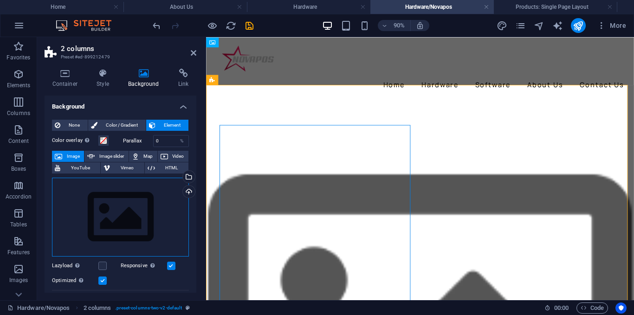
click at [77, 222] on div "Drag files here, click to choose files or select files from Files or our free s…" at bounding box center [120, 217] width 137 height 79
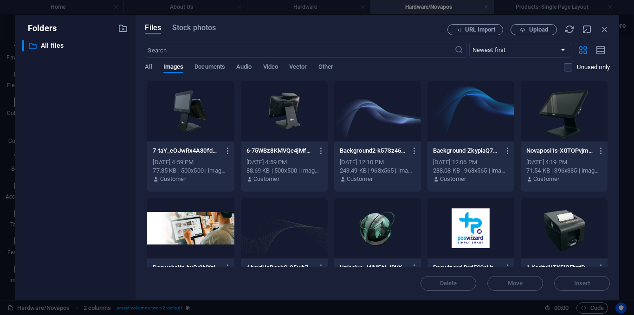
click at [381, 120] on div at bounding box center [377, 111] width 87 height 60
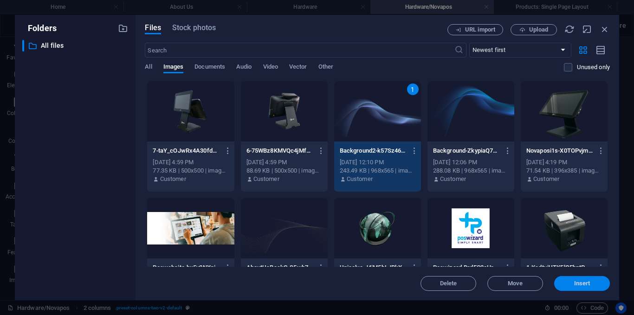
drag, startPoint x: 594, startPoint y: 283, endPoint x: 430, endPoint y: 273, distance: 164.5
click at [594, 283] on span "Insert" at bounding box center [582, 284] width 48 height 6
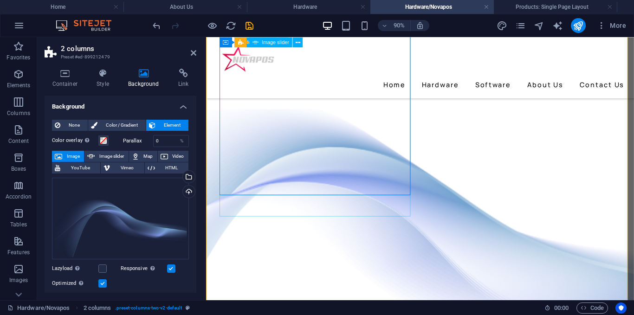
scroll to position [93, 0]
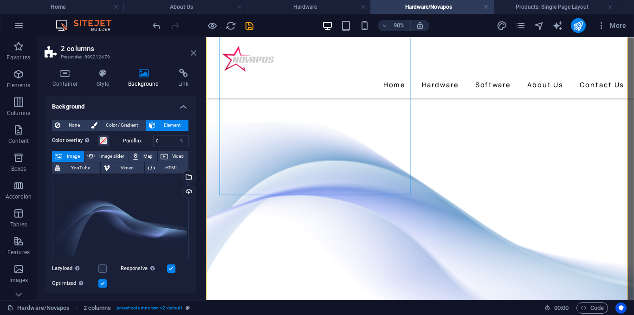
drag, startPoint x: 155, startPoint y: 17, endPoint x: 194, endPoint y: 53, distance: 52.8
click at [194, 53] on icon at bounding box center [194, 52] width 6 height 7
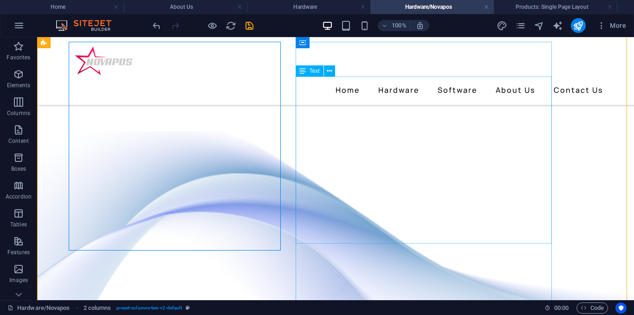
scroll to position [46, 0]
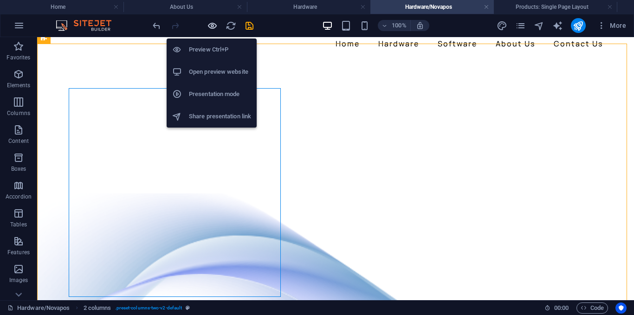
click at [213, 27] on icon "button" at bounding box center [212, 25] width 11 height 11
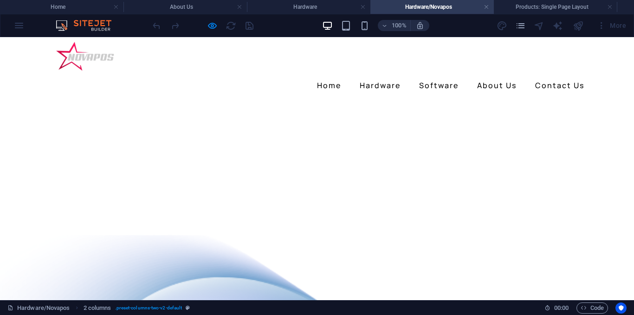
scroll to position [0, 0]
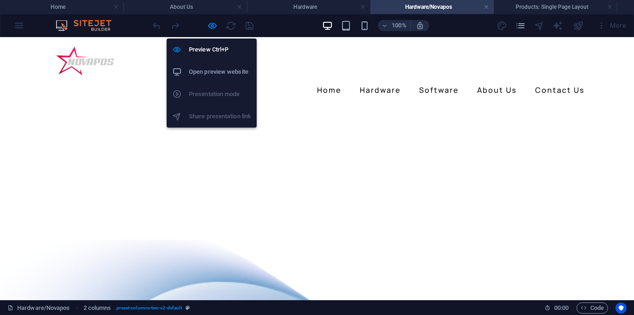
drag, startPoint x: 210, startPoint y: 26, endPoint x: 210, endPoint y: 38, distance: 12.1
click at [210, 28] on icon "button" at bounding box center [212, 25] width 11 height 11
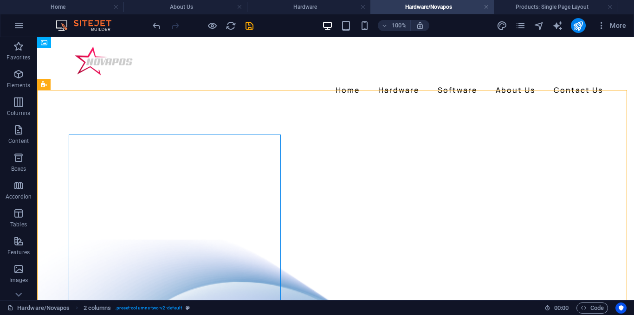
click at [159, 32] on div at bounding box center [203, 25] width 104 height 15
click at [159, 31] on icon "undo" at bounding box center [156, 25] width 11 height 11
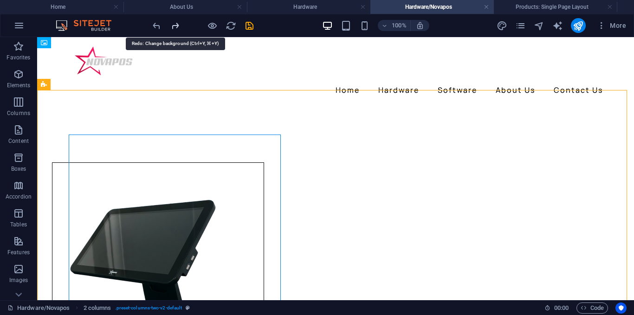
click at [174, 26] on icon "redo" at bounding box center [175, 25] width 11 height 11
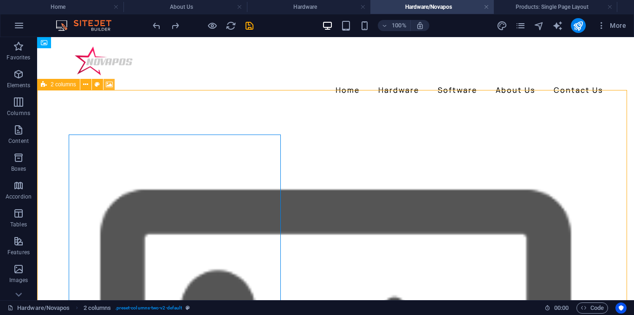
click at [114, 82] on button at bounding box center [108, 84] width 11 height 11
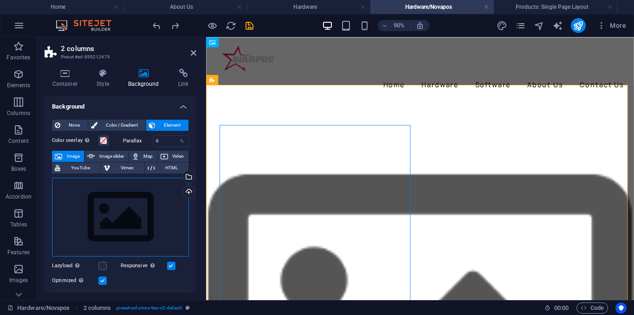
click at [142, 208] on div "Drag files here, click to choose files or select files from Files or our free s…" at bounding box center [120, 217] width 137 height 79
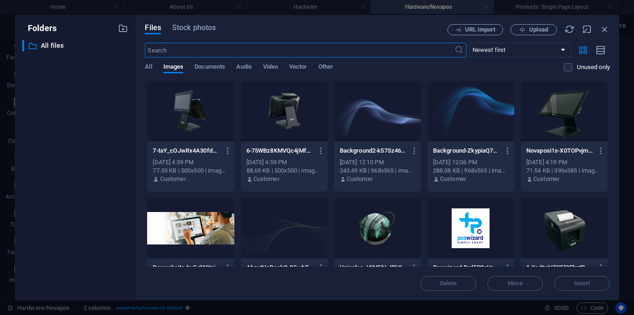
click at [458, 115] on div at bounding box center [470, 111] width 87 height 60
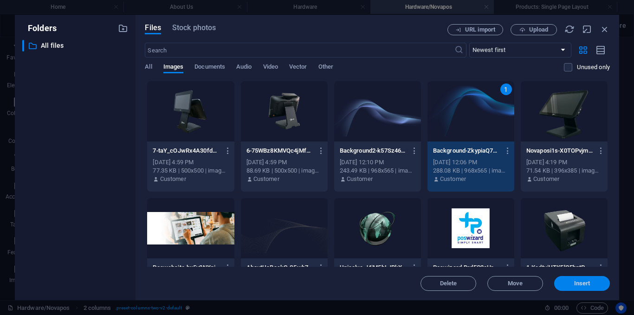
click at [597, 283] on span "Insert" at bounding box center [582, 284] width 48 height 6
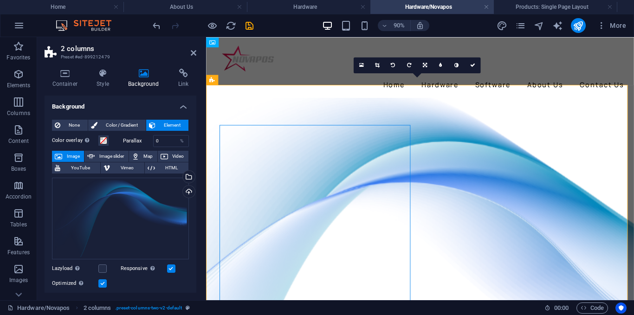
click at [198, 52] on aside "2 columns Preset #ed-899212479 Container Style Background Link Size Height 1141…" at bounding box center [121, 168] width 169 height 263
click at [195, 53] on aside "2 columns Preset #ed-899212479 Container Style Background Link Size Height 1141…" at bounding box center [121, 168] width 169 height 263
click at [191, 56] on icon at bounding box center [194, 52] width 6 height 7
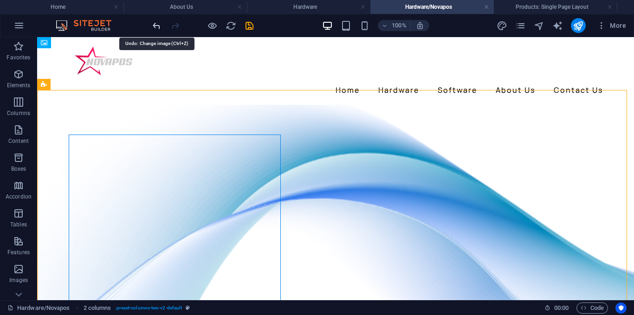
click at [152, 24] on icon "undo" at bounding box center [156, 25] width 11 height 11
click at [159, 24] on icon "undo" at bounding box center [156, 25] width 11 height 11
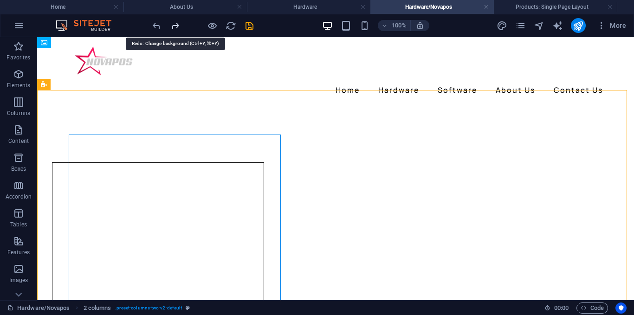
click at [179, 25] on icon "redo" at bounding box center [175, 25] width 11 height 11
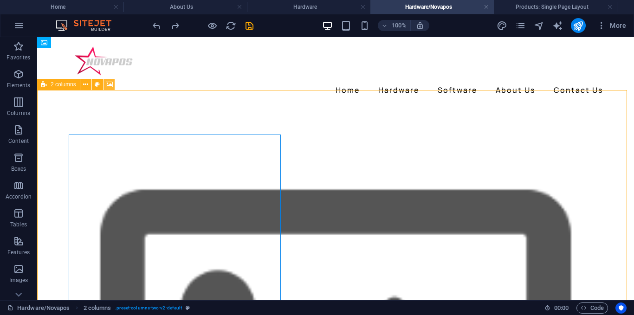
click at [107, 85] on icon at bounding box center [109, 85] width 7 height 10
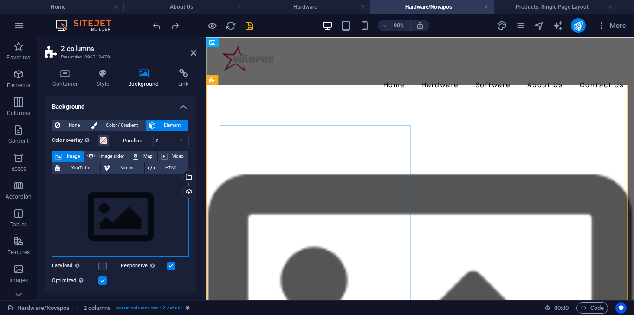
click at [137, 203] on div "Drag files here, click to choose files or select files from Files or our free s…" at bounding box center [120, 217] width 137 height 79
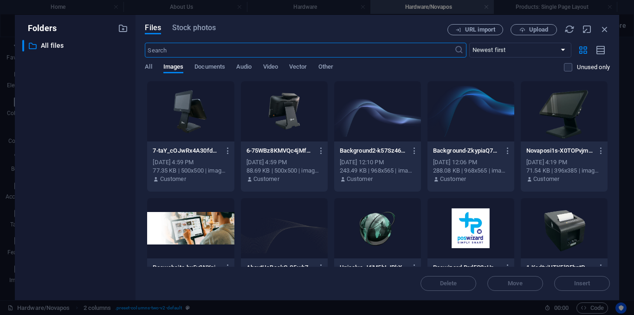
click at [382, 117] on div at bounding box center [377, 111] width 87 height 60
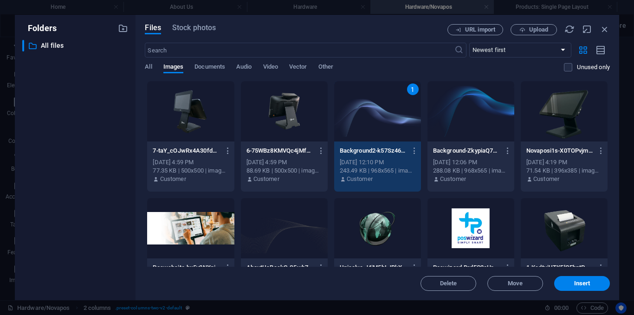
click at [382, 117] on div "1" at bounding box center [377, 111] width 87 height 60
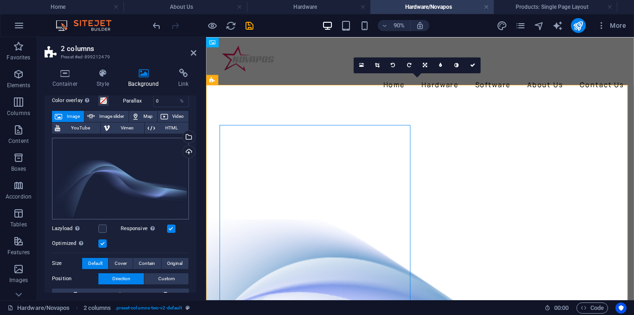
scroll to position [93, 0]
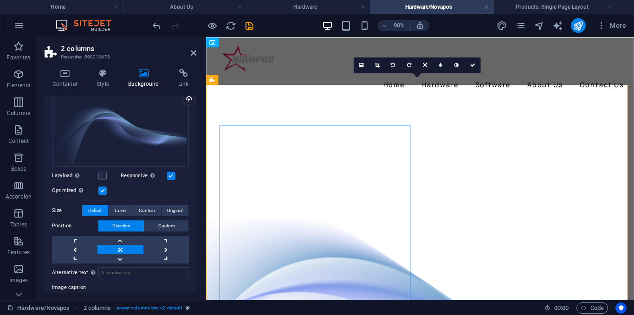
click at [102, 186] on label at bounding box center [102, 190] width 8 height 8
click at [0, 0] on input "Optimized Images are compressed to improve page speed." at bounding box center [0, 0] width 0 height 0
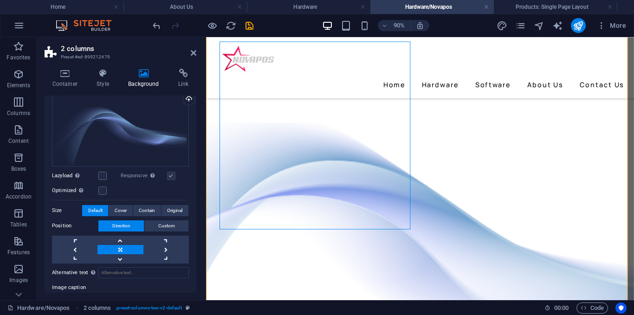
scroll to position [46, 0]
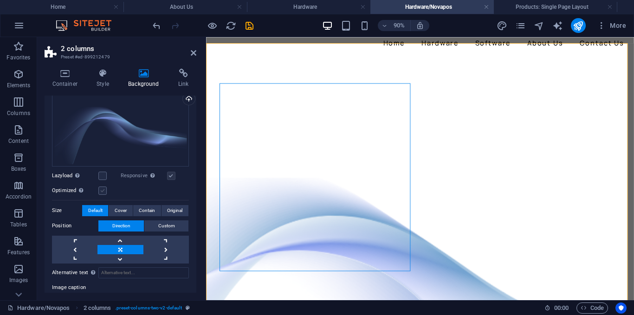
click at [101, 192] on label at bounding box center [102, 190] width 8 height 8
click at [0, 0] on input "Optimized Images are compressed to improve page speed." at bounding box center [0, 0] width 0 height 0
click at [169, 174] on label at bounding box center [171, 176] width 8 height 8
click at [0, 0] on input "Responsive Automatically load retina image and smartphone optimized sizes." at bounding box center [0, 0] width 0 height 0
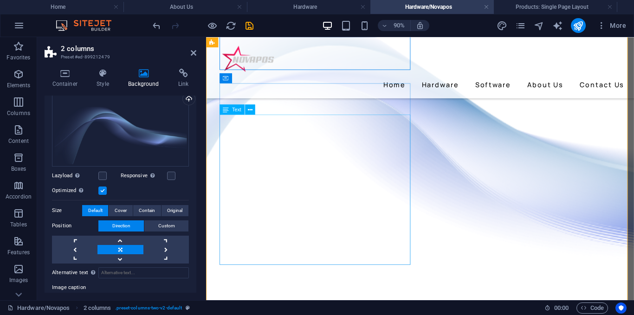
scroll to position [232, 0]
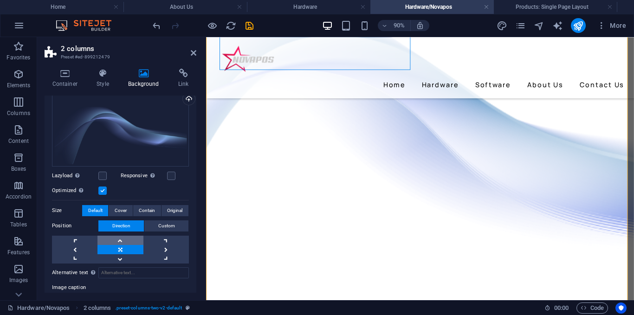
click at [122, 239] on link at bounding box center [119, 240] width 45 height 9
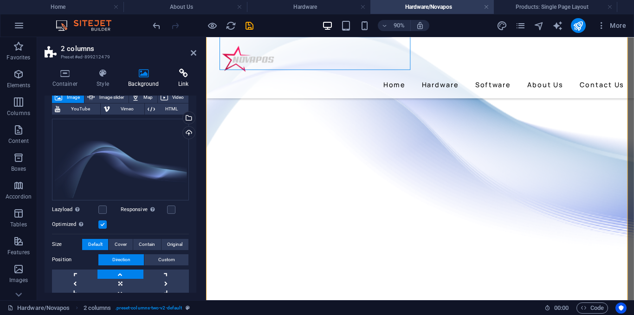
scroll to position [58, 0]
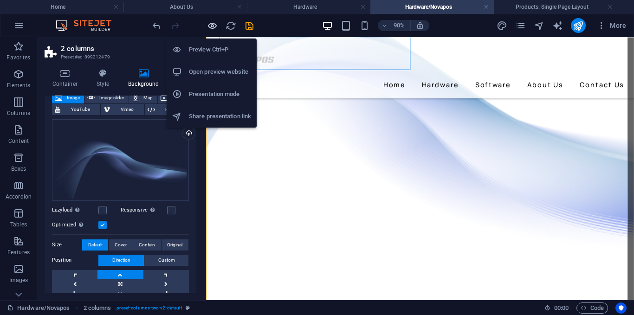
click at [207, 22] on icon "button" at bounding box center [212, 25] width 11 height 11
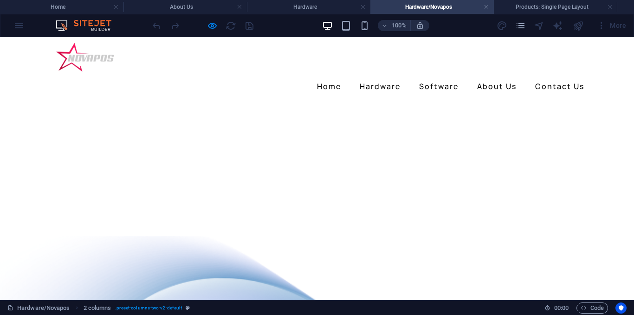
scroll to position [0, 0]
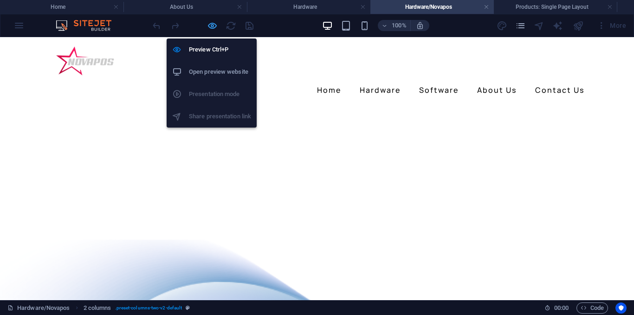
click at [208, 25] on icon "button" at bounding box center [212, 25] width 11 height 11
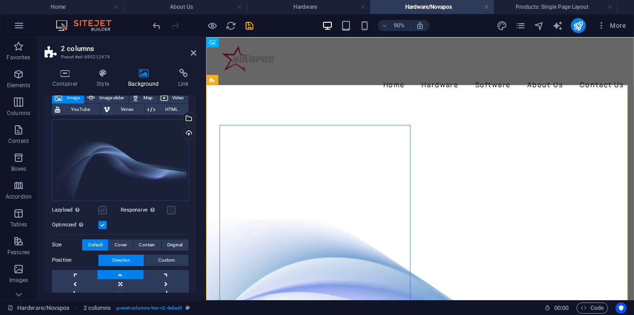
click at [103, 209] on label at bounding box center [102, 210] width 8 height 8
click at [0, 0] on input "Lazyload Loading images after the page loads improves page speed." at bounding box center [0, 0] width 0 height 0
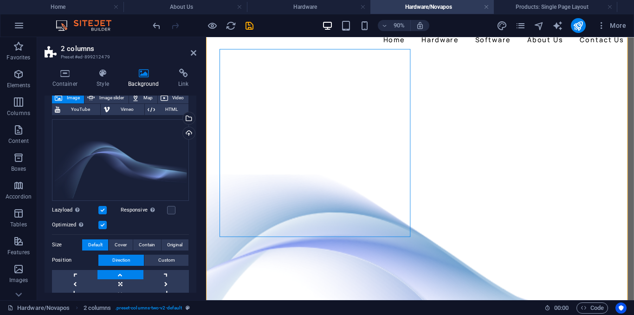
scroll to position [46, 0]
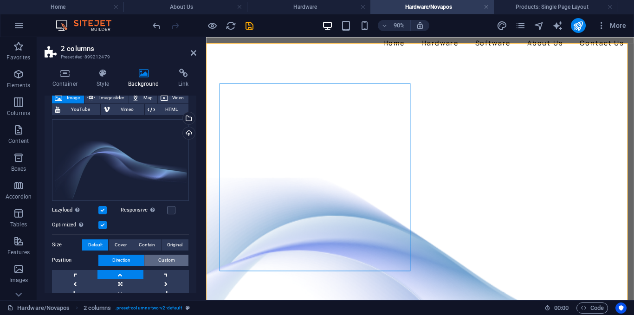
click at [170, 260] on span "Custom" at bounding box center [166, 260] width 17 height 11
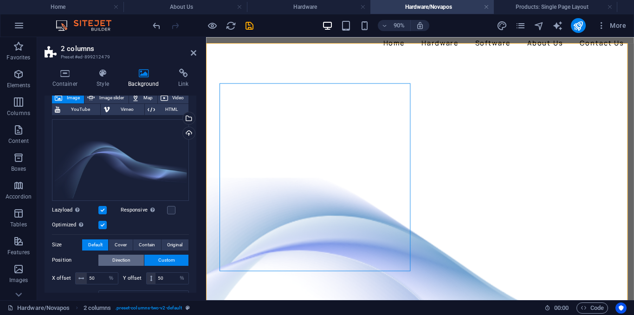
click at [127, 256] on span "Direction" at bounding box center [121, 260] width 18 height 11
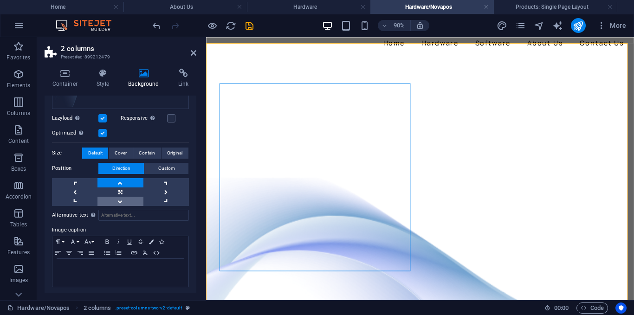
scroll to position [151, 0]
click at [119, 187] on link at bounding box center [119, 190] width 45 height 9
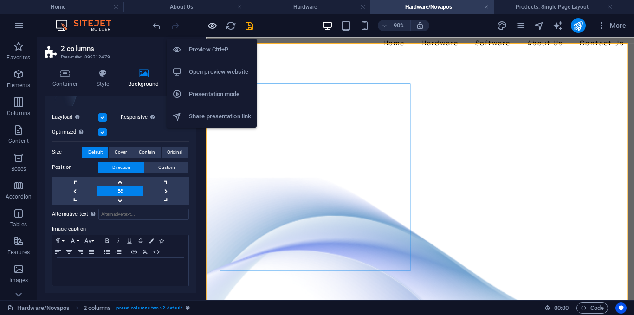
drag, startPoint x: 214, startPoint y: 24, endPoint x: 349, endPoint y: 138, distance: 176.8
click at [214, 24] on icon "button" at bounding box center [212, 25] width 11 height 11
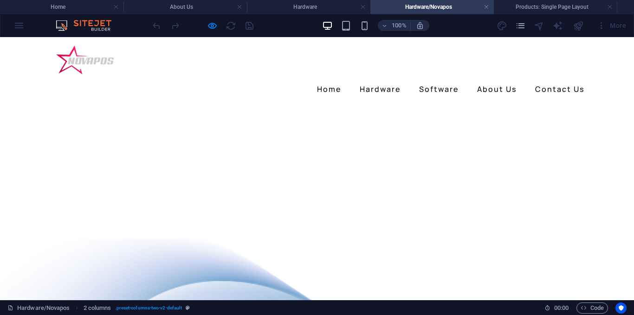
scroll to position [0, 0]
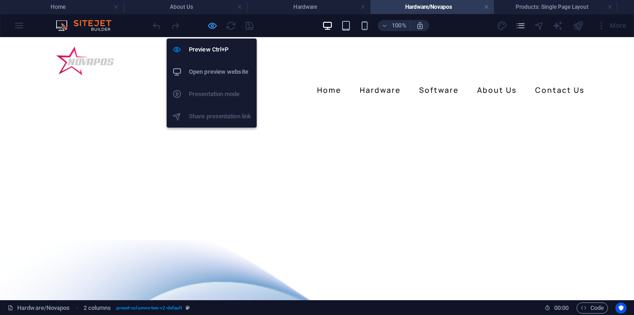
click at [209, 28] on icon "button" at bounding box center [212, 25] width 11 height 11
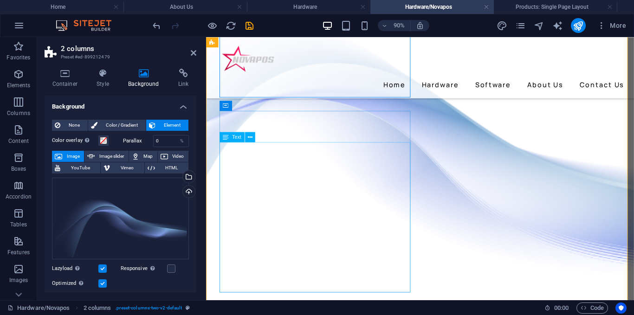
scroll to position [155, 0]
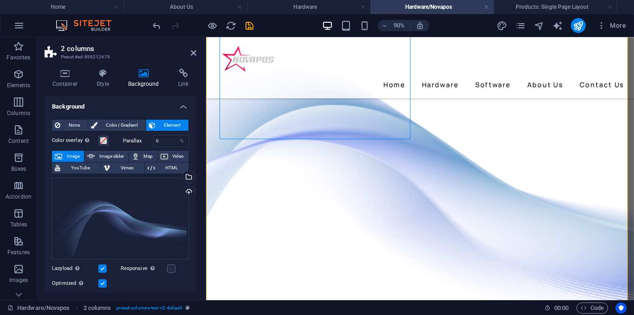
click at [102, 271] on label at bounding box center [102, 268] width 8 height 8
click at [0, 0] on input "Lazyload Loading images after the page loads improves page speed." at bounding box center [0, 0] width 0 height 0
click at [105, 284] on label at bounding box center [102, 283] width 8 height 8
click at [0, 0] on input "Optimized Images are compressed to improve page speed." at bounding box center [0, 0] width 0 height 0
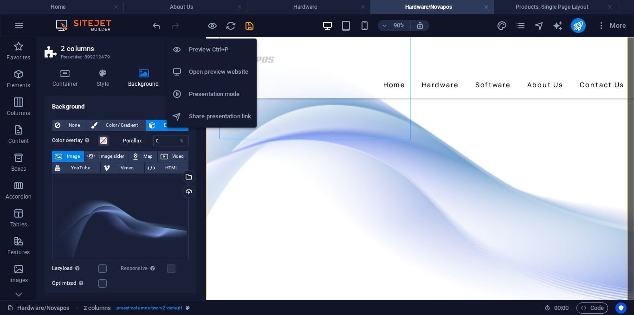
drag, startPoint x: 210, startPoint y: 25, endPoint x: 223, endPoint y: 78, distance: 55.4
click at [209, 24] on icon "button" at bounding box center [212, 25] width 11 height 11
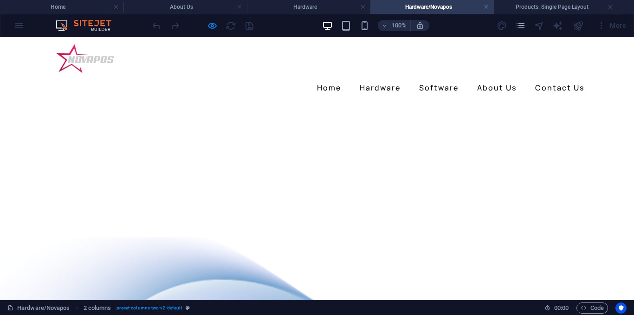
scroll to position [0, 0]
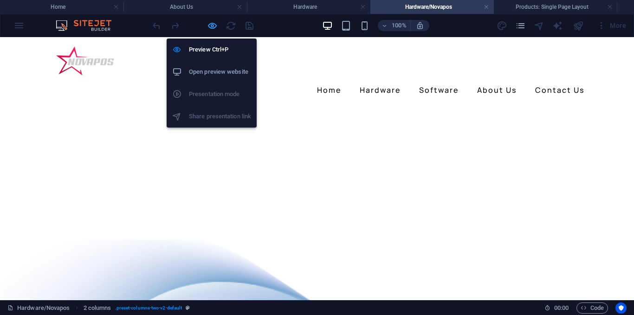
click at [212, 26] on icon "button" at bounding box center [212, 25] width 11 height 11
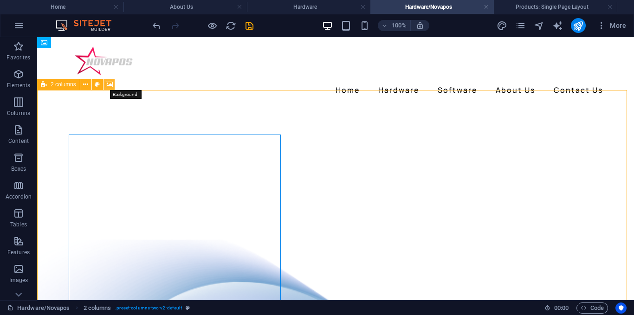
click at [106, 85] on icon at bounding box center [109, 85] width 7 height 10
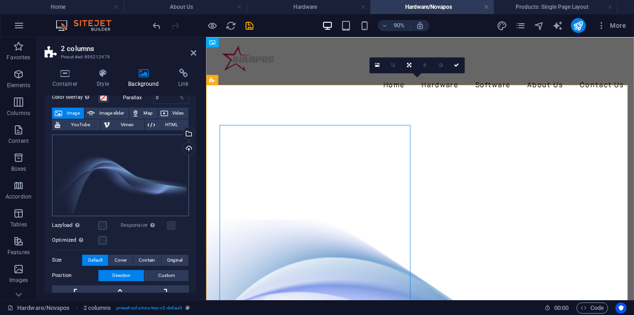
scroll to position [46, 0]
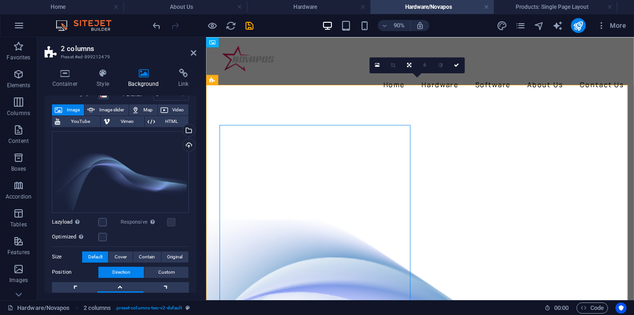
click at [98, 234] on label "Optimized Images are compressed to improve page speed." at bounding box center [75, 236] width 46 height 11
click at [0, 0] on input "Optimized Images are compressed to improve page speed." at bounding box center [0, 0] width 0 height 0
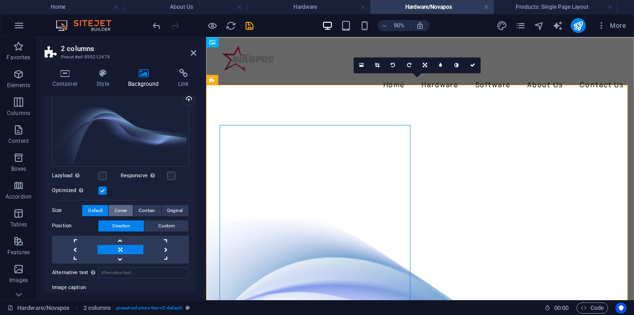
click at [118, 212] on span "Cover" at bounding box center [121, 210] width 12 height 11
click at [143, 212] on span "Contain" at bounding box center [147, 210] width 16 height 11
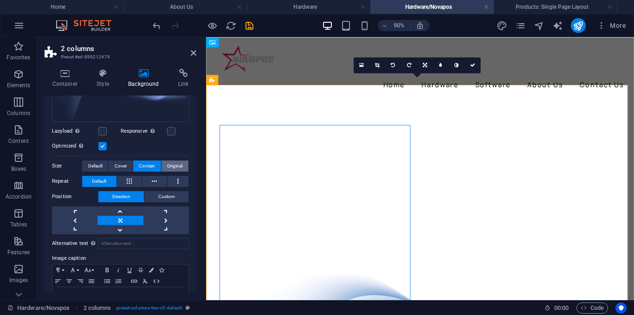
scroll to position [139, 0]
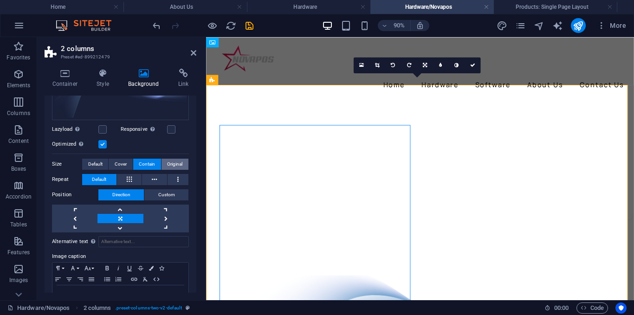
click at [167, 164] on span "Original" at bounding box center [174, 164] width 15 height 11
click at [98, 163] on span "Default" at bounding box center [95, 164] width 14 height 11
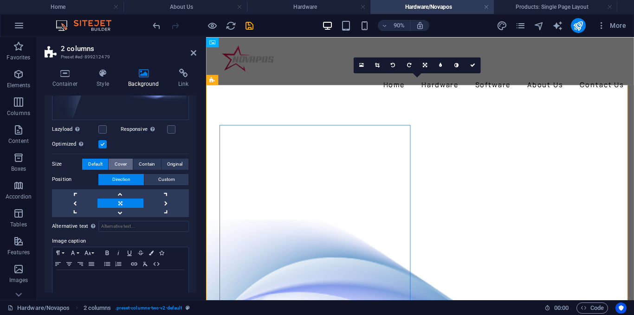
click at [111, 163] on button "Cover" at bounding box center [121, 164] width 24 height 11
click at [136, 159] on button "Contain" at bounding box center [147, 164] width 28 height 11
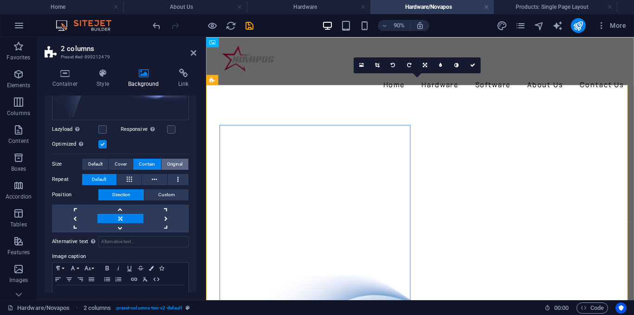
click at [167, 161] on span "Original" at bounding box center [174, 164] width 15 height 11
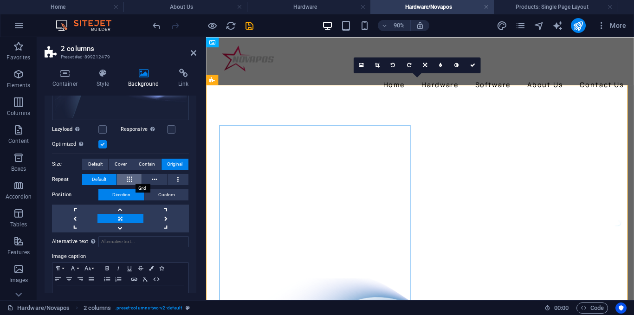
click at [122, 180] on button at bounding box center [129, 179] width 25 height 11
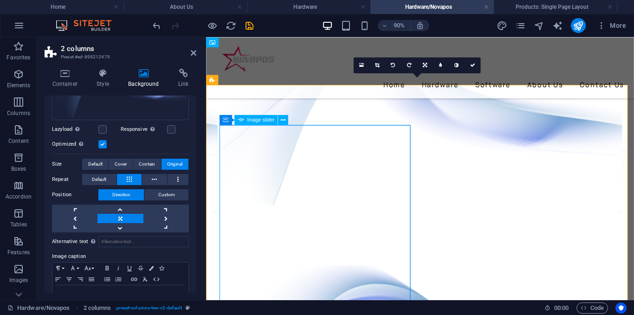
scroll to position [93, 0]
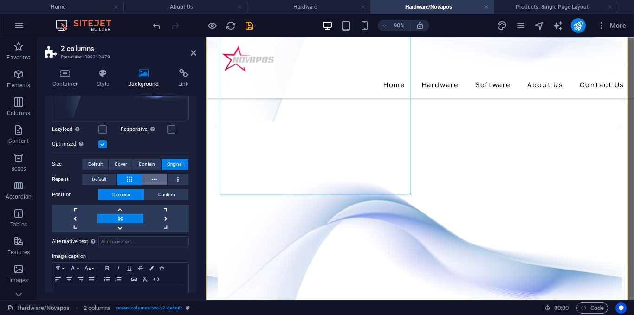
click at [160, 177] on button at bounding box center [154, 179] width 25 height 11
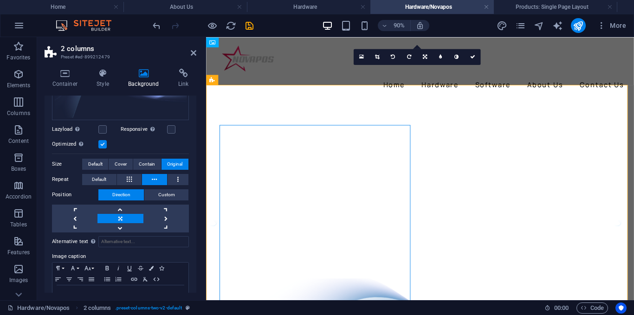
scroll to position [46, 0]
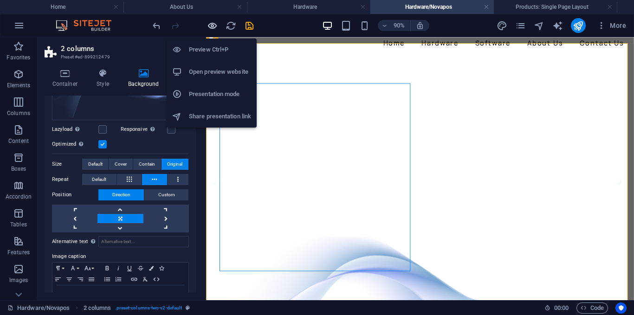
click at [213, 27] on icon "button" at bounding box center [212, 25] width 11 height 11
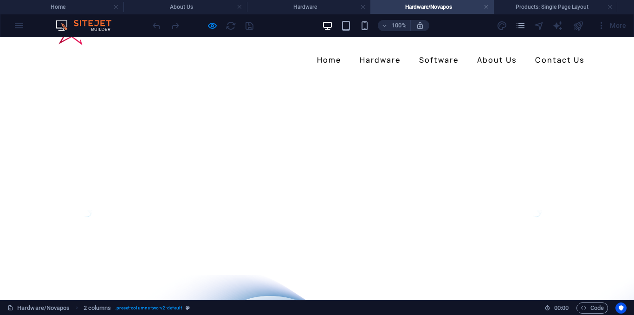
scroll to position [0, 0]
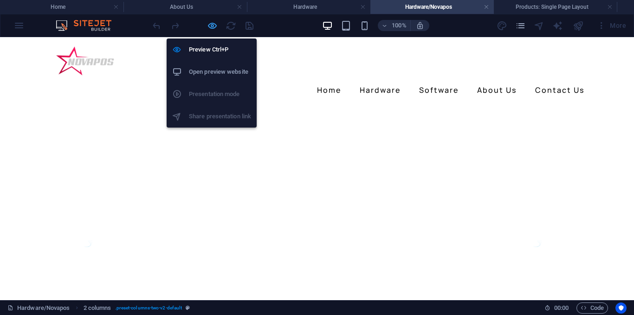
click at [217, 23] on icon "button" at bounding box center [212, 25] width 11 height 11
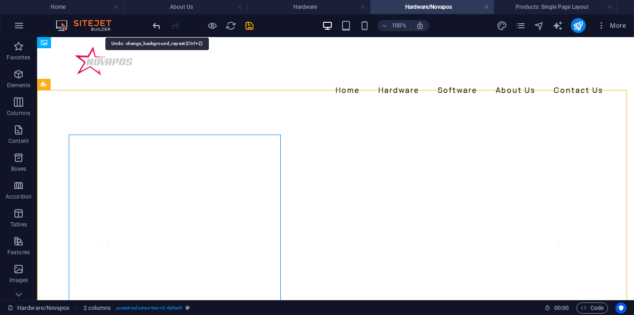
click at [158, 26] on icon "undo" at bounding box center [156, 25] width 11 height 11
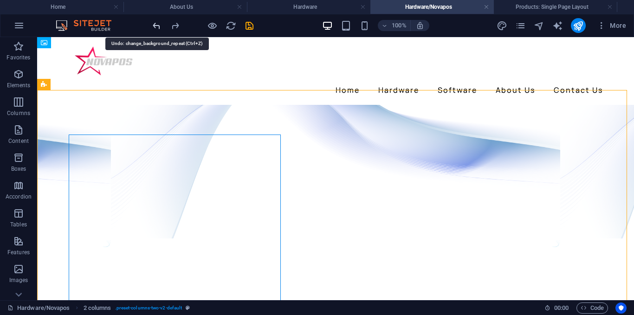
click at [158, 26] on icon "undo" at bounding box center [156, 25] width 11 height 11
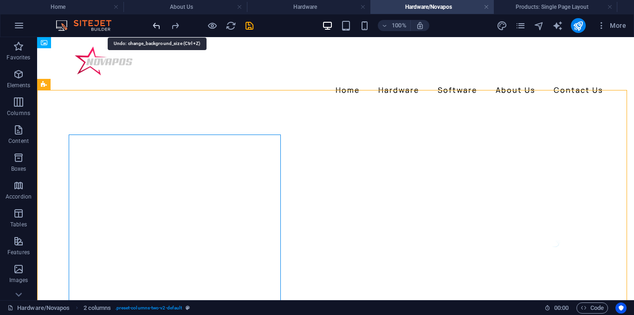
click at [158, 26] on icon "undo" at bounding box center [156, 25] width 11 height 11
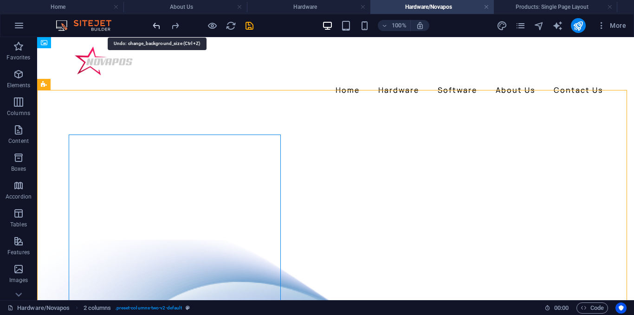
click at [158, 26] on icon "undo" at bounding box center [156, 25] width 11 height 11
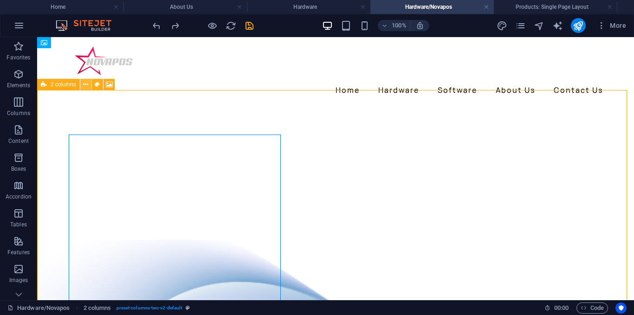
click at [89, 83] on button at bounding box center [85, 84] width 11 height 11
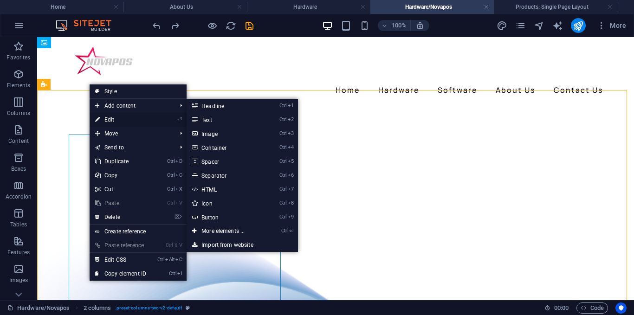
click at [110, 114] on link "⏎ Edit" at bounding box center [121, 120] width 62 height 14
select select "px"
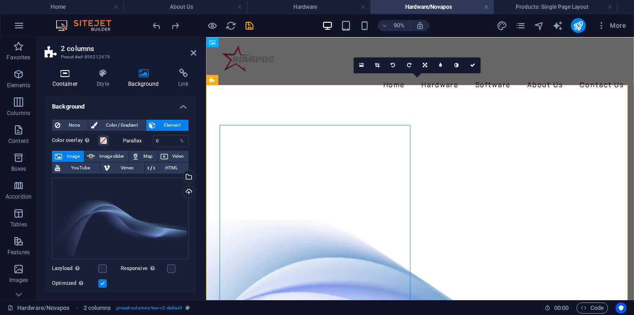
click at [68, 78] on h4 "Container" at bounding box center [67, 78] width 45 height 19
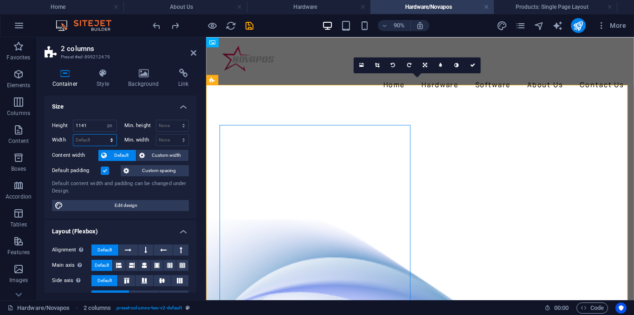
click at [96, 137] on select "Default px rem % em vh vw" at bounding box center [94, 140] width 43 height 11
select select "px"
click at [102, 135] on select "Default px rem % em vh vw" at bounding box center [94, 140] width 43 height 11
type input "1009"
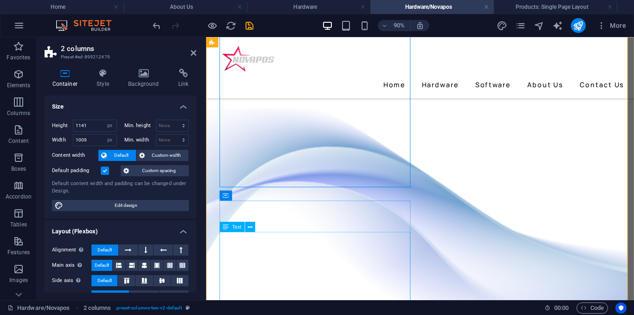
scroll to position [93, 0]
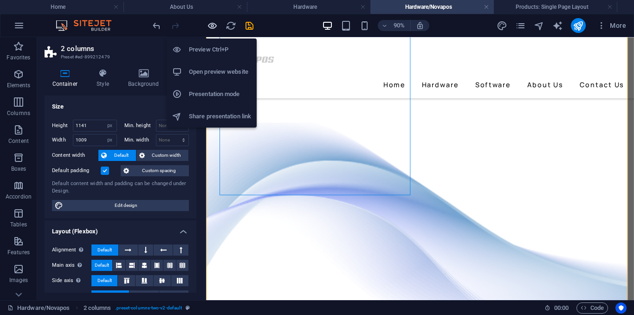
click at [214, 24] on icon "button" at bounding box center [212, 25] width 11 height 11
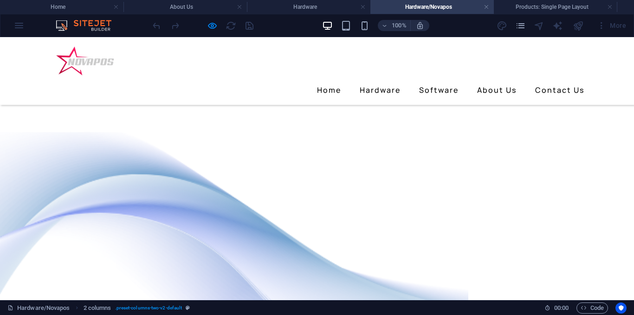
scroll to position [0, 0]
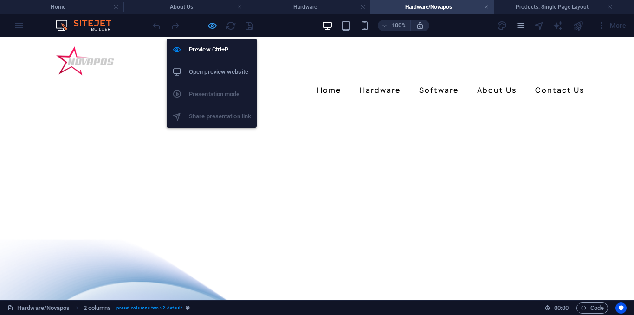
click at [208, 24] on icon "button" at bounding box center [212, 25] width 11 height 11
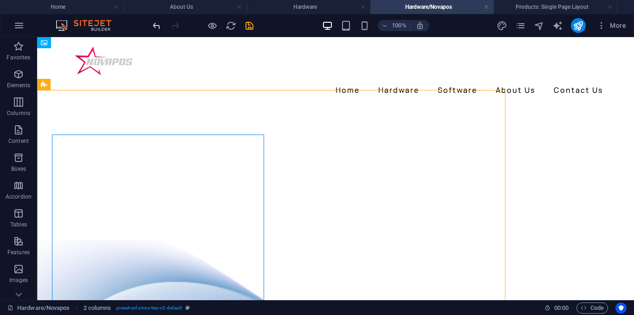
click at [151, 30] on icon "undo" at bounding box center [156, 25] width 11 height 11
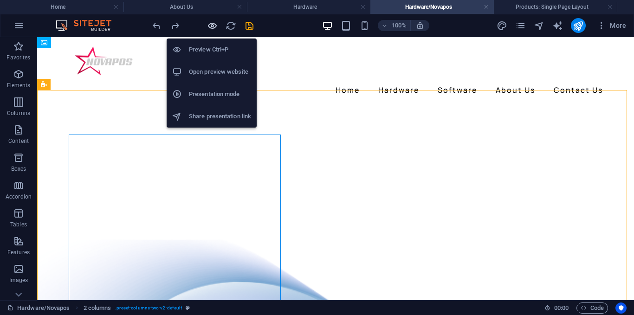
click at [207, 23] on icon "button" at bounding box center [212, 25] width 11 height 11
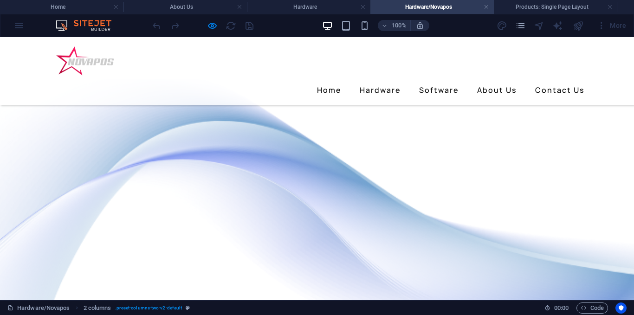
scroll to position [107, 0]
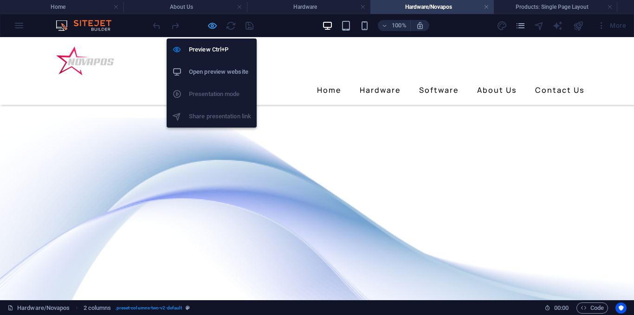
click at [213, 27] on icon "button" at bounding box center [212, 25] width 11 height 11
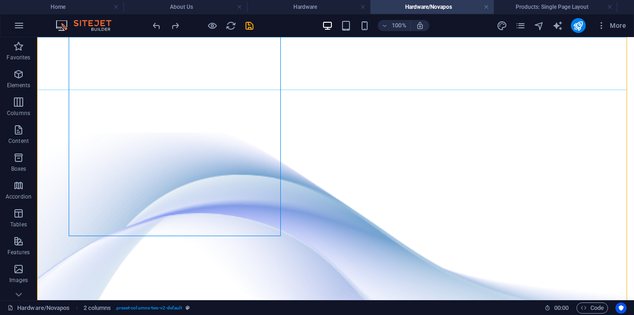
scroll to position [0, 0]
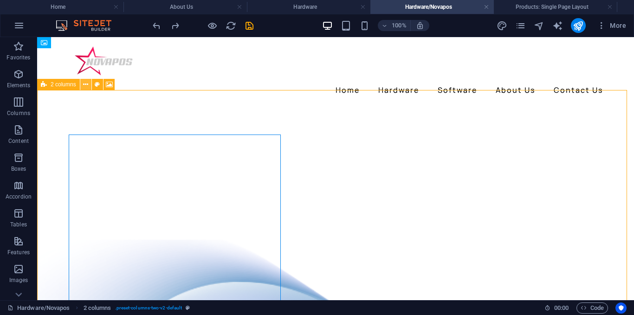
click at [89, 88] on button at bounding box center [85, 84] width 11 height 11
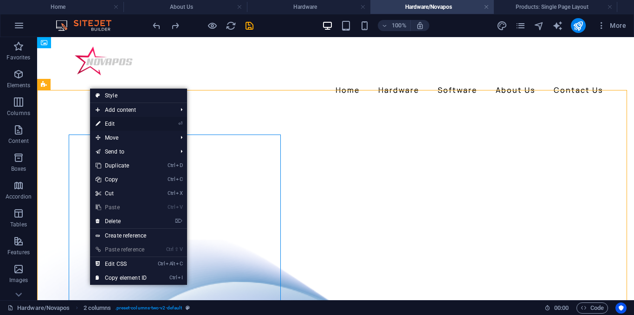
click at [120, 123] on link "⏎ Edit" at bounding box center [121, 124] width 62 height 14
select select "px"
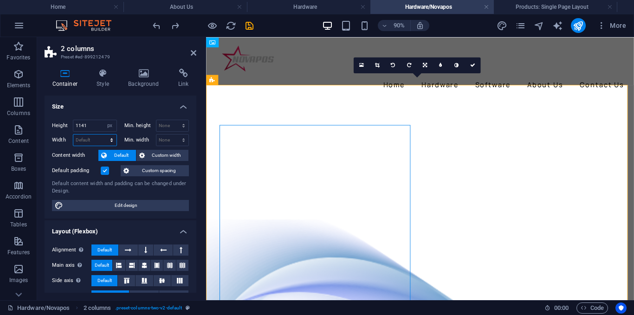
click at [95, 139] on select "Default px rem % em vh vw" at bounding box center [94, 140] width 43 height 11
select select "px"
click at [102, 135] on select "Default px rem % em vh vw" at bounding box center [94, 140] width 43 height 11
type input "1009"
click at [92, 127] on input "1141" at bounding box center [94, 125] width 43 height 11
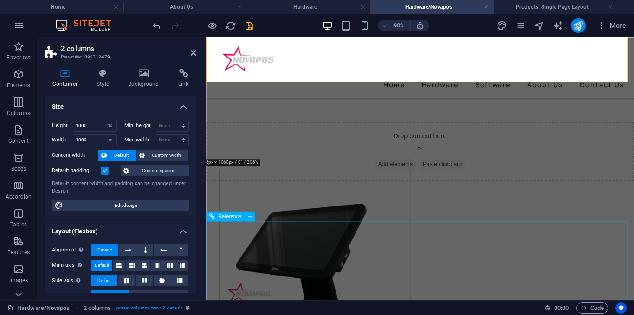
scroll to position [368, 0]
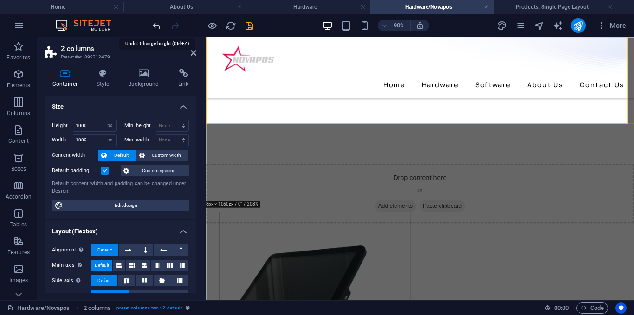
click at [154, 26] on icon "undo" at bounding box center [156, 25] width 11 height 11
type input "1141"
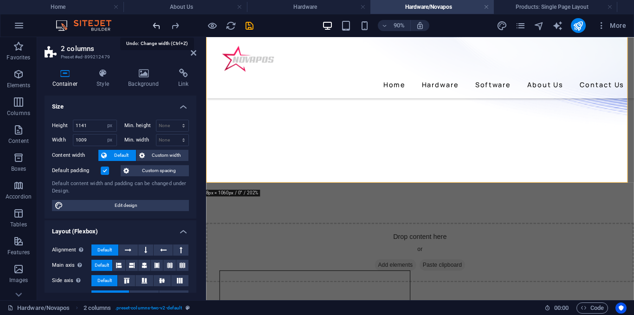
click at [154, 26] on icon "undo" at bounding box center [156, 25] width 11 height 11
select select "DISABLED_OPTION_VALUE"
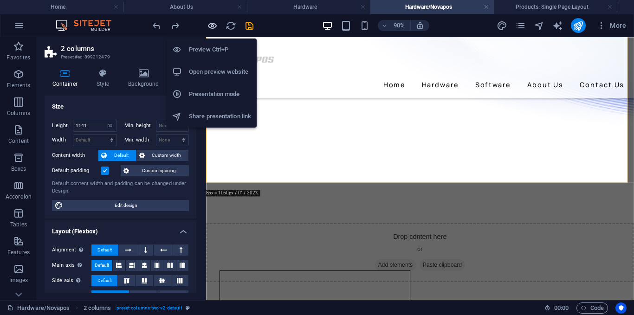
click at [209, 28] on icon "button" at bounding box center [212, 25] width 11 height 11
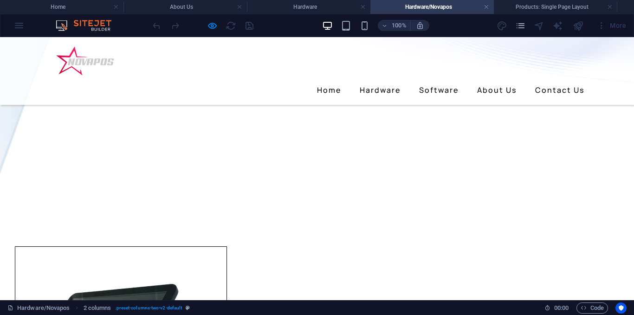
scroll to position [525, 0]
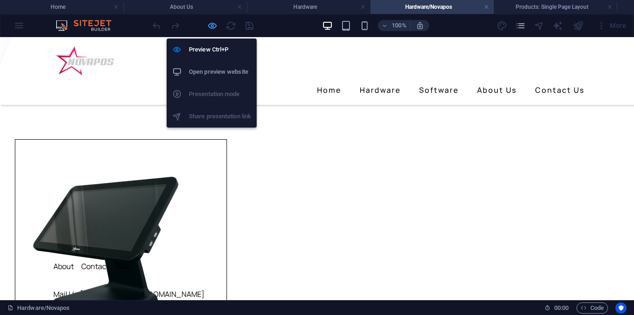
click at [208, 27] on icon "button" at bounding box center [212, 25] width 11 height 11
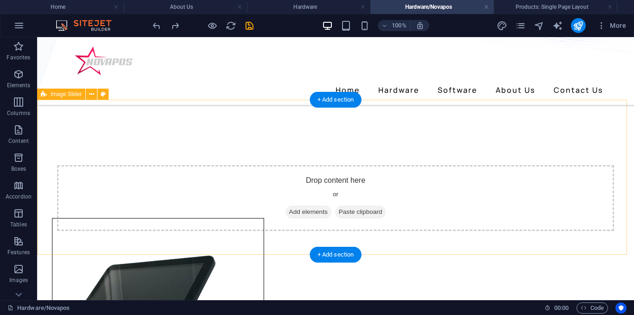
scroll to position [432, 0]
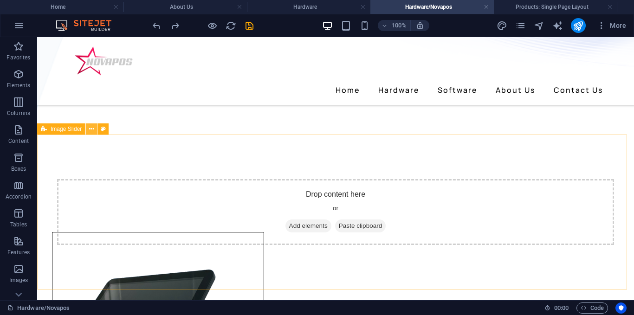
click at [94, 132] on icon at bounding box center [91, 129] width 5 height 10
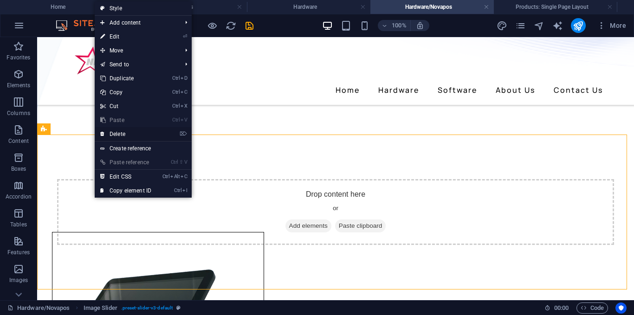
click at [128, 134] on link "⌦ Delete" at bounding box center [126, 134] width 62 height 14
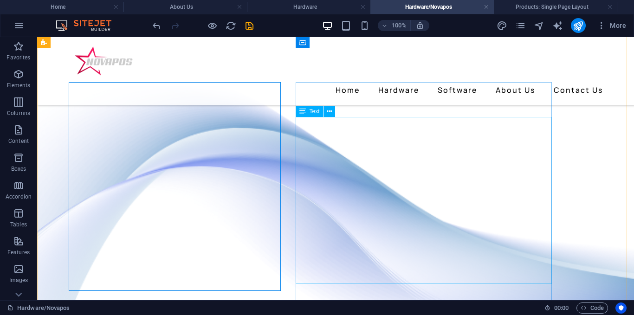
scroll to position [0, 0]
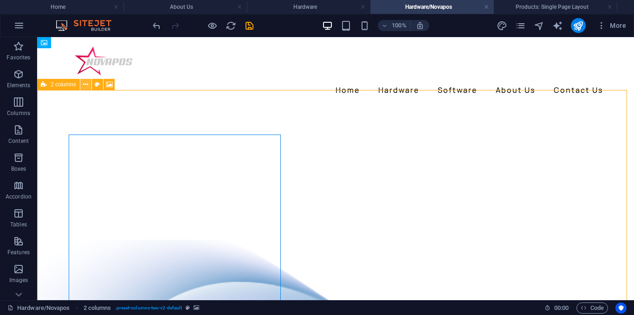
click at [89, 89] on button at bounding box center [85, 84] width 11 height 11
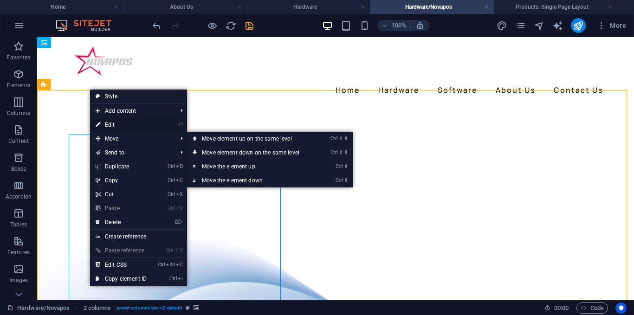
click at [125, 128] on link "⏎ Edit" at bounding box center [121, 125] width 62 height 14
select select "px"
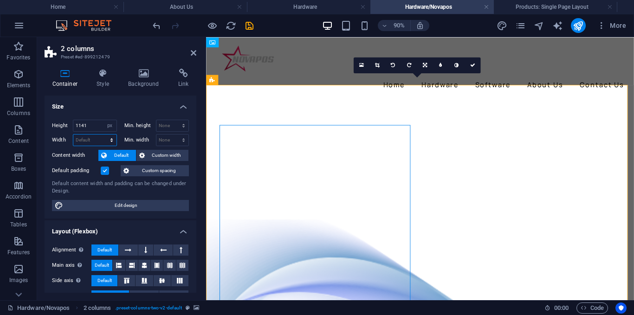
click at [90, 143] on select "Default px rem % em vh vw" at bounding box center [94, 140] width 43 height 11
select select "px"
click at [102, 135] on select "Default px rem % em vh vw" at bounding box center [94, 140] width 43 height 11
type input "1009"
click at [133, 73] on icon at bounding box center [144, 73] width 46 height 9
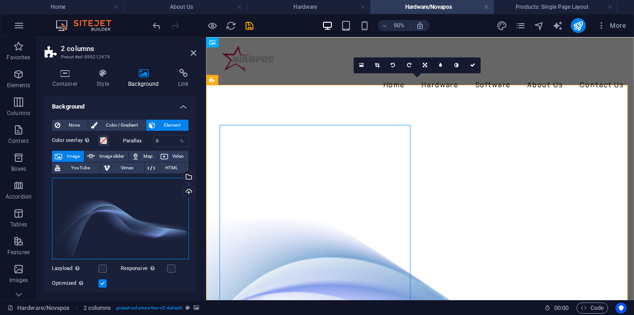
click at [141, 226] on div "Drag files here, click to choose files or select files from Files or our free s…" at bounding box center [120, 219] width 137 height 82
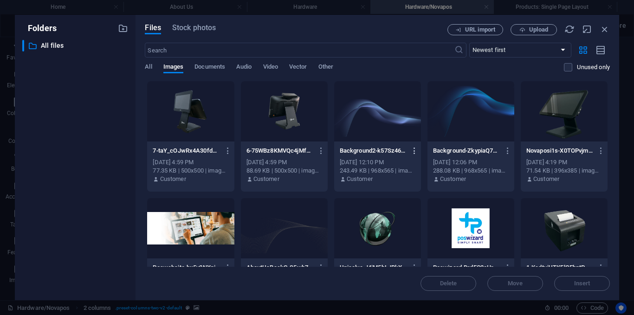
click at [415, 149] on icon "button" at bounding box center [414, 151] width 9 height 8
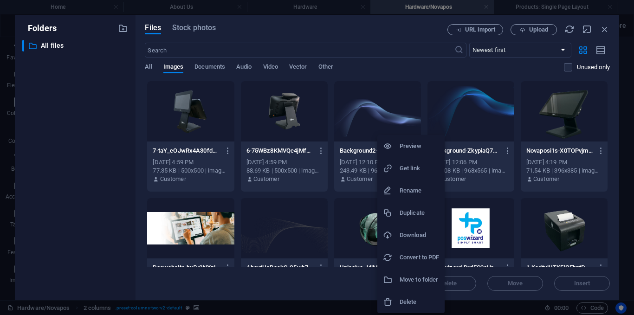
click at [427, 65] on div at bounding box center [317, 157] width 634 height 315
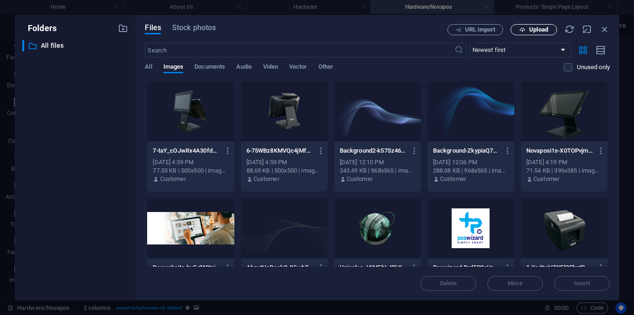
click at [535, 28] on span "Upload" at bounding box center [538, 30] width 19 height 6
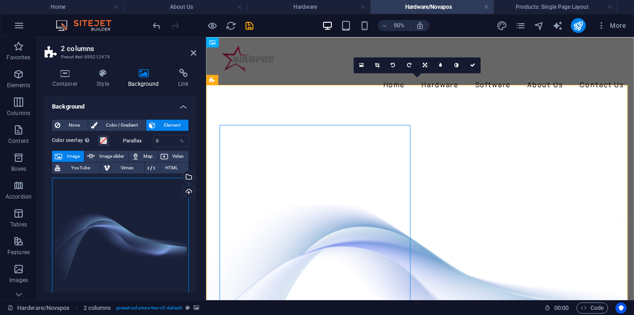
click at [126, 225] on div "Drag files here, click to choose files or select files from Files or our free s…" at bounding box center [120, 255] width 137 height 154
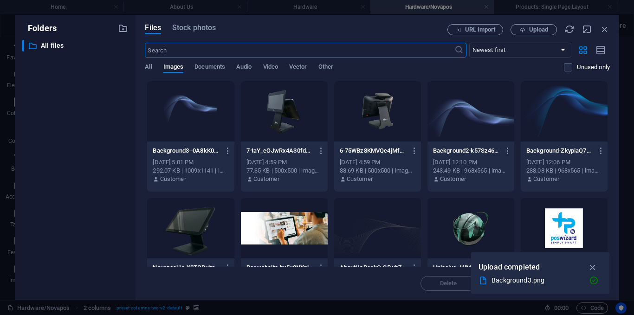
click at [186, 112] on div at bounding box center [190, 111] width 87 height 60
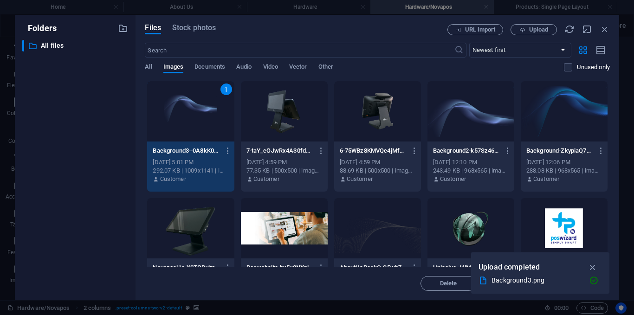
click at [592, 267] on icon "button" at bounding box center [592, 267] width 11 height 10
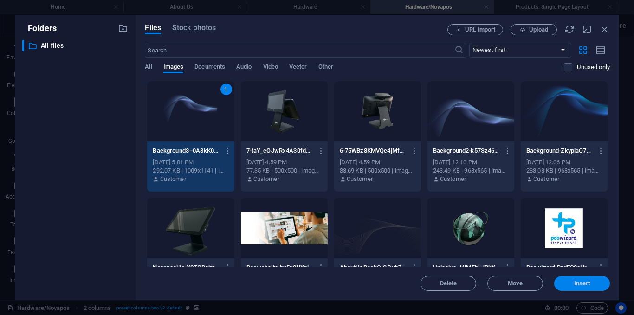
click at [578, 283] on span "Insert" at bounding box center [582, 284] width 16 height 6
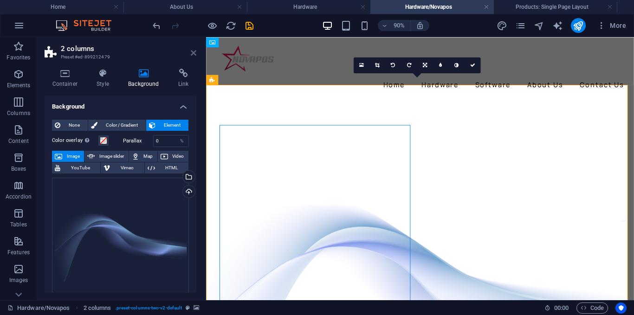
click at [195, 54] on icon at bounding box center [194, 52] width 6 height 7
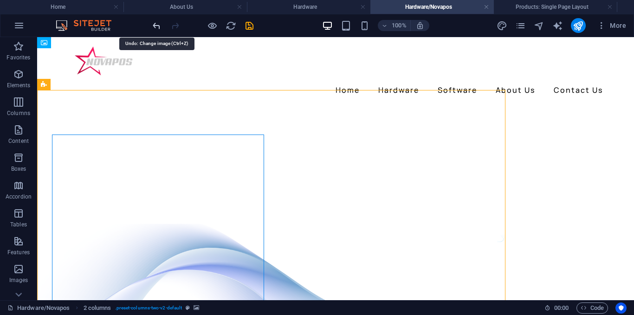
click at [152, 23] on icon "undo" at bounding box center [156, 25] width 11 height 11
click at [153, 23] on icon "undo" at bounding box center [156, 25] width 11 height 11
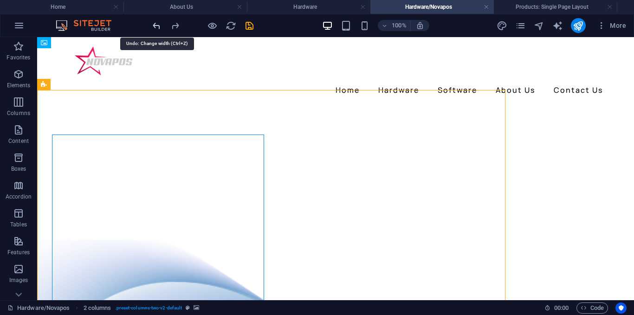
click at [153, 23] on icon "undo" at bounding box center [156, 25] width 11 height 11
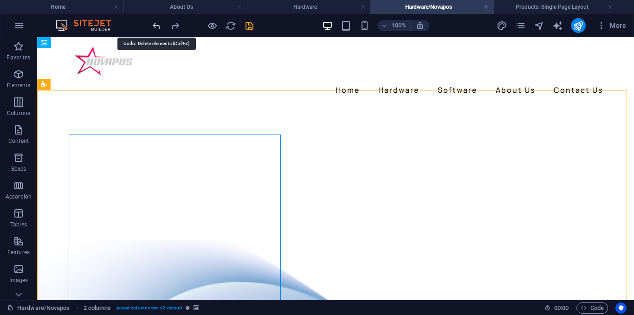
click at [153, 23] on icon "undo" at bounding box center [156, 25] width 11 height 11
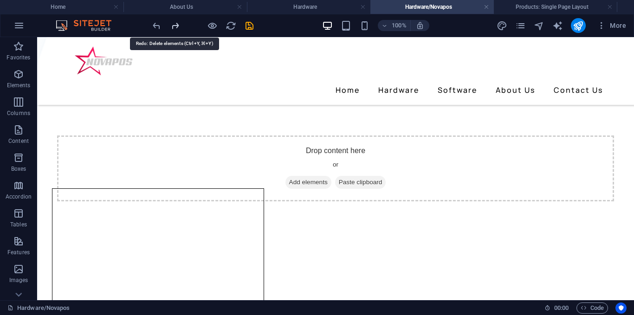
click at [175, 26] on icon "redo" at bounding box center [175, 25] width 11 height 11
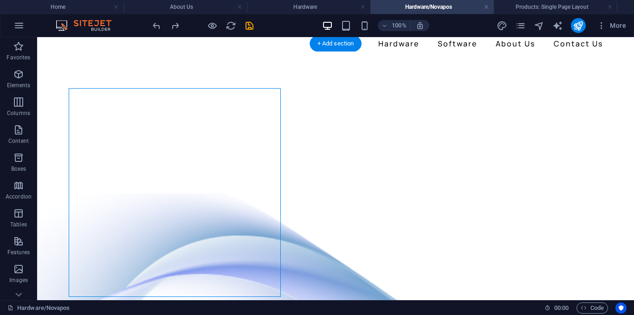
scroll to position [0, 0]
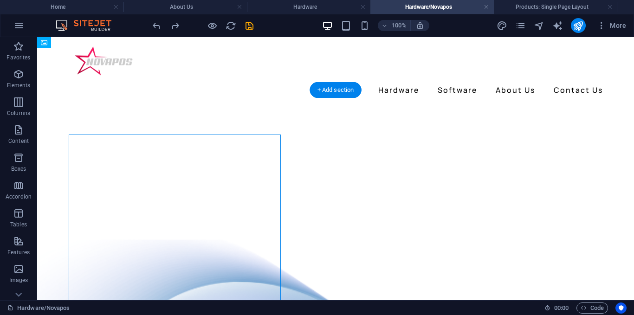
click at [38, 88] on div "Home Hardware Software About Us Contact Us" at bounding box center [335, 71] width 597 height 68
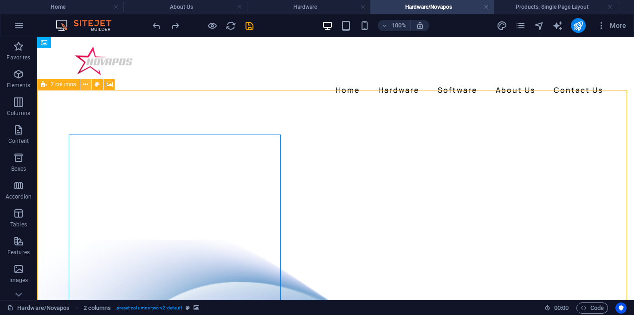
click at [88, 87] on icon at bounding box center [85, 85] width 5 height 10
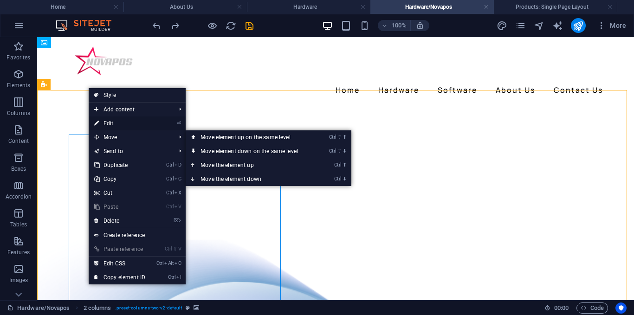
click at [121, 122] on link "⏎ Edit" at bounding box center [120, 123] width 62 height 14
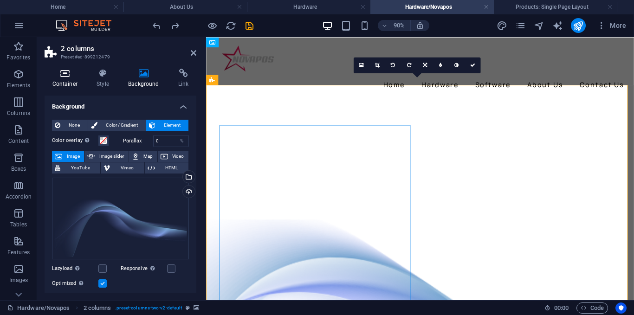
click at [65, 77] on icon at bounding box center [65, 73] width 41 height 9
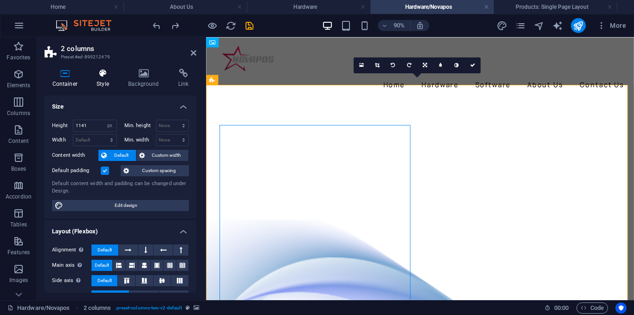
click at [110, 80] on h4 "Style" at bounding box center [105, 78] width 32 height 19
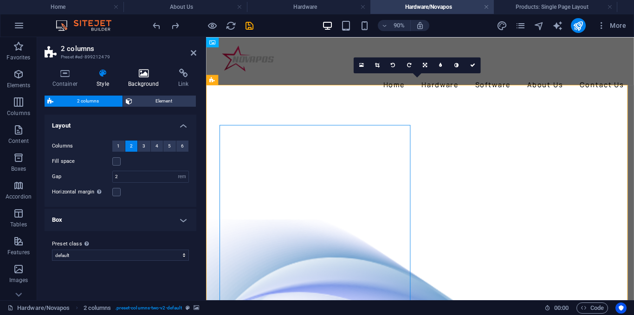
click at [138, 77] on icon at bounding box center [144, 73] width 46 height 9
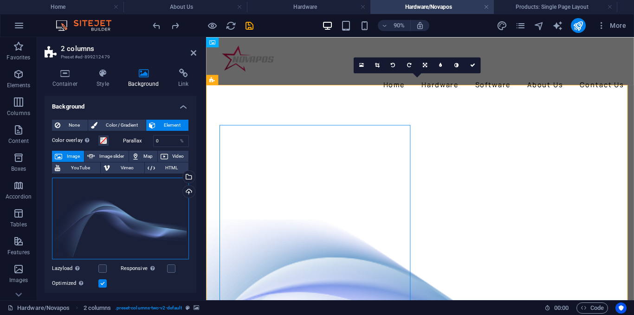
click at [130, 206] on div "Drag files here, click to choose files or select files from Files or our free s…" at bounding box center [120, 219] width 137 height 82
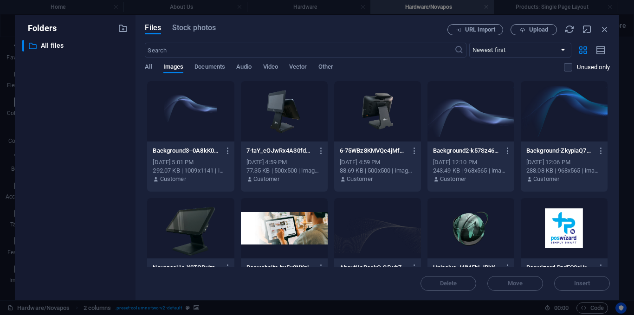
click at [205, 109] on div at bounding box center [190, 111] width 87 height 60
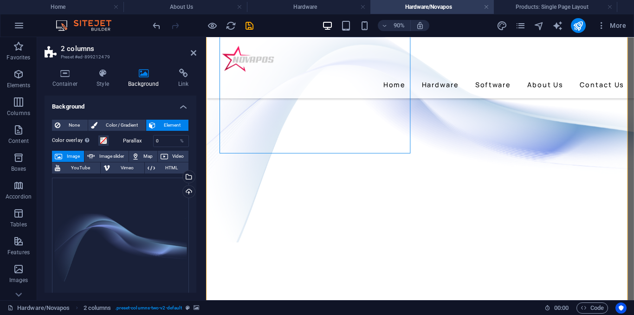
scroll to position [139, 0]
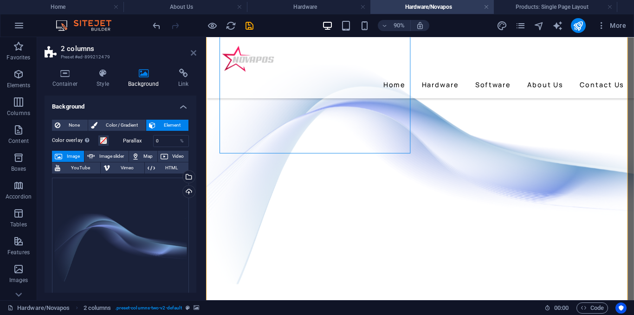
drag, startPoint x: 191, startPoint y: 53, endPoint x: 154, endPoint y: 16, distance: 52.5
click at [191, 53] on icon at bounding box center [194, 52] width 6 height 7
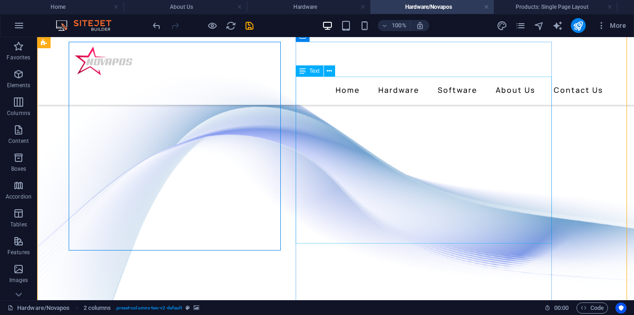
scroll to position [46, 0]
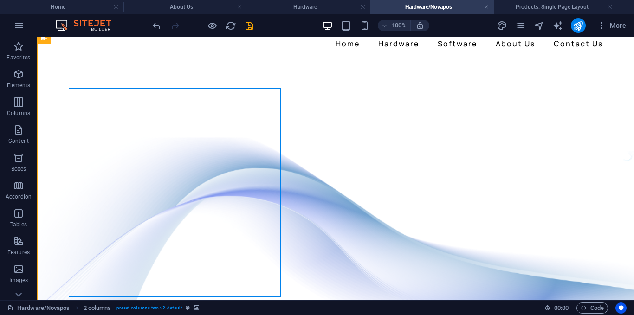
drag, startPoint x: 218, startPoint y: 2, endPoint x: 257, endPoint y: 36, distance: 50.9
click at [246, 23] on icon "save" at bounding box center [249, 25] width 11 height 11
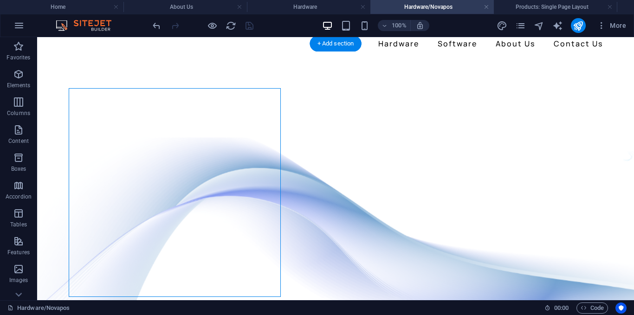
scroll to position [0, 0]
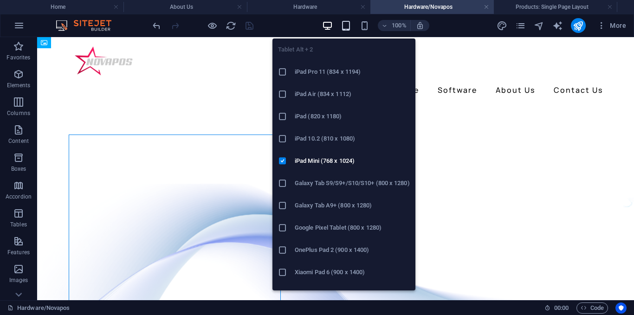
click at [345, 27] on icon "button" at bounding box center [345, 25] width 11 height 11
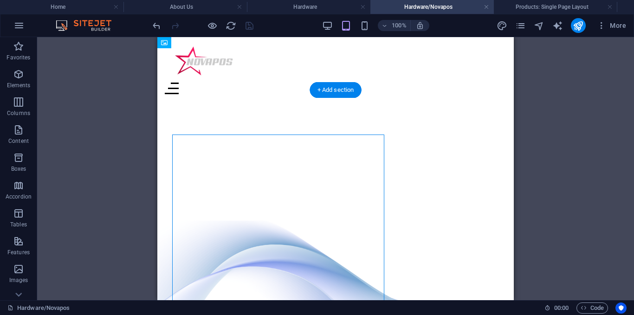
scroll to position [46, 0]
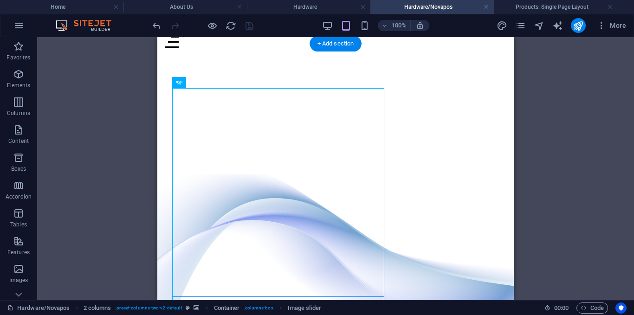
scroll to position [0, 0]
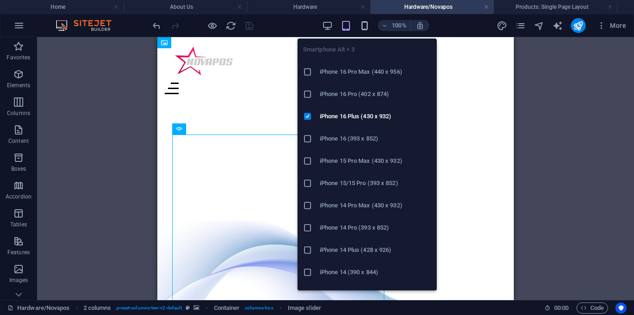
click at [366, 28] on icon "button" at bounding box center [364, 25] width 11 height 11
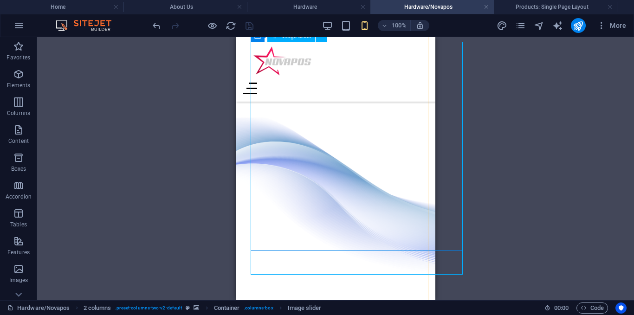
scroll to position [93, 0]
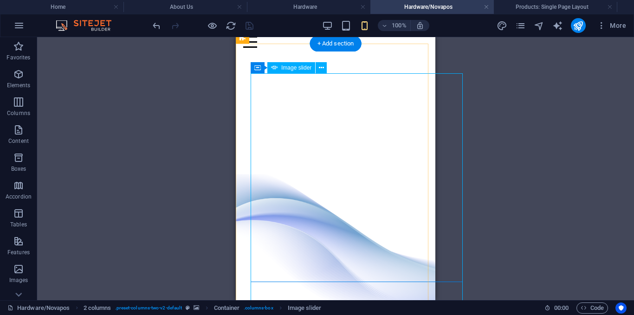
scroll to position [0, 0]
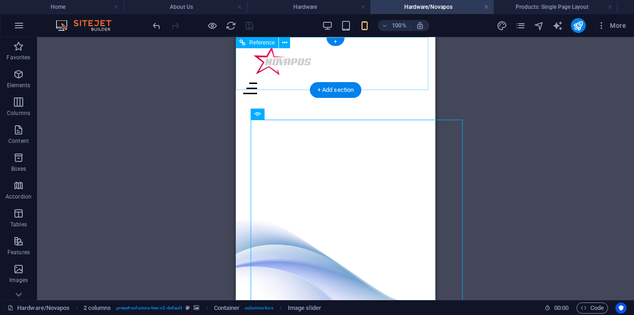
click at [419, 83] on div at bounding box center [335, 89] width 185 height 12
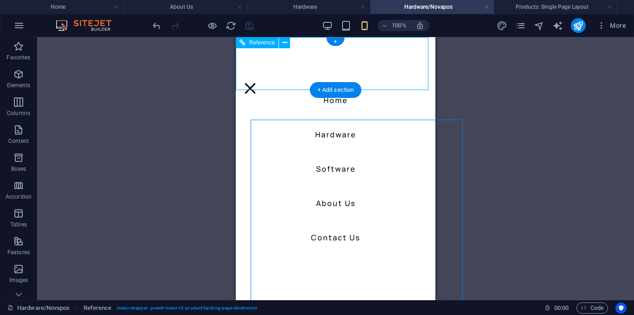
click at [257, 83] on div at bounding box center [250, 89] width 14 height 12
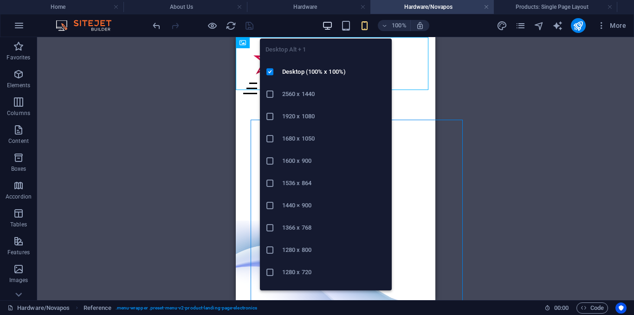
click at [327, 26] on icon "button" at bounding box center [327, 25] width 11 height 11
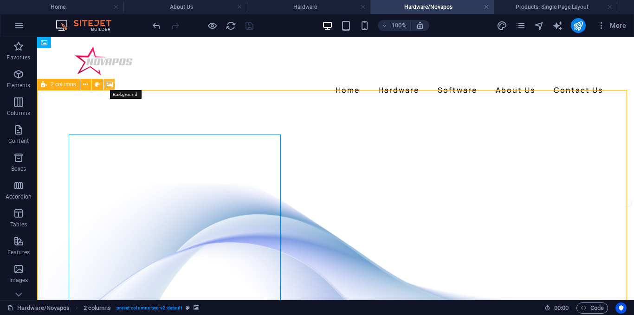
click at [105, 84] on button at bounding box center [108, 84] width 11 height 11
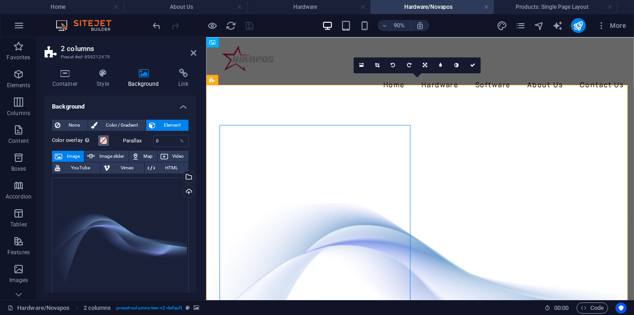
click at [105, 137] on span at bounding box center [103, 140] width 7 height 7
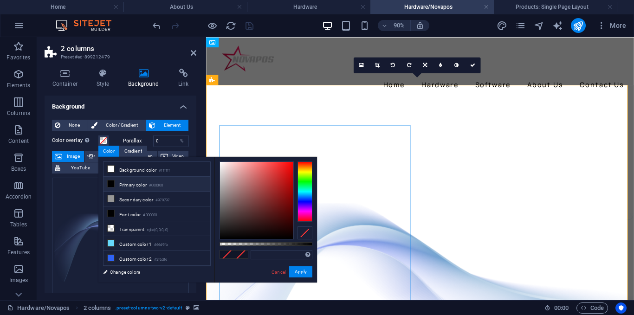
click at [126, 181] on li "Primary color #000000" at bounding box center [156, 184] width 107 height 15
type input "#000000"
click at [160, 27] on icon "undo" at bounding box center [156, 25] width 11 height 11
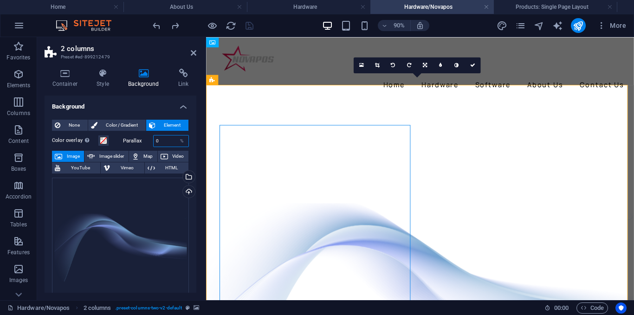
click at [168, 143] on input "0" at bounding box center [171, 140] width 35 height 11
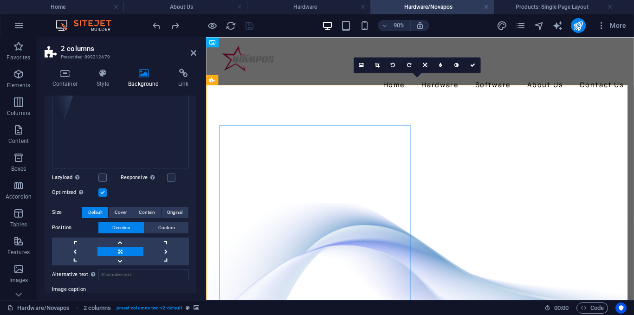
scroll to position [223, 0]
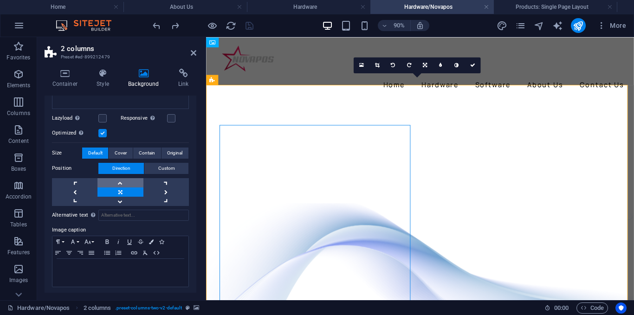
click at [118, 182] on link at bounding box center [119, 182] width 45 height 9
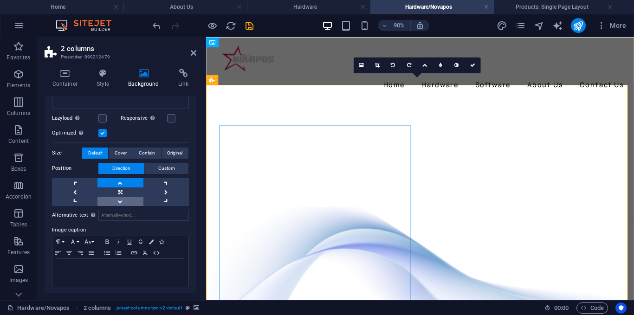
click at [121, 197] on link at bounding box center [119, 201] width 45 height 9
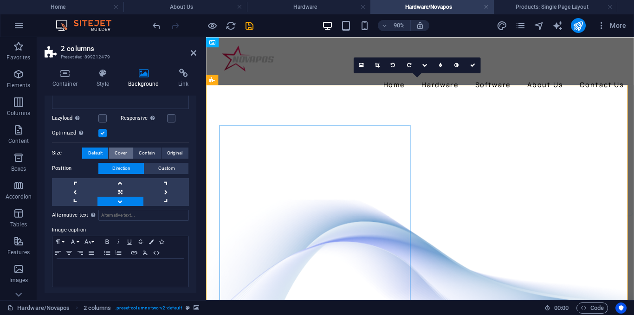
click at [113, 155] on button "Cover" at bounding box center [121, 153] width 24 height 11
click at [141, 149] on span "Contain" at bounding box center [147, 153] width 16 height 11
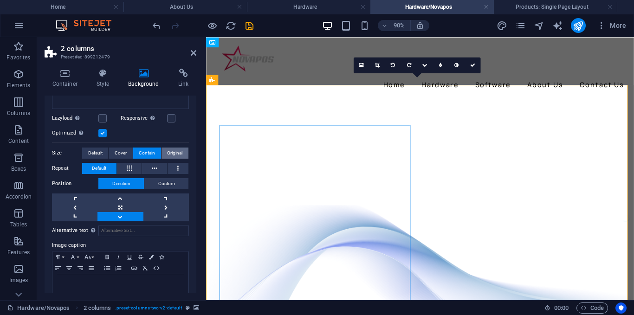
click at [178, 150] on span "Original" at bounding box center [174, 153] width 15 height 11
click at [200, 57] on aside "2 columns Preset #ed-899212479 Container Style Background Link Size Height 1141…" at bounding box center [121, 168] width 169 height 263
click at [191, 49] on h2 "2 columns" at bounding box center [128, 49] width 135 height 8
click at [196, 57] on aside "2 columns Preset #ed-899212479 Container Style Background Link Size Height 1141…" at bounding box center [121, 168] width 169 height 263
click at [196, 54] on icon at bounding box center [194, 52] width 6 height 7
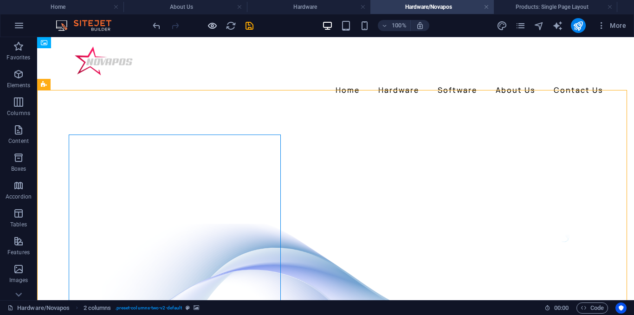
click at [213, 25] on icon "button" at bounding box center [212, 25] width 11 height 11
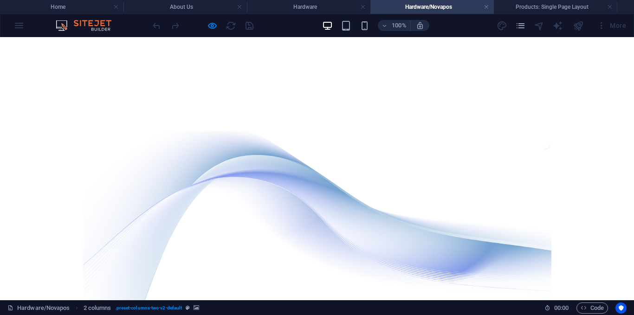
scroll to position [0, 0]
